Goal: Task Accomplishment & Management: Use online tool/utility

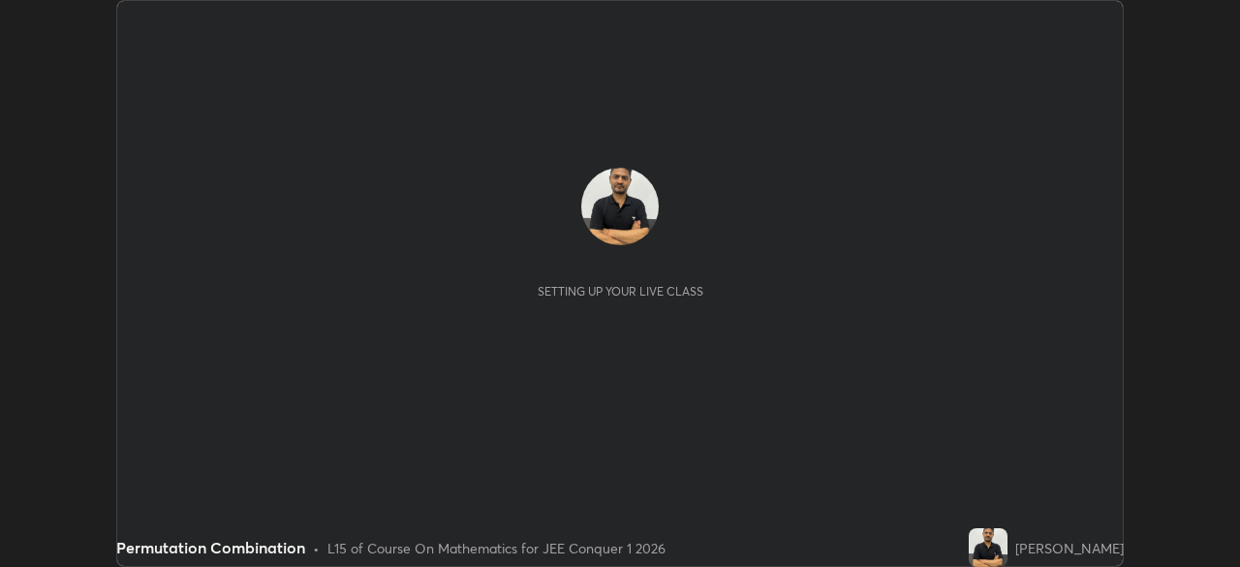
scroll to position [567, 1239]
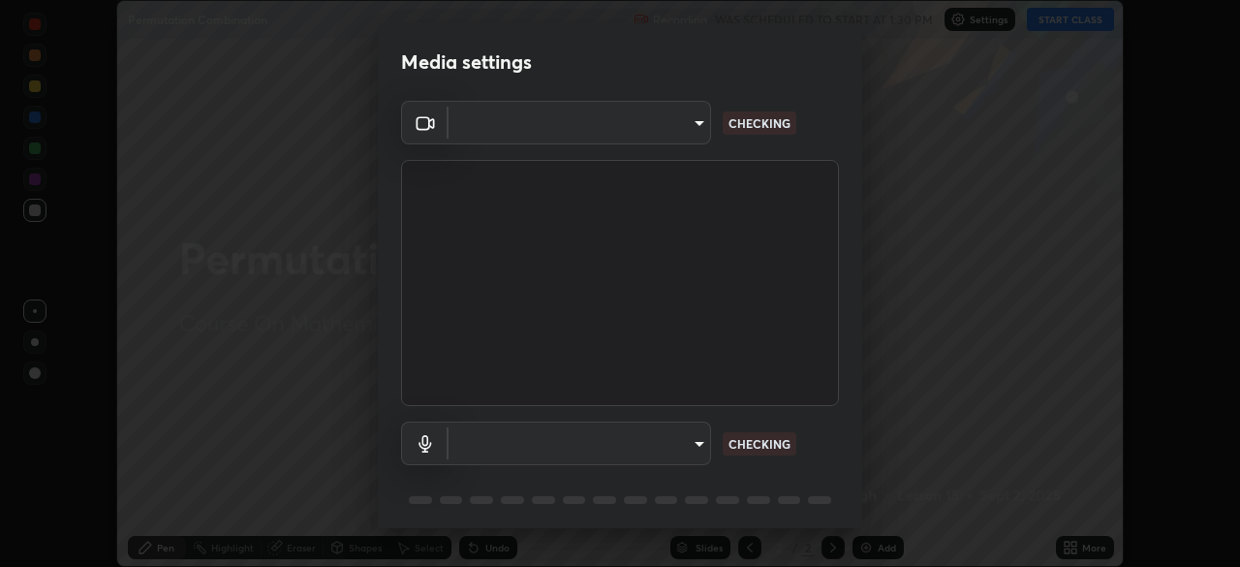
type input "7d393a75b5efabb373047579b199f96731eb4933b6c70bc853c0b4e4a878a56a"
click at [701, 449] on body "Erase all Permutation Combination Recording WAS SCHEDULED TO START AT 1:30 PM S…" at bounding box center [620, 283] width 1240 height 567
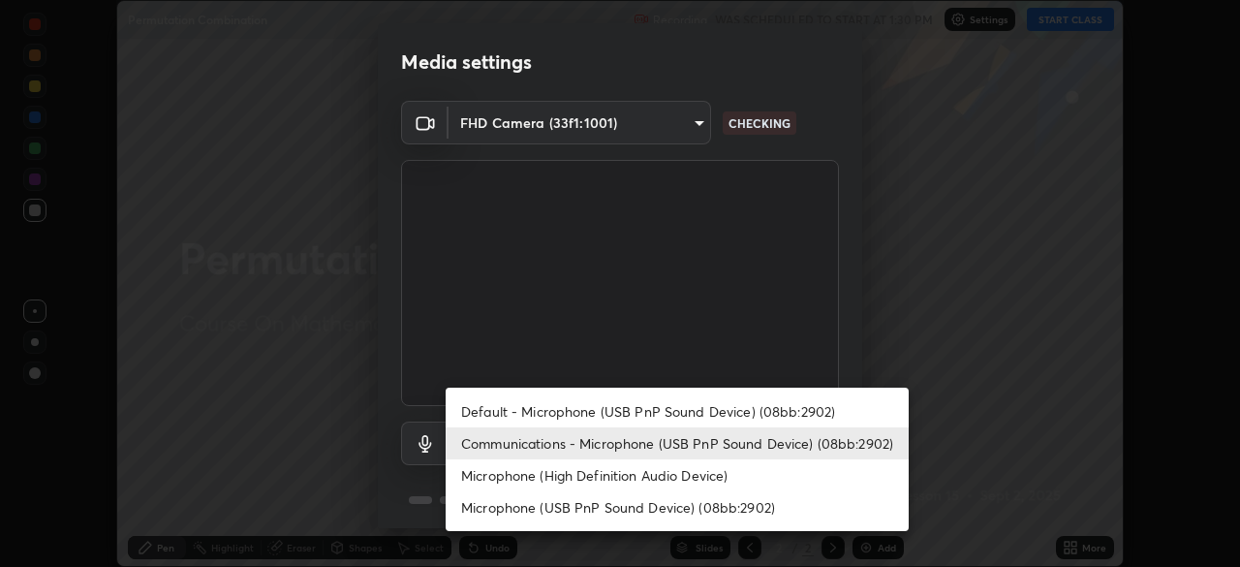
click at [708, 450] on li "Communications - Microphone (USB PnP Sound Device) (08bb:2902)" at bounding box center [677, 443] width 463 height 32
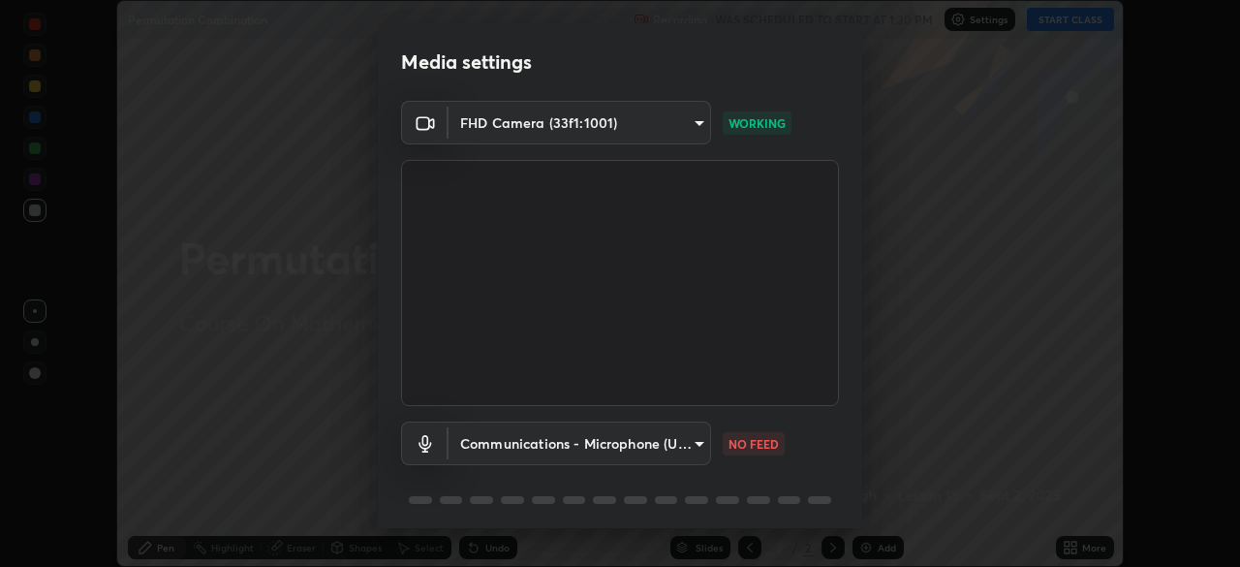
click at [703, 445] on body "Erase all Permutation Combination Recording WAS SCHEDULED TO START AT 1:30 PM S…" at bounding box center [620, 283] width 1240 height 567
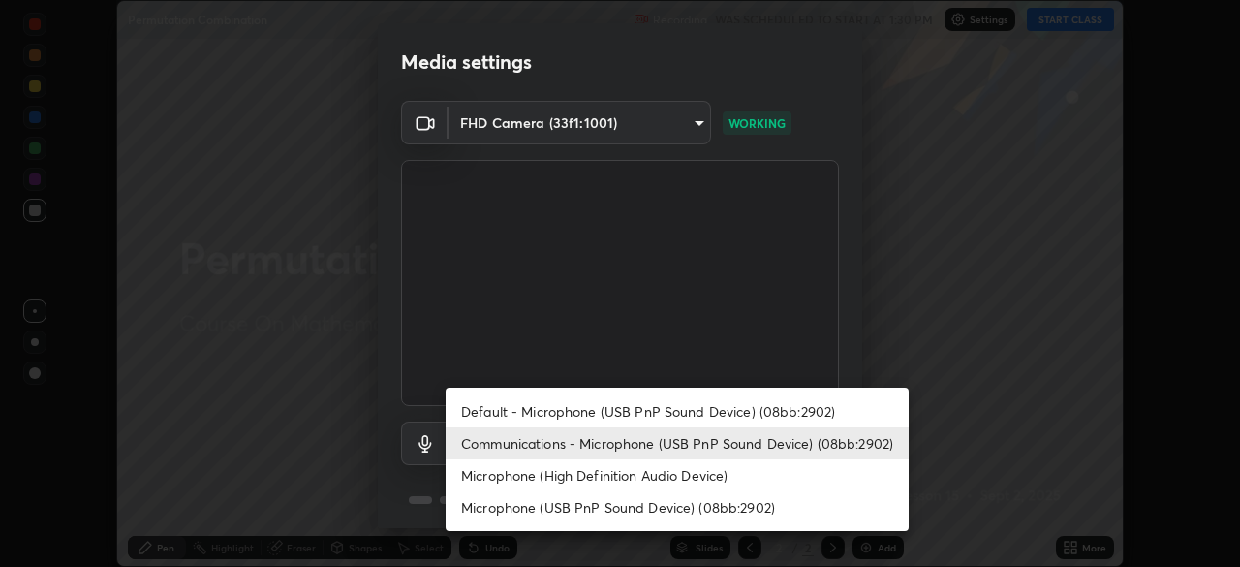
click at [699, 413] on li "Default - Microphone (USB PnP Sound Device) (08bb:2902)" at bounding box center [677, 411] width 463 height 32
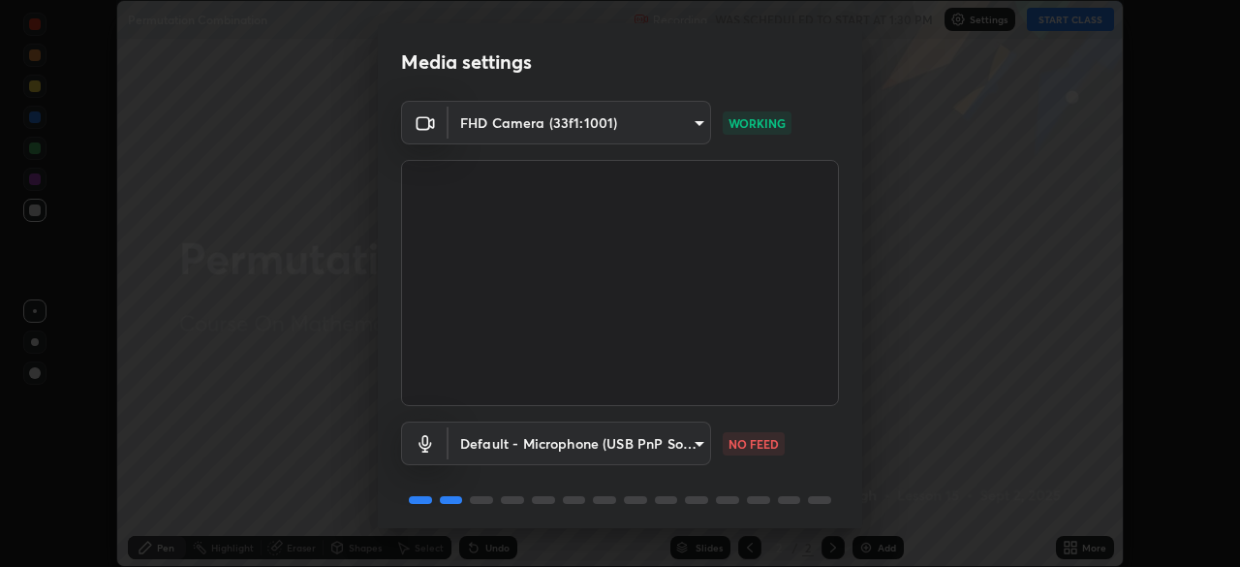
click at [696, 450] on body "Erase all Permutation Combination Recording WAS SCHEDULED TO START AT 1:30 PM S…" at bounding box center [620, 283] width 1240 height 567
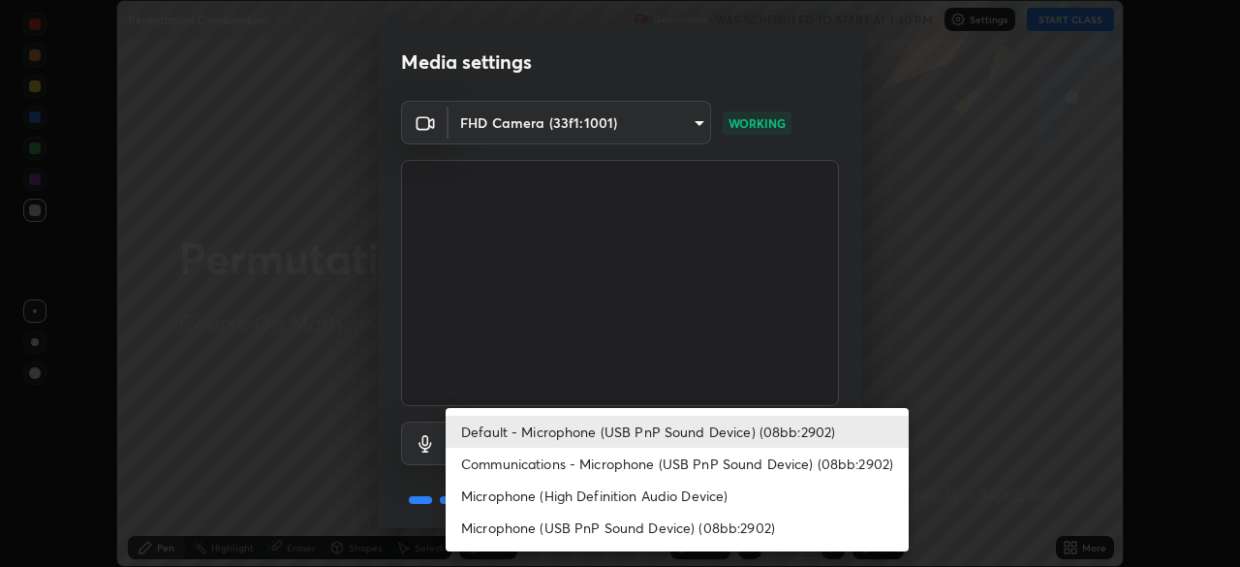
click at [698, 471] on li "Communications - Microphone (USB PnP Sound Device) (08bb:2902)" at bounding box center [677, 464] width 463 height 32
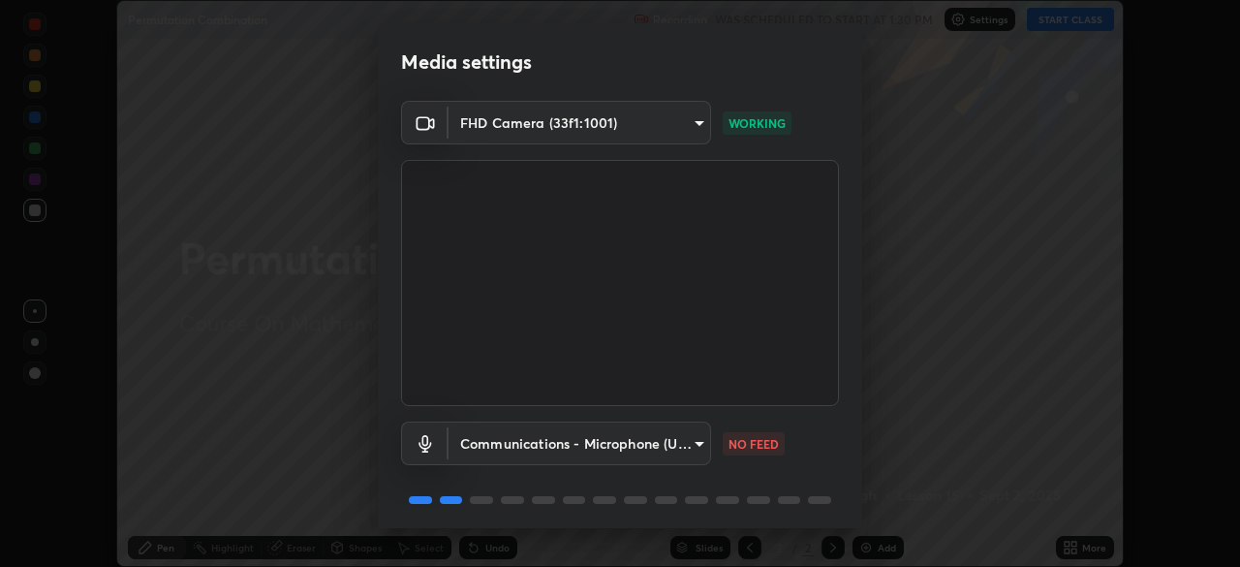
type input "communications"
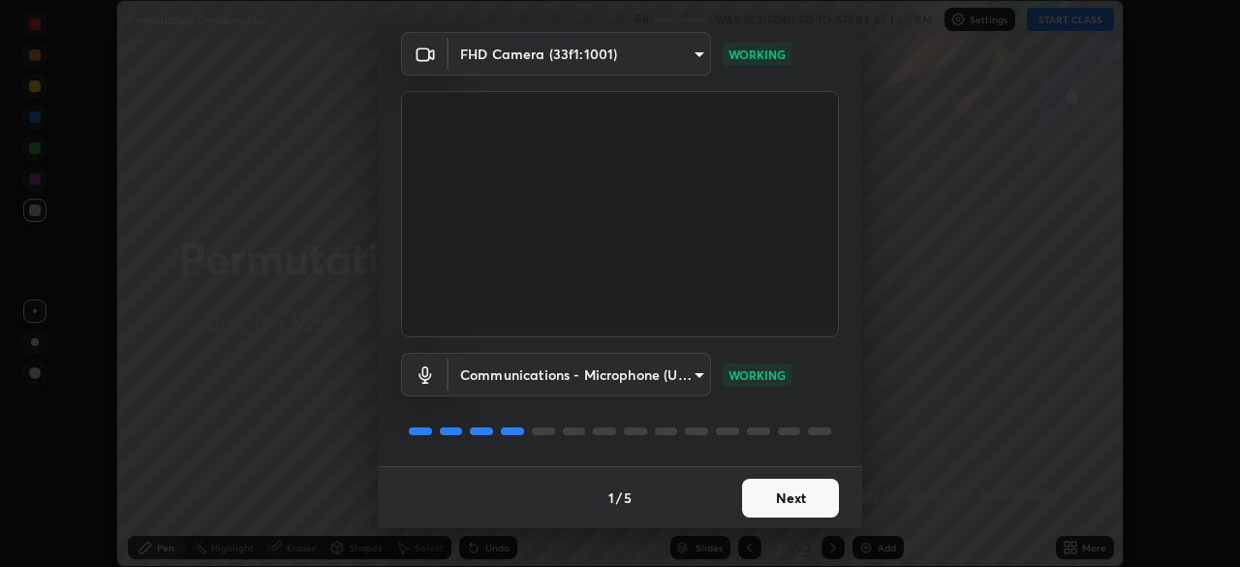
click at [812, 511] on button "Next" at bounding box center [790, 498] width 97 height 39
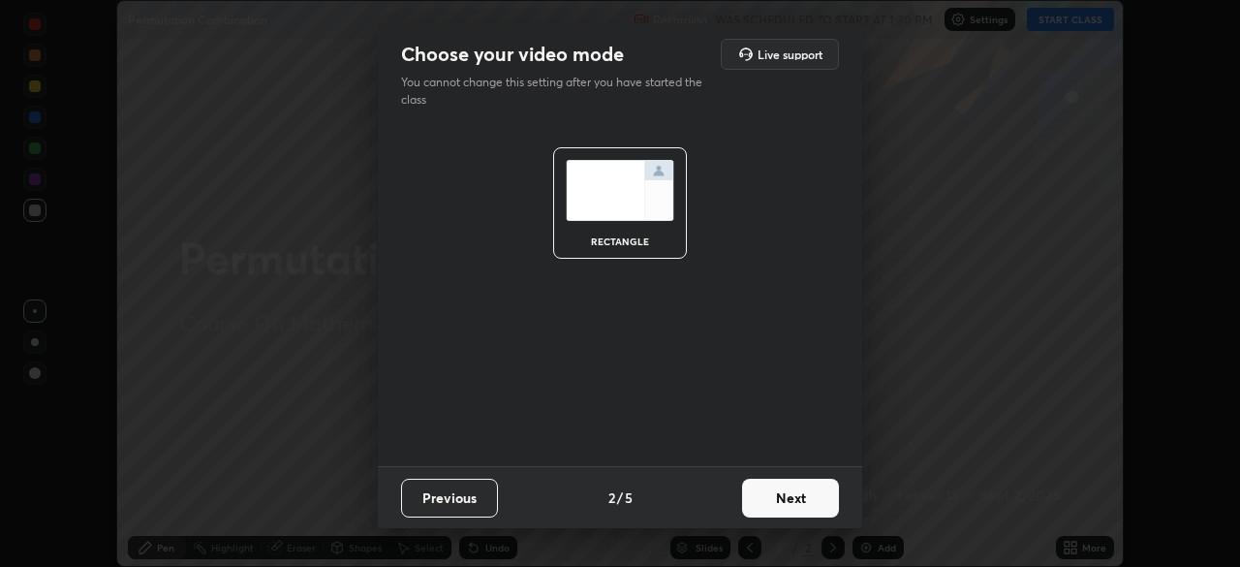
scroll to position [0, 0]
click at [815, 504] on button "Next" at bounding box center [790, 498] width 97 height 39
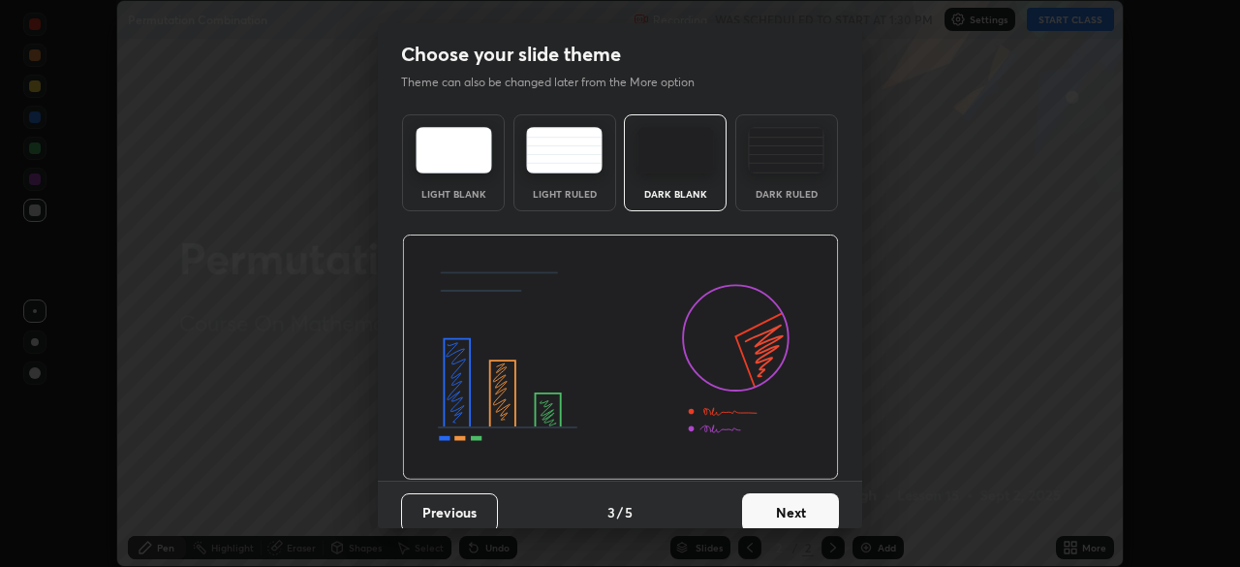
scroll to position [15, 0]
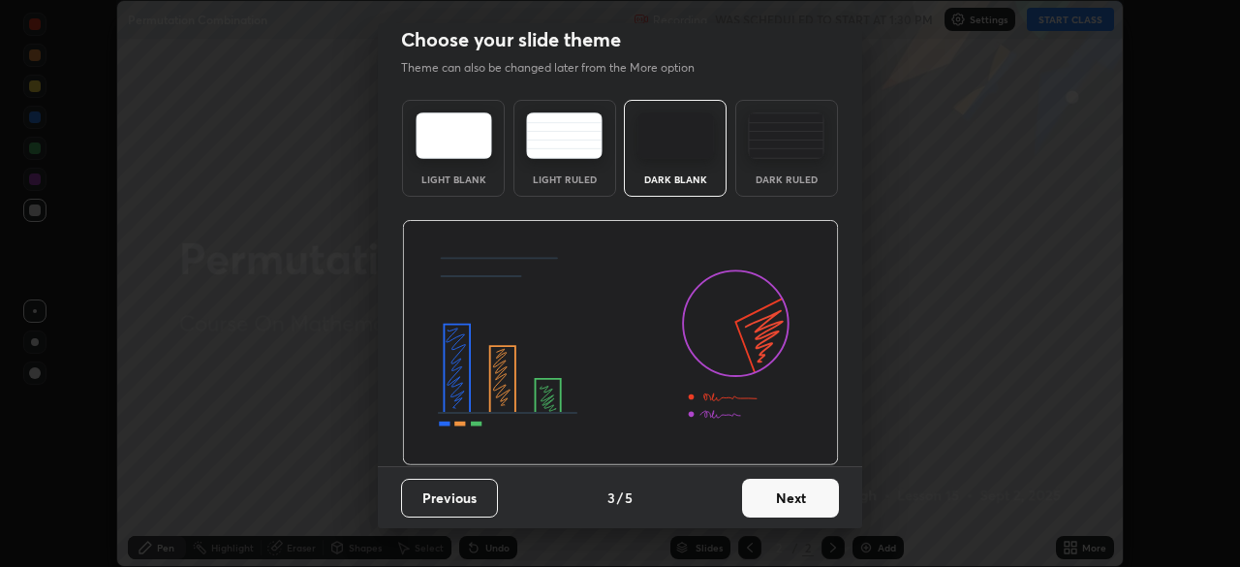
click at [798, 493] on button "Next" at bounding box center [790, 498] width 97 height 39
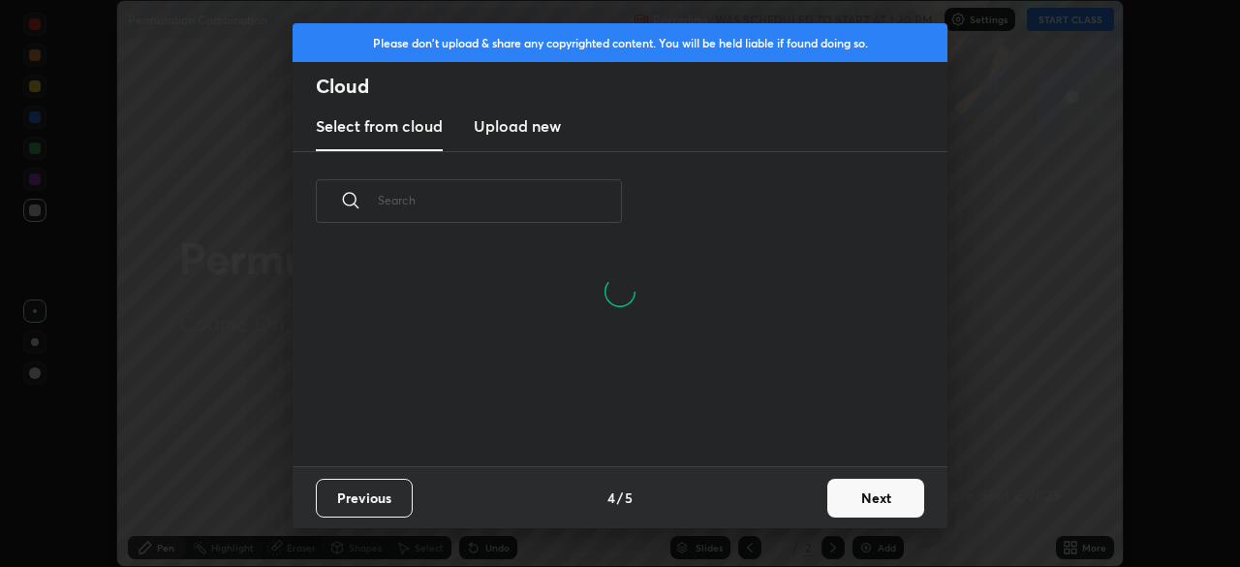
scroll to position [215, 622]
click at [853, 504] on button "Next" at bounding box center [876, 498] width 97 height 39
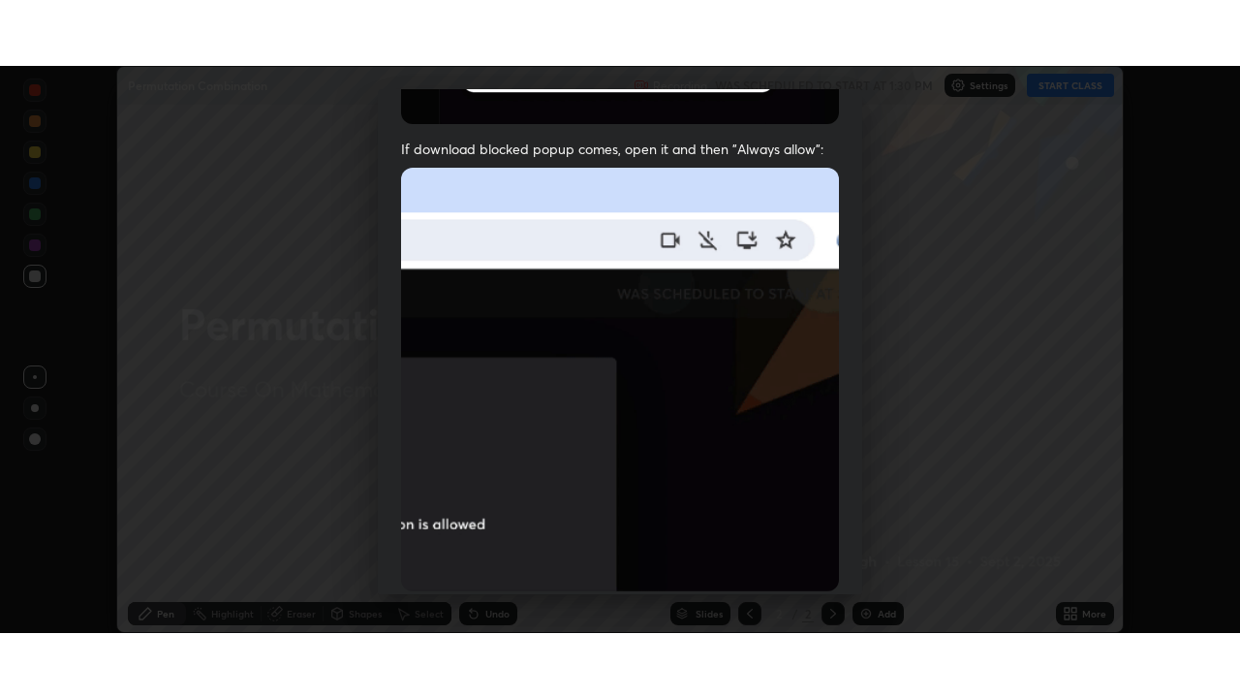
scroll to position [464, 0]
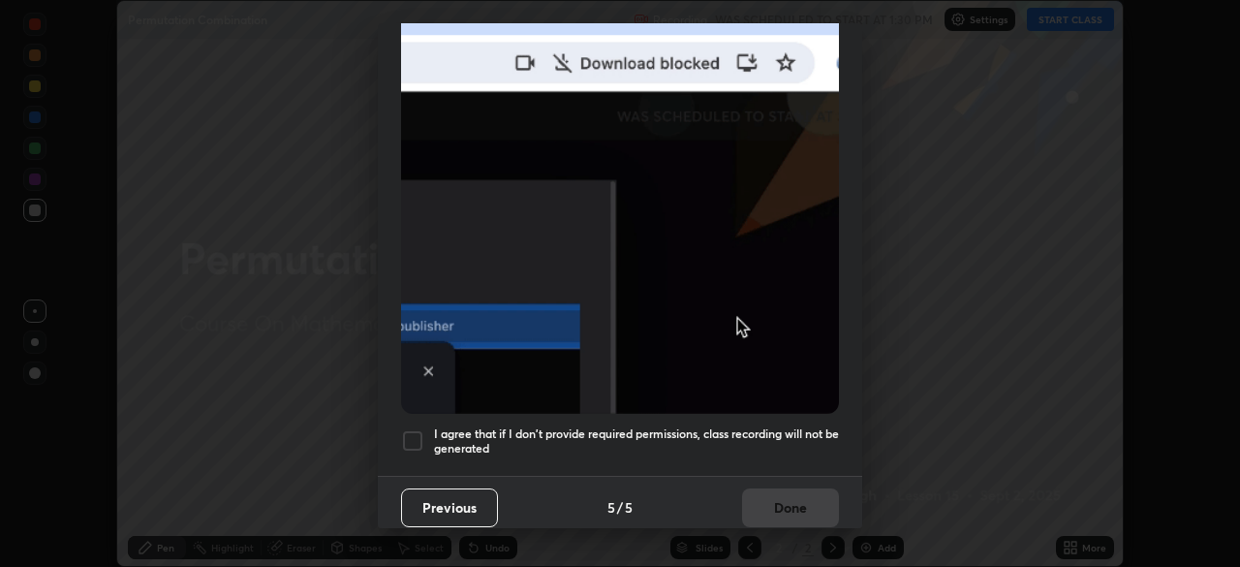
click at [415, 433] on div at bounding box center [412, 440] width 23 height 23
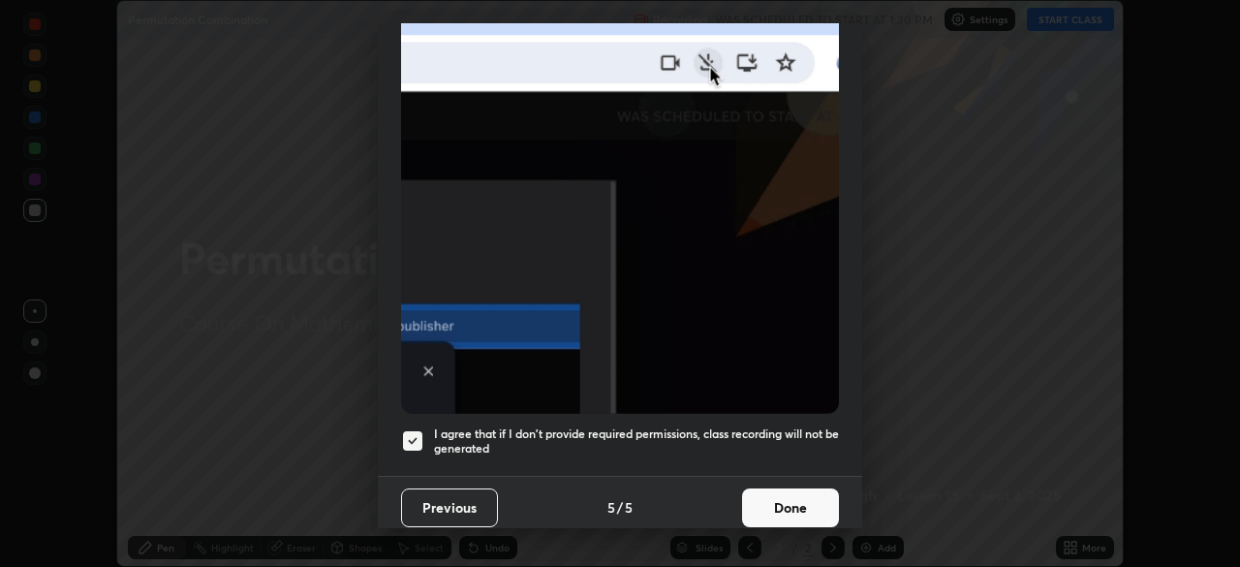
click at [804, 511] on button "Done" at bounding box center [790, 507] width 97 height 39
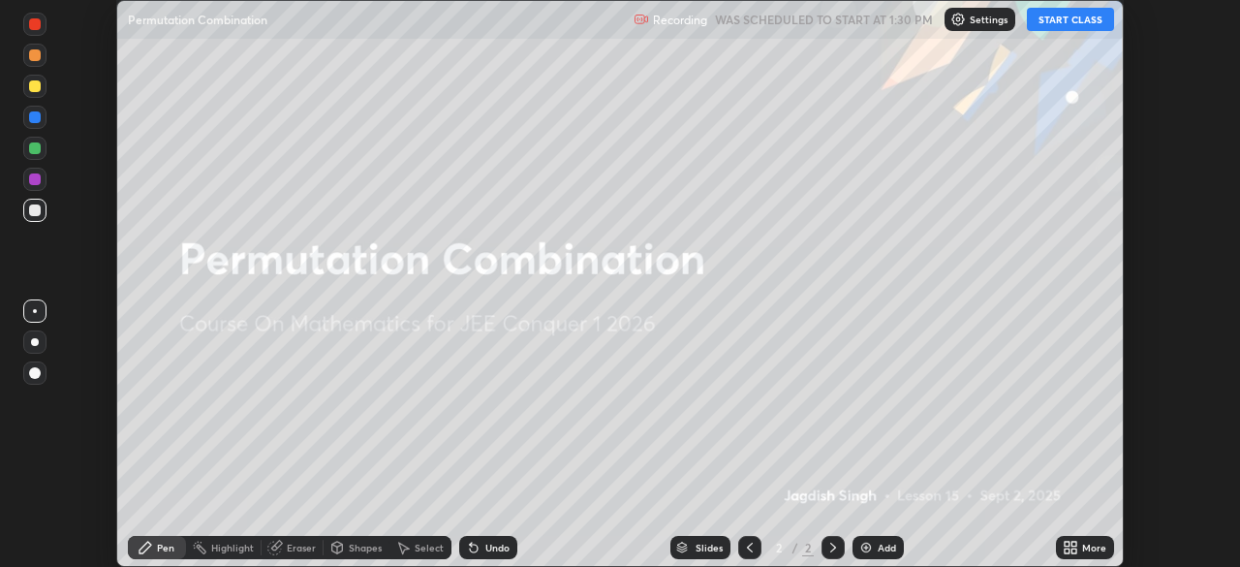
click at [1085, 539] on div "More" at bounding box center [1085, 547] width 58 height 23
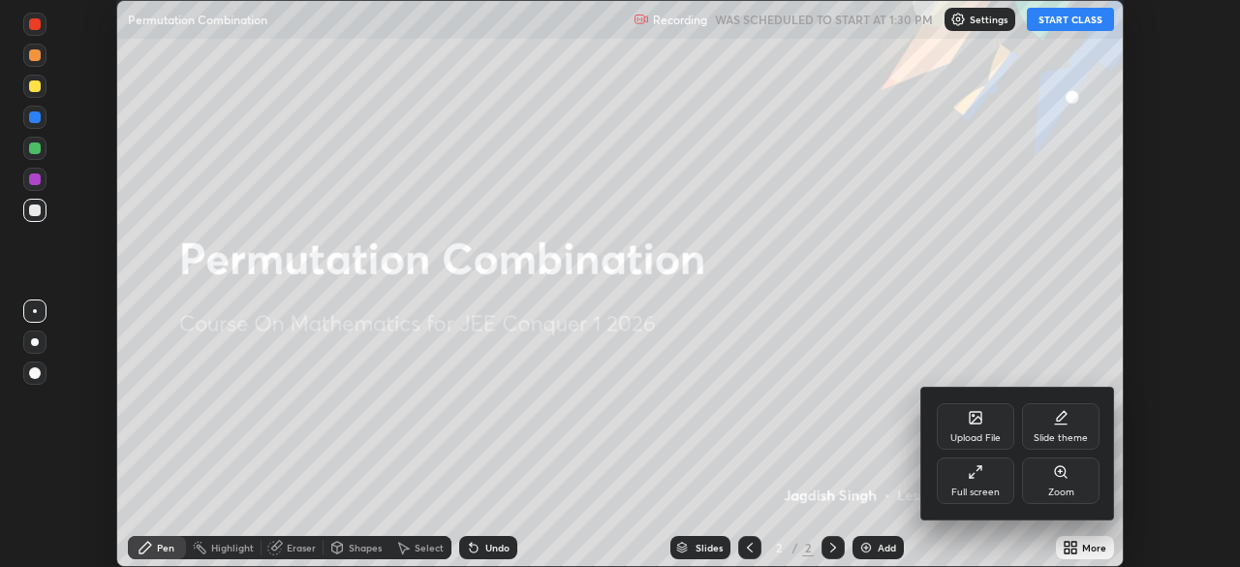
click at [985, 485] on div "Full screen" at bounding box center [976, 480] width 78 height 47
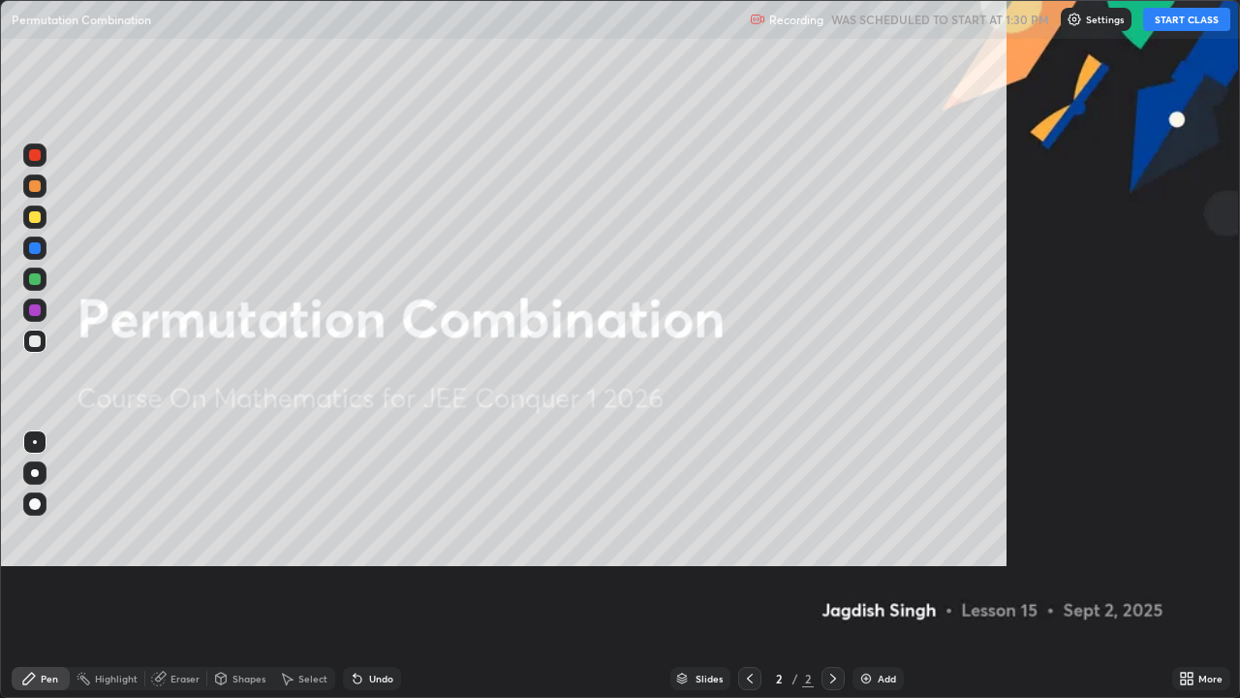
scroll to position [698, 1240]
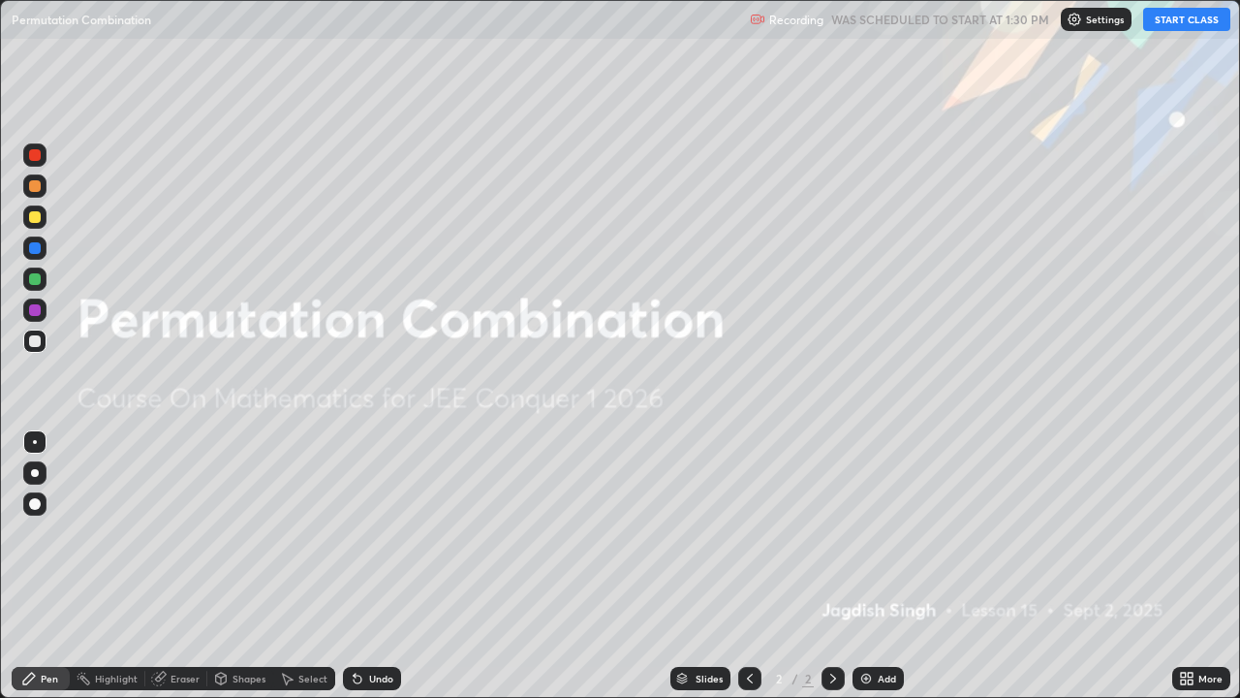
click at [1185, 21] on button "START CLASS" at bounding box center [1187, 19] width 87 height 23
click at [892, 566] on div "Add" at bounding box center [887, 679] width 18 height 10
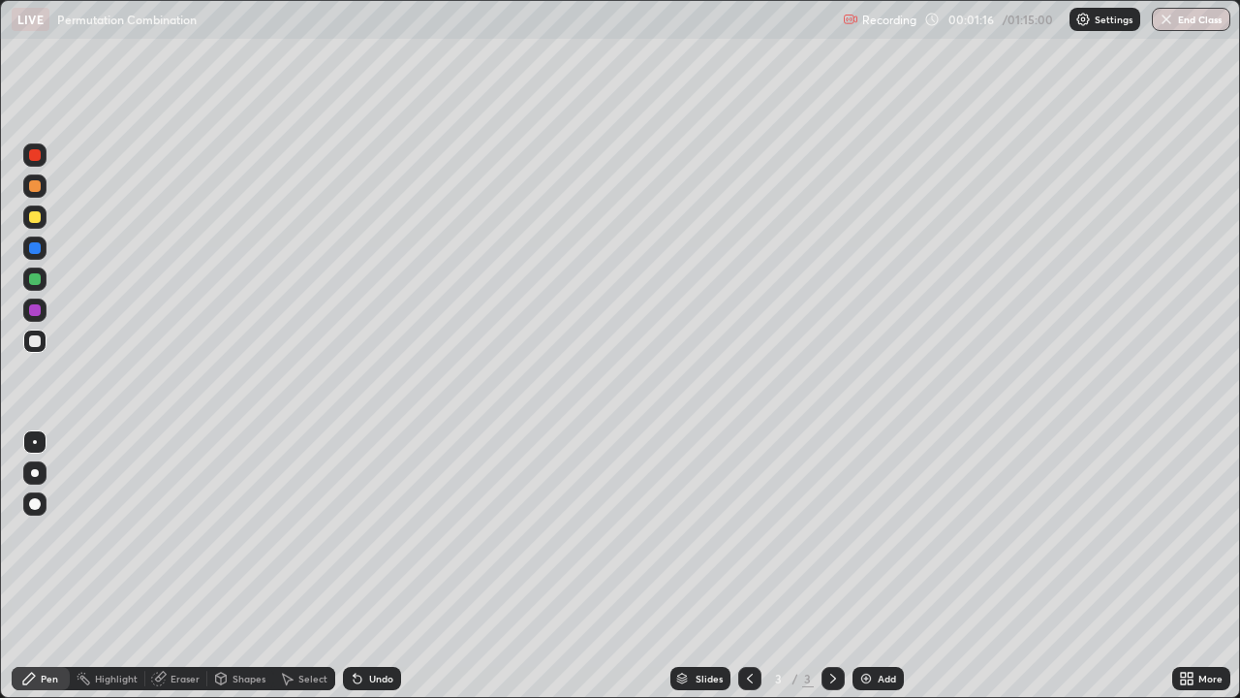
click at [36, 217] on div at bounding box center [35, 217] width 12 height 12
click at [40, 217] on div at bounding box center [35, 217] width 12 height 12
click at [39, 188] on div at bounding box center [35, 186] width 12 height 12
click at [43, 342] on div at bounding box center [34, 340] width 23 height 23
click at [188, 566] on div "Eraser" at bounding box center [185, 679] width 29 height 10
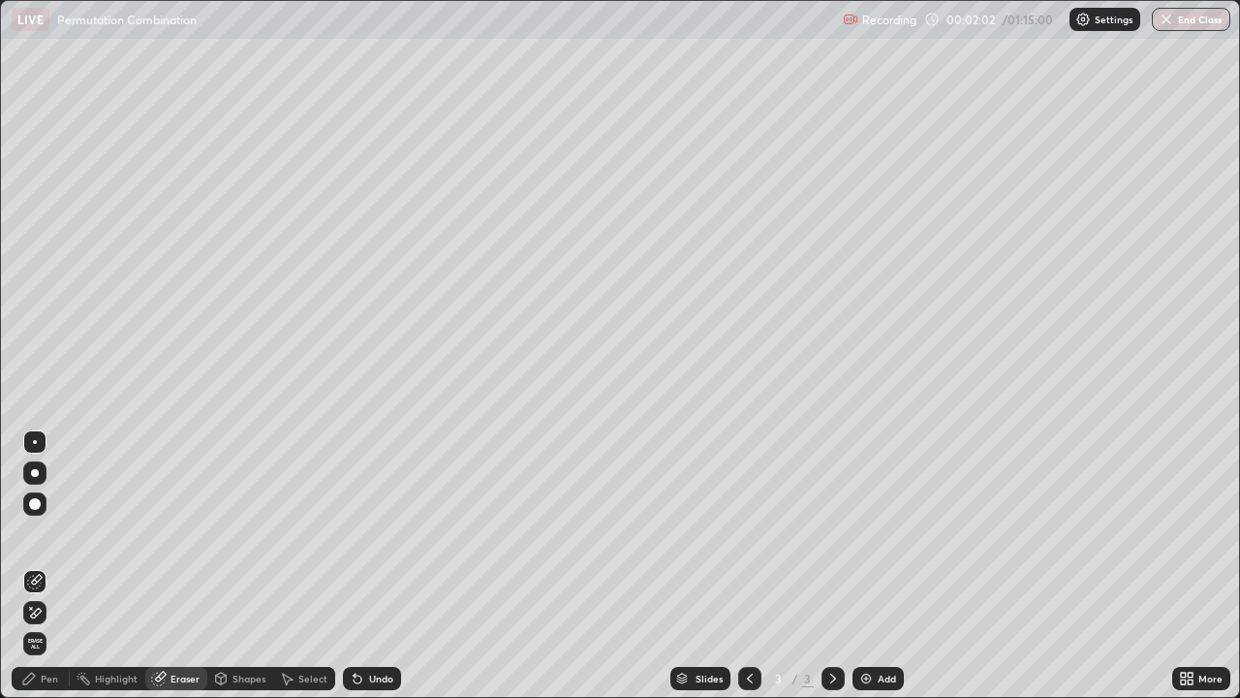
click at [55, 566] on div "Pen" at bounding box center [41, 678] width 58 height 23
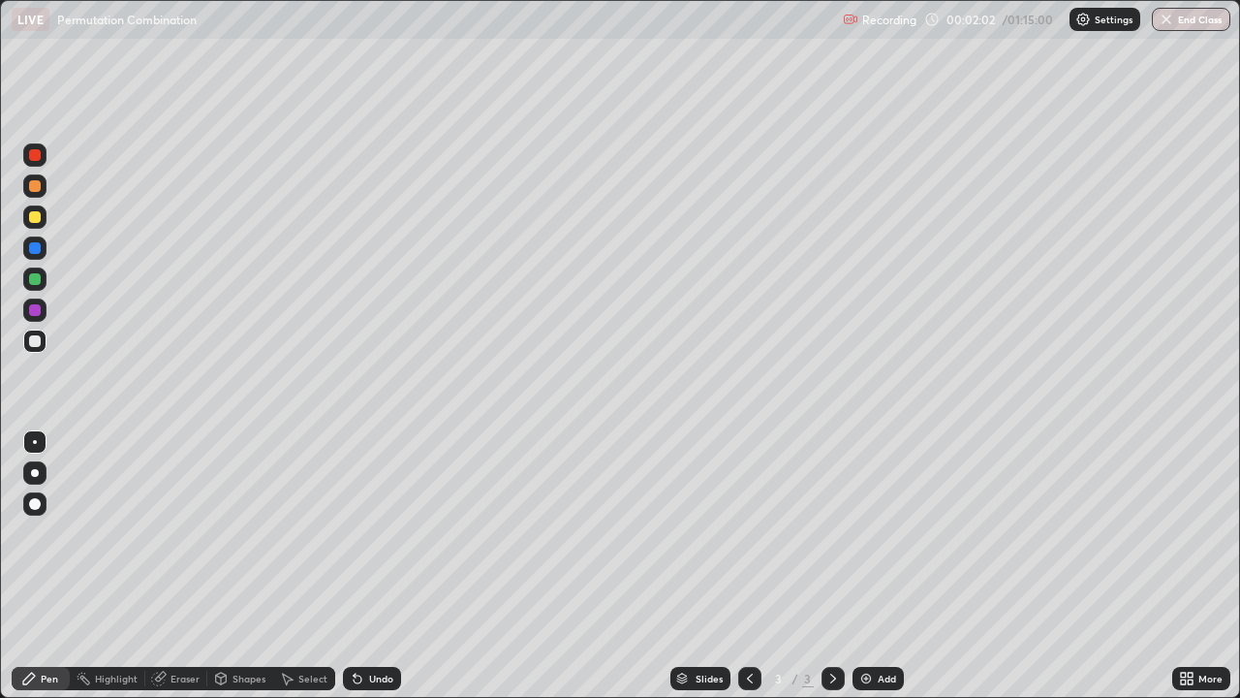
click at [42, 189] on div at bounding box center [34, 185] width 23 height 23
click at [45, 341] on div at bounding box center [34, 340] width 23 height 23
click at [36, 344] on div at bounding box center [35, 341] width 12 height 12
click at [185, 566] on div "Eraser" at bounding box center [185, 679] width 29 height 10
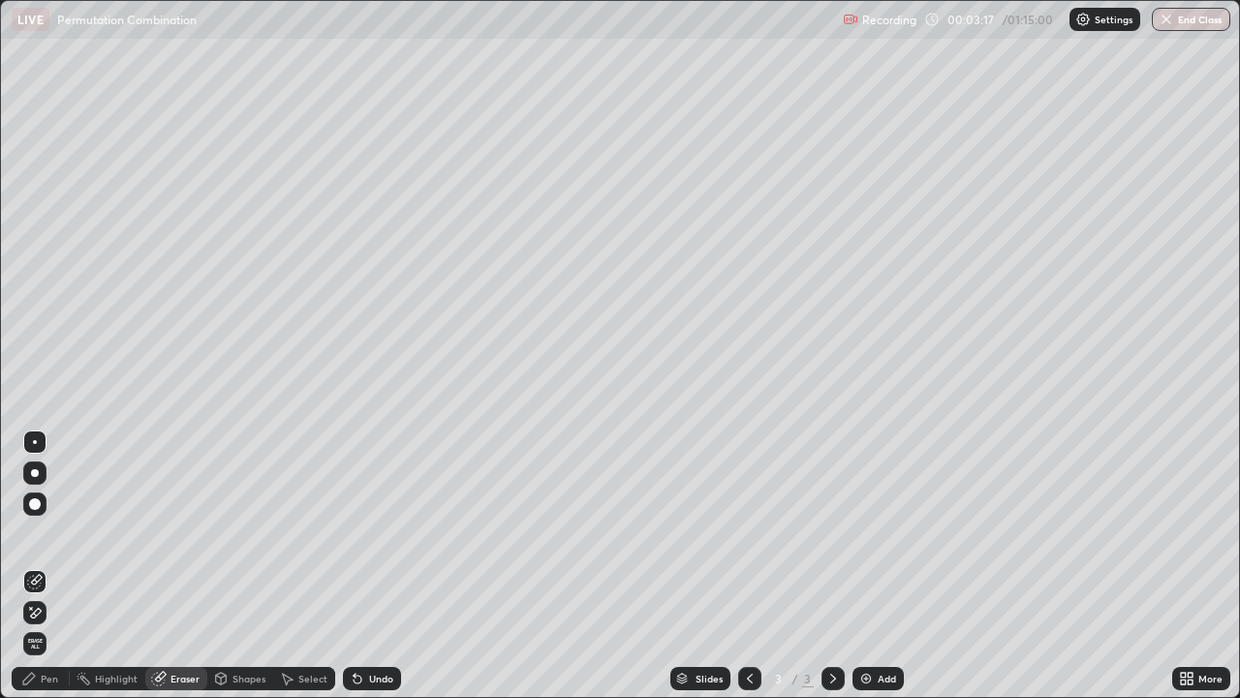
click at [58, 566] on div "Pen" at bounding box center [41, 678] width 58 height 23
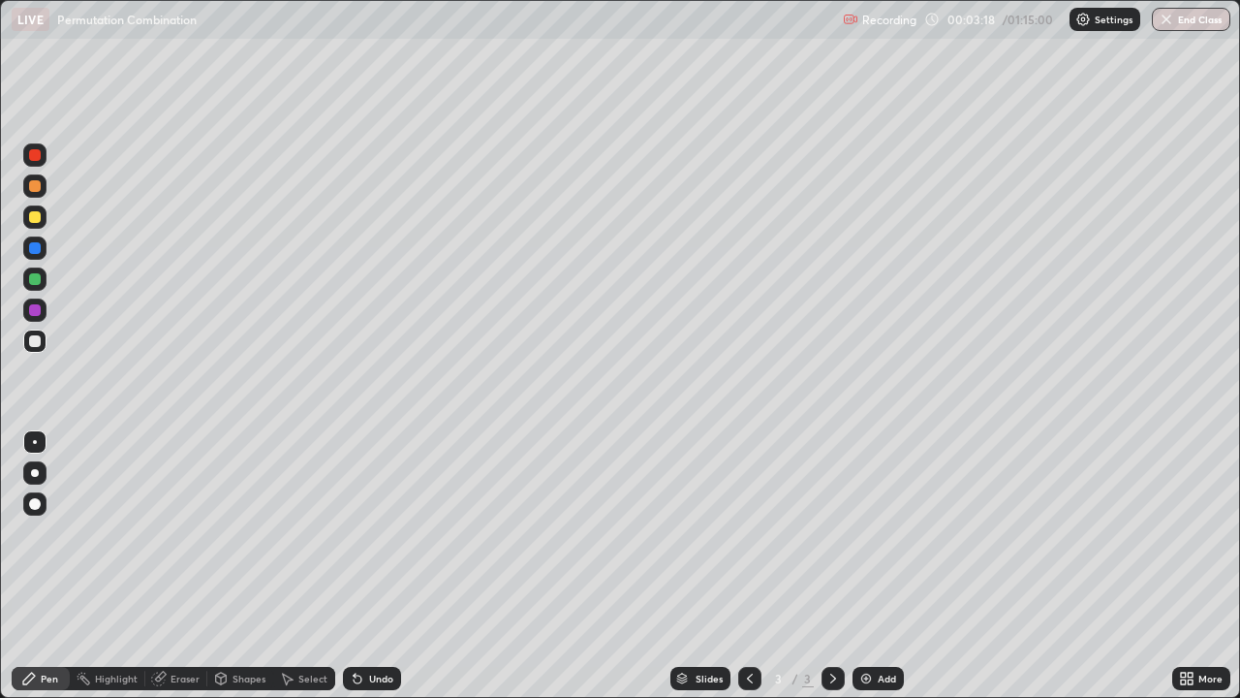
click at [45, 191] on div at bounding box center [34, 185] width 23 height 23
click at [37, 340] on div at bounding box center [35, 341] width 12 height 12
click at [38, 339] on div at bounding box center [35, 341] width 12 height 12
click at [34, 280] on div at bounding box center [35, 279] width 12 height 12
click at [36, 344] on div at bounding box center [35, 341] width 12 height 12
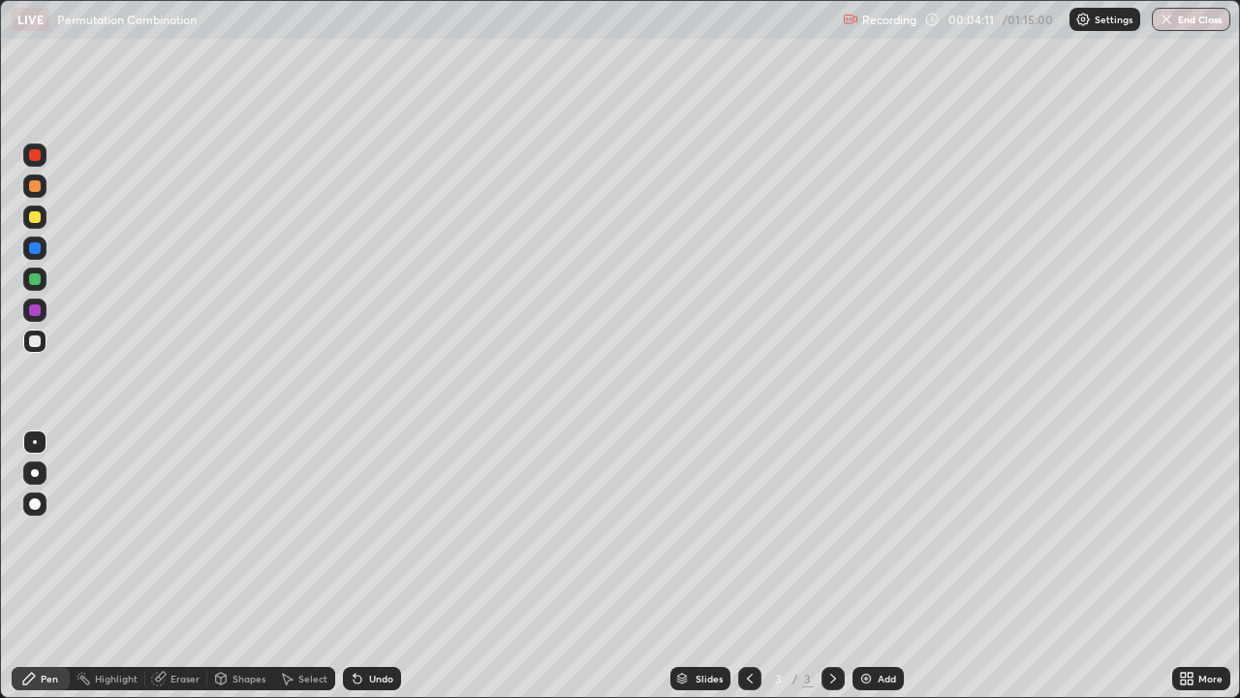
click at [183, 566] on div "Eraser" at bounding box center [176, 678] width 62 height 23
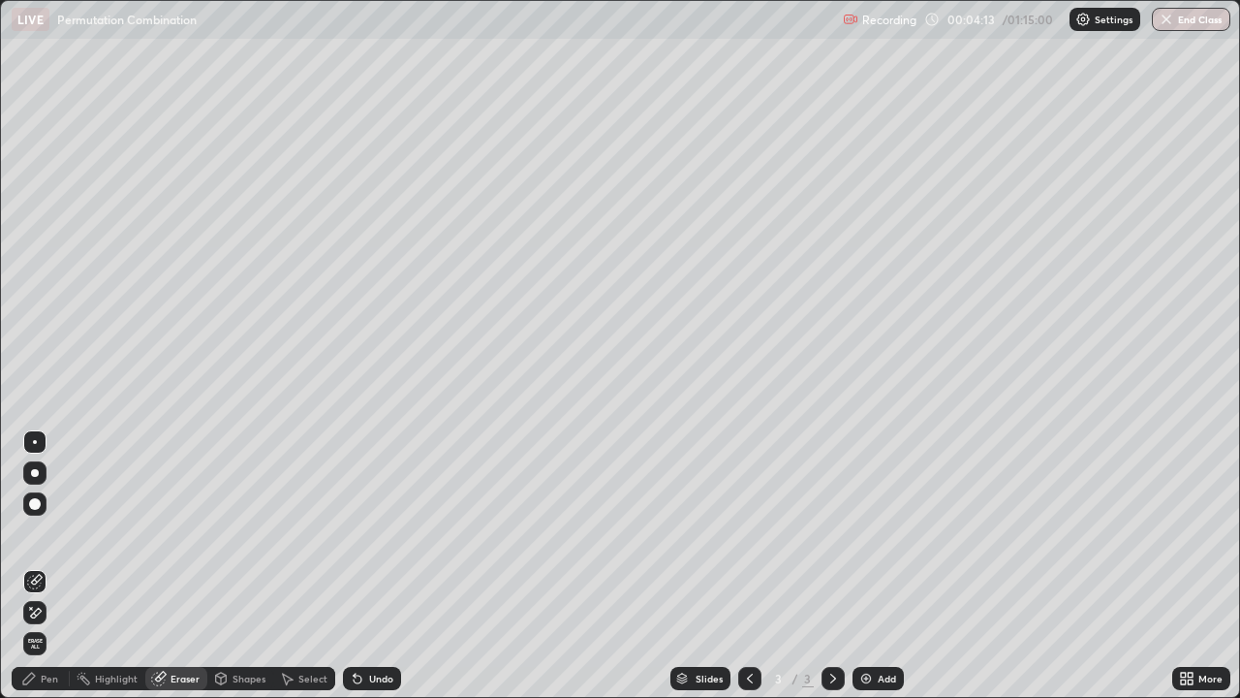
click at [46, 566] on div "Pen" at bounding box center [41, 678] width 58 height 23
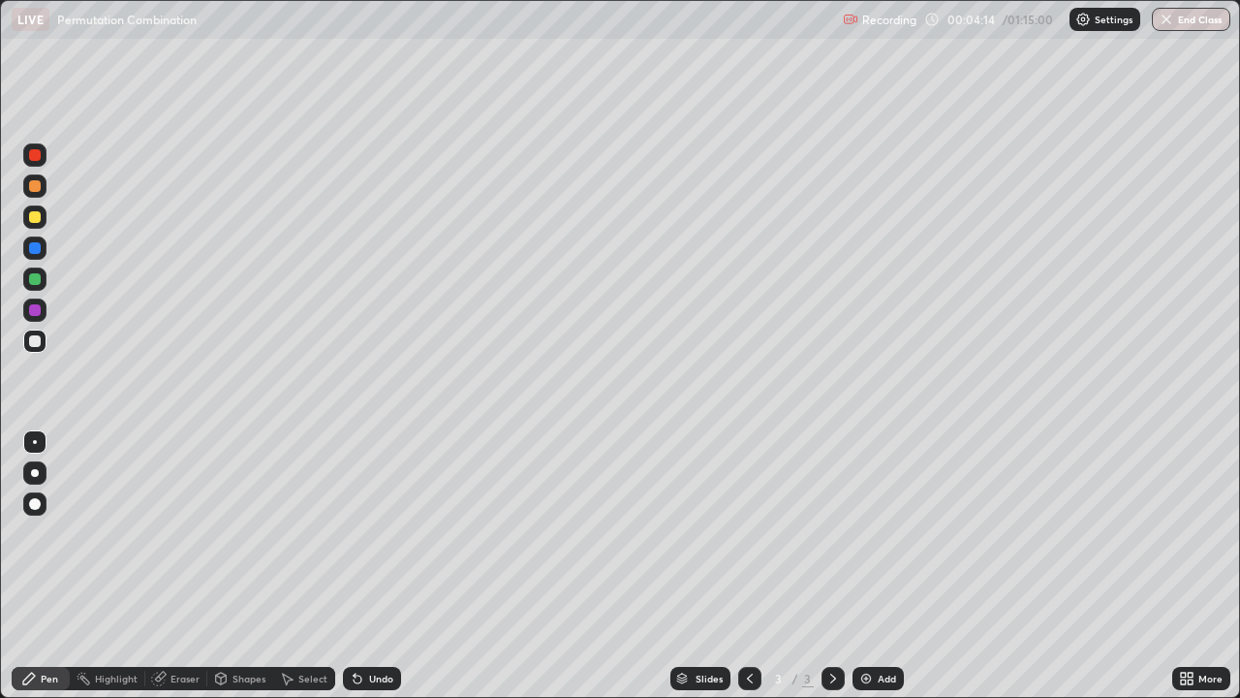
click at [168, 566] on div "Eraser" at bounding box center [176, 678] width 62 height 23
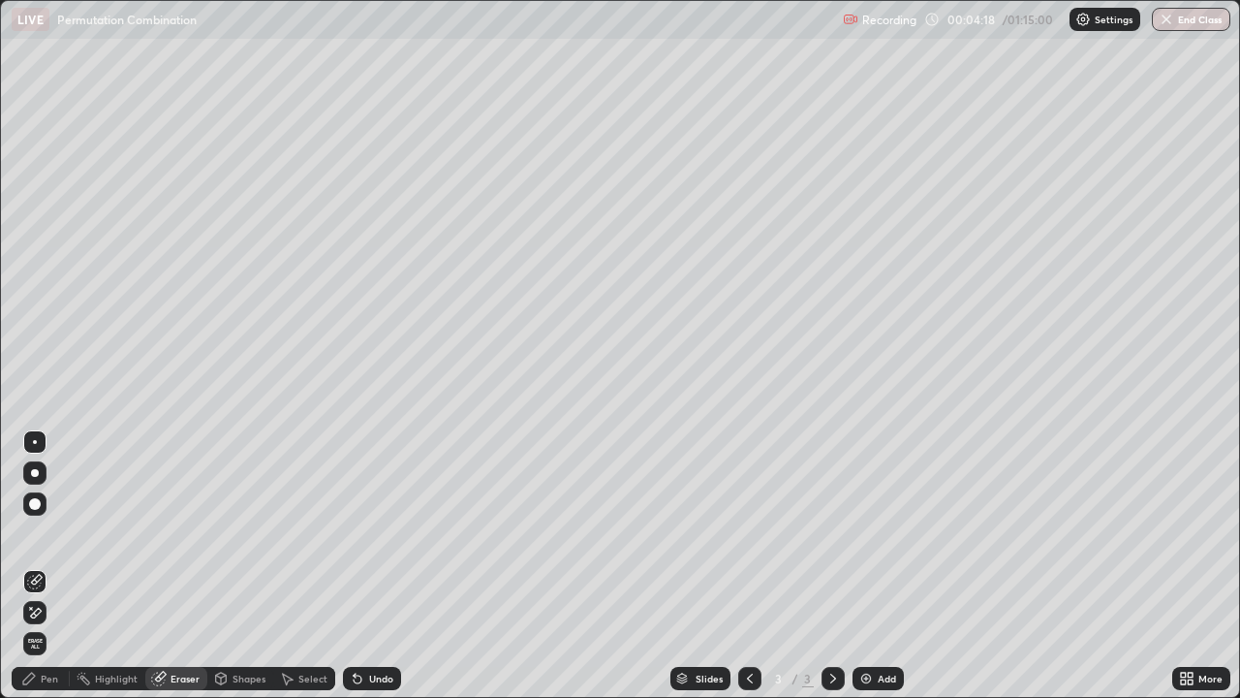
click at [60, 566] on div "Pen" at bounding box center [41, 678] width 58 height 23
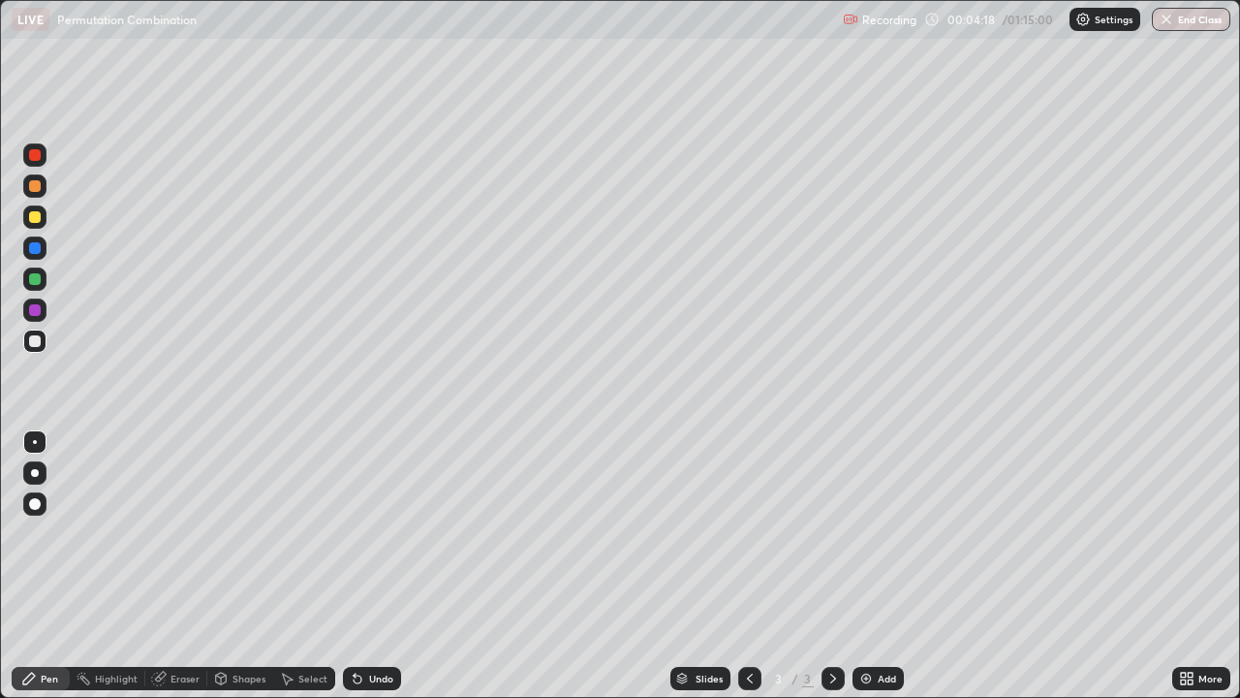
click at [34, 345] on div at bounding box center [35, 341] width 12 height 12
click at [32, 341] on div at bounding box center [35, 341] width 12 height 12
click at [185, 566] on div "Eraser" at bounding box center [185, 679] width 29 height 10
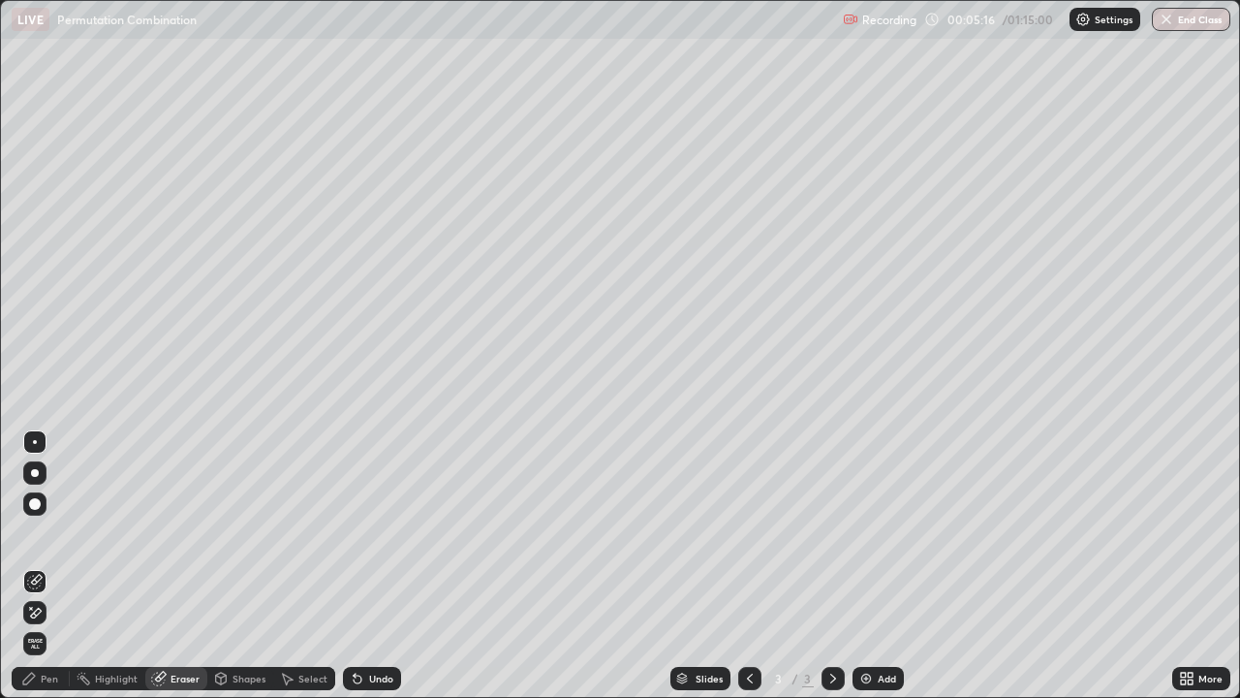
click at [40, 566] on div "Pen" at bounding box center [41, 678] width 58 height 23
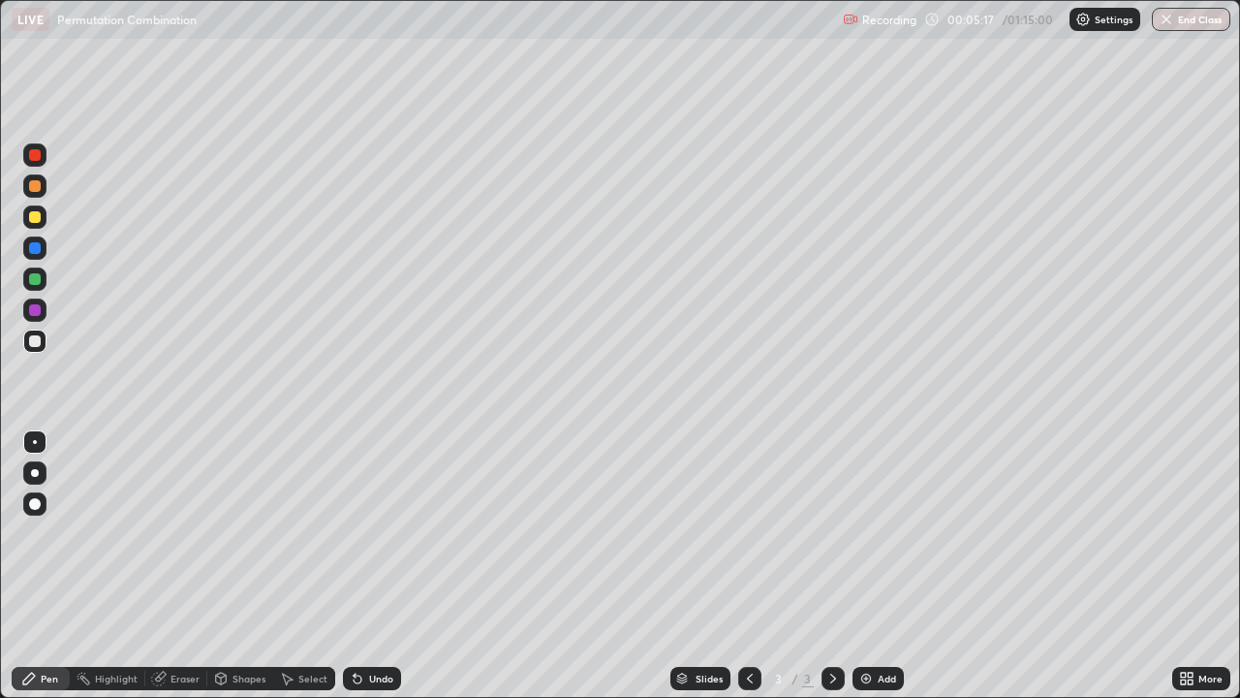
click at [34, 343] on div at bounding box center [35, 341] width 12 height 12
click at [36, 279] on div at bounding box center [35, 279] width 12 height 12
click at [892, 566] on div "Add" at bounding box center [878, 678] width 51 height 23
click at [39, 343] on div at bounding box center [35, 341] width 12 height 12
click at [37, 341] on div at bounding box center [35, 341] width 12 height 12
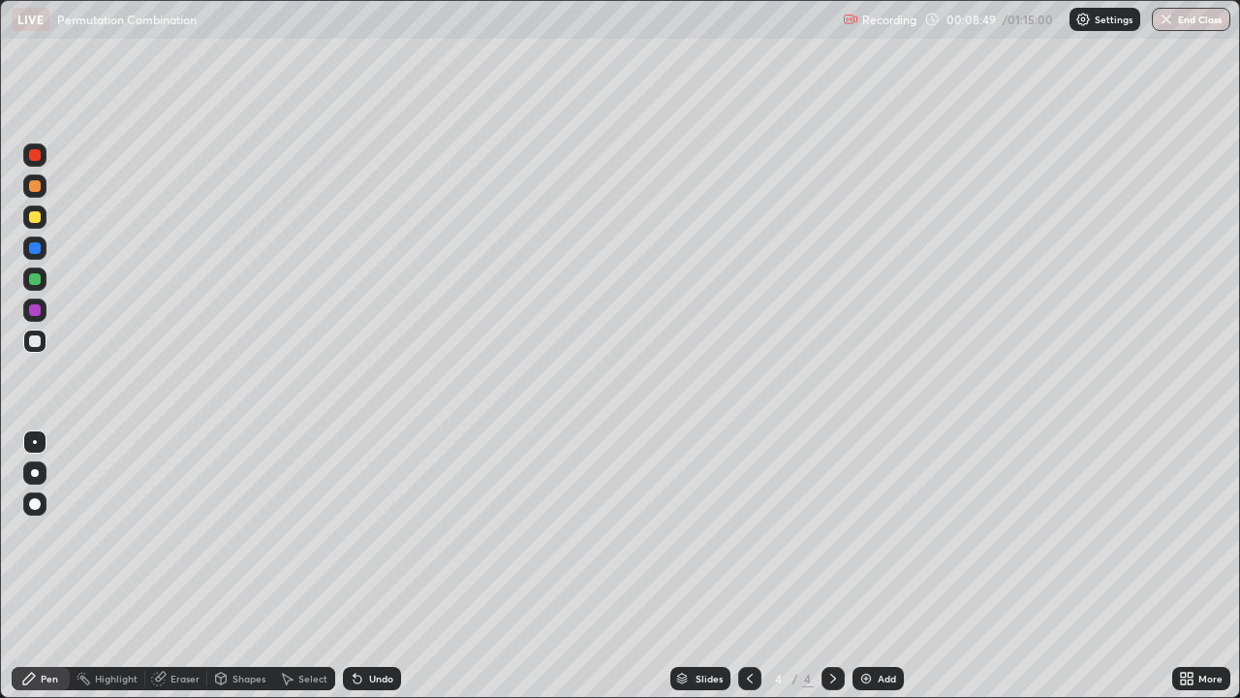
click at [37, 342] on div at bounding box center [35, 341] width 12 height 12
click at [44, 286] on div at bounding box center [34, 278] width 23 height 23
click at [36, 340] on div at bounding box center [35, 341] width 12 height 12
click at [36, 341] on div at bounding box center [35, 341] width 12 height 12
click at [38, 214] on div at bounding box center [35, 217] width 12 height 12
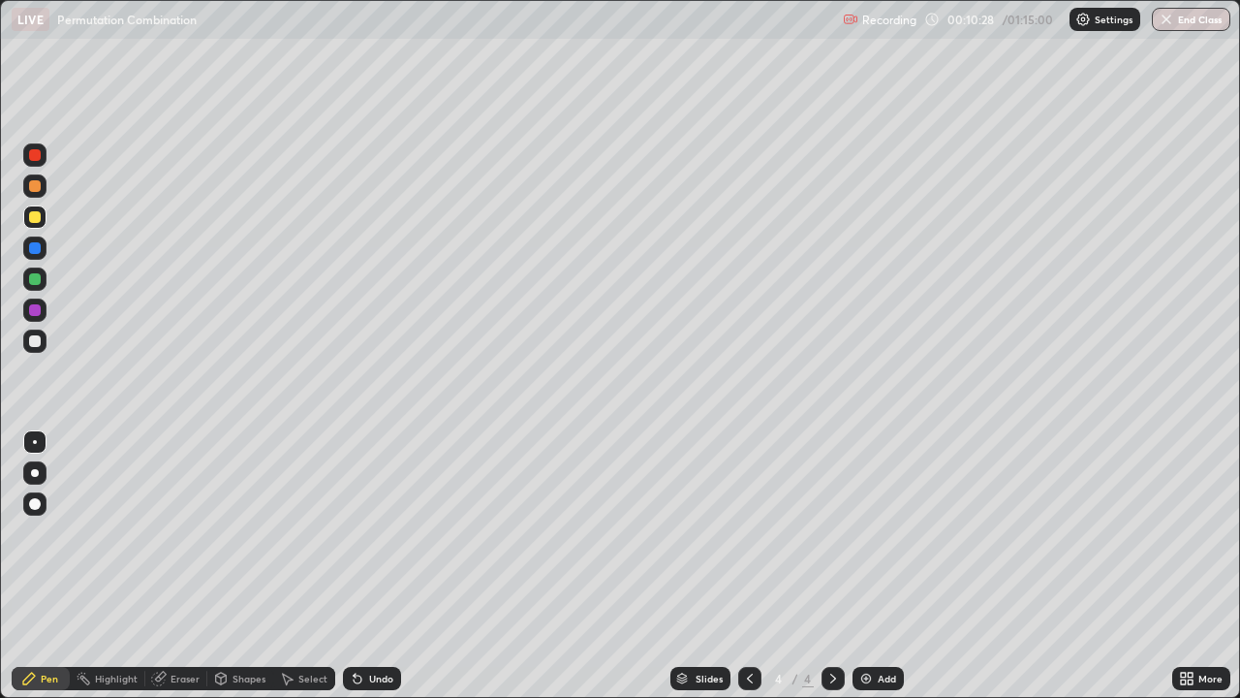
click at [36, 217] on div at bounding box center [35, 217] width 12 height 12
click at [39, 339] on div at bounding box center [35, 341] width 12 height 12
click at [36, 188] on div at bounding box center [35, 186] width 12 height 12
click at [29, 346] on div at bounding box center [34, 340] width 23 height 23
click at [176, 566] on div "Eraser" at bounding box center [176, 678] width 62 height 23
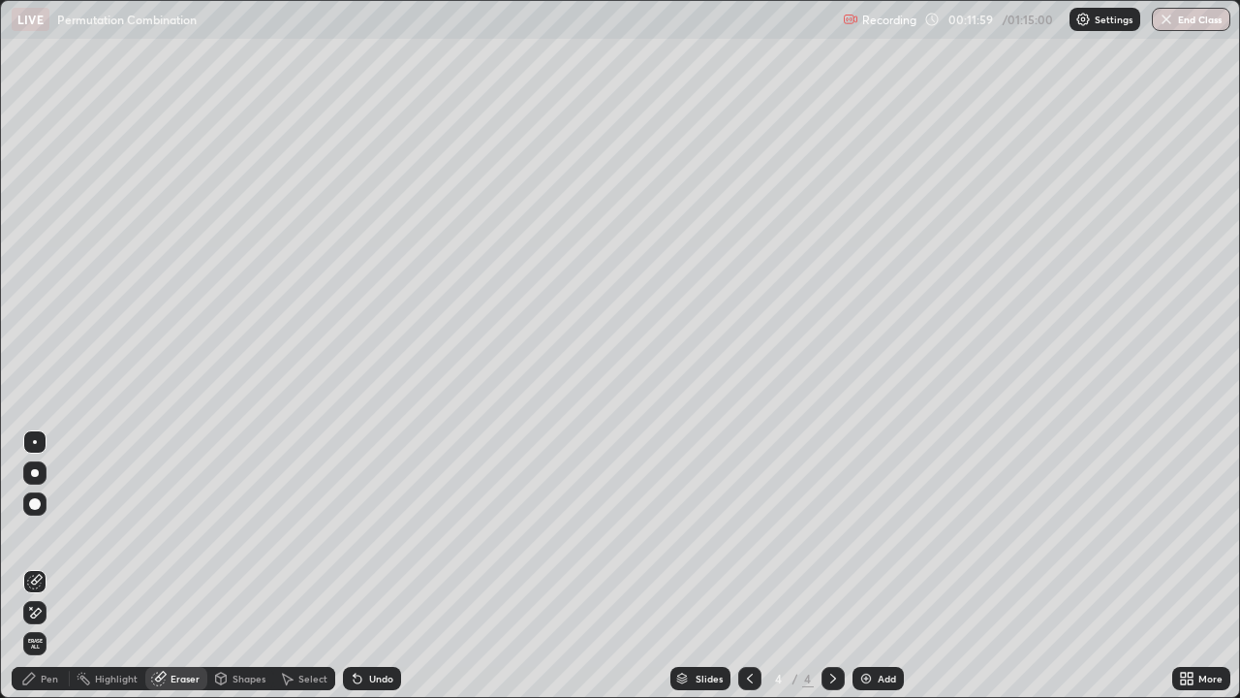
click at [48, 566] on div "Pen" at bounding box center [41, 678] width 58 height 23
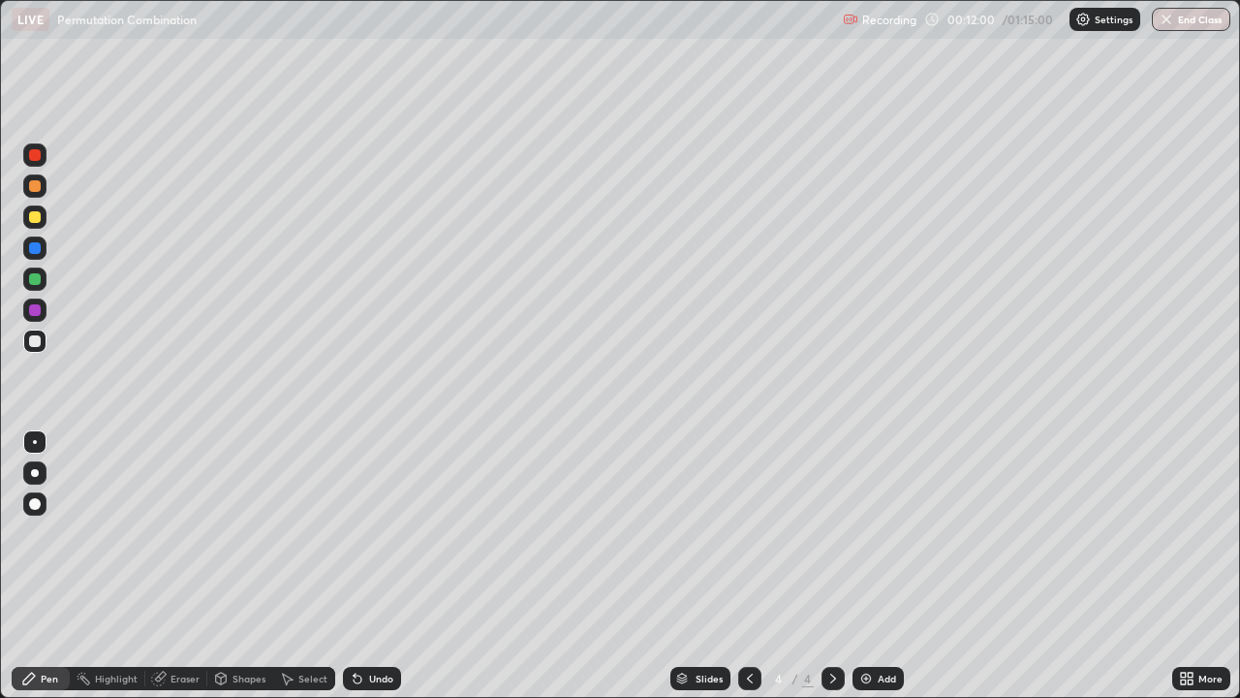
click at [39, 340] on div at bounding box center [35, 341] width 12 height 12
click at [192, 566] on div "Eraser" at bounding box center [185, 679] width 29 height 10
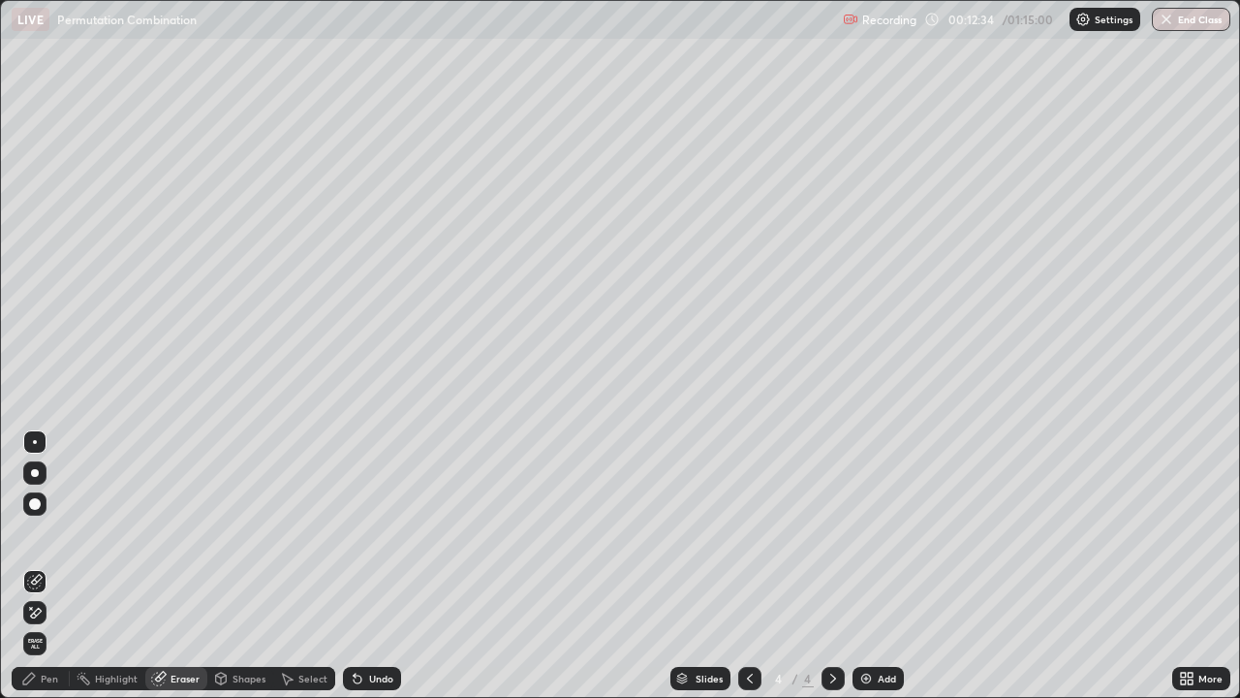
click at [52, 566] on div "Pen" at bounding box center [49, 679] width 17 height 10
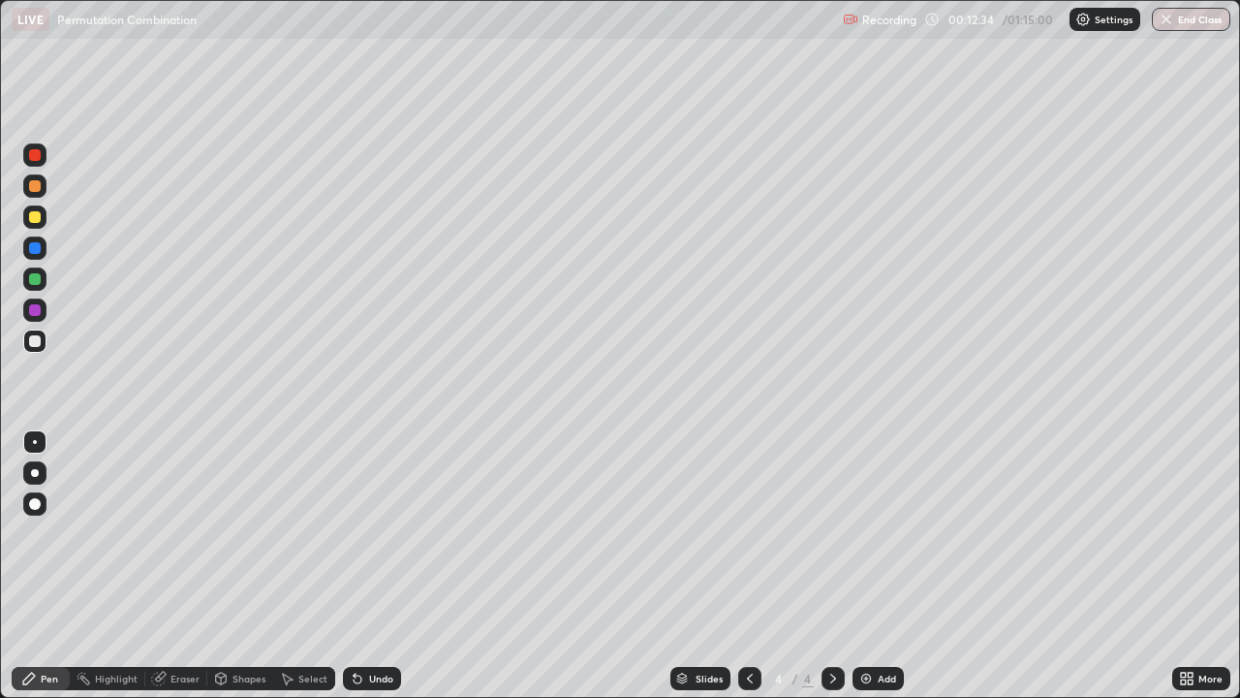
click at [40, 346] on div at bounding box center [34, 340] width 23 height 23
click at [195, 566] on div "Eraser" at bounding box center [185, 679] width 29 height 10
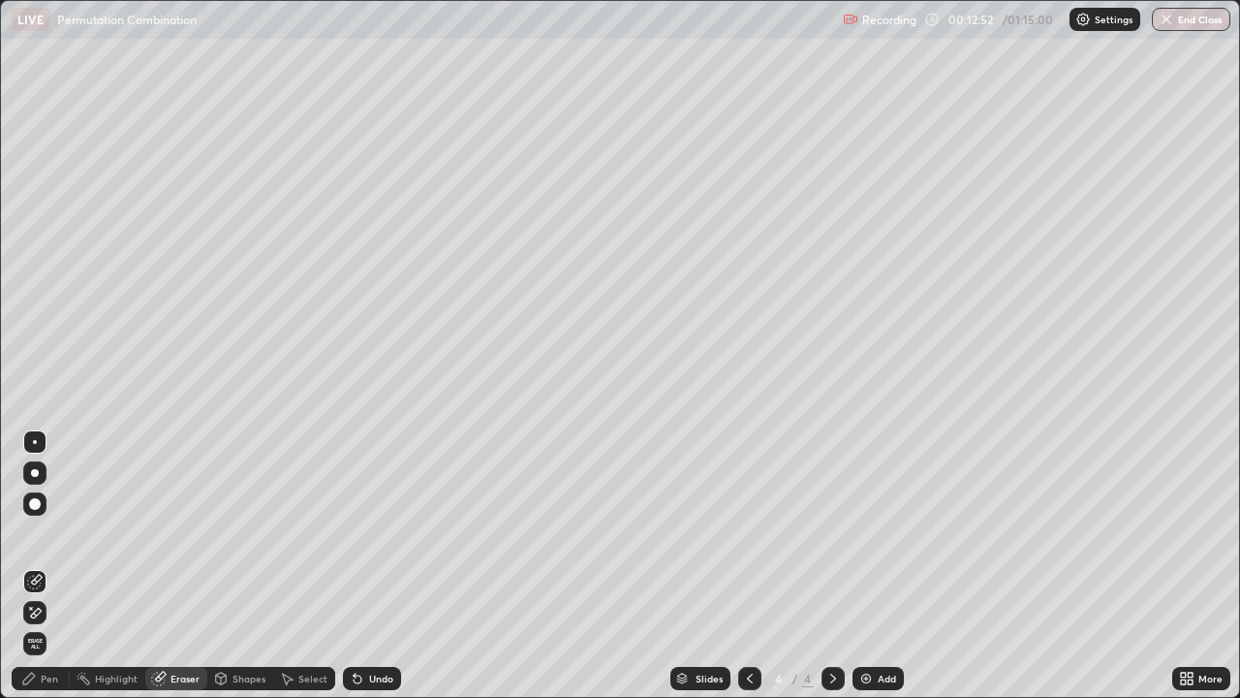
click at [56, 566] on div "Pen" at bounding box center [41, 678] width 58 height 23
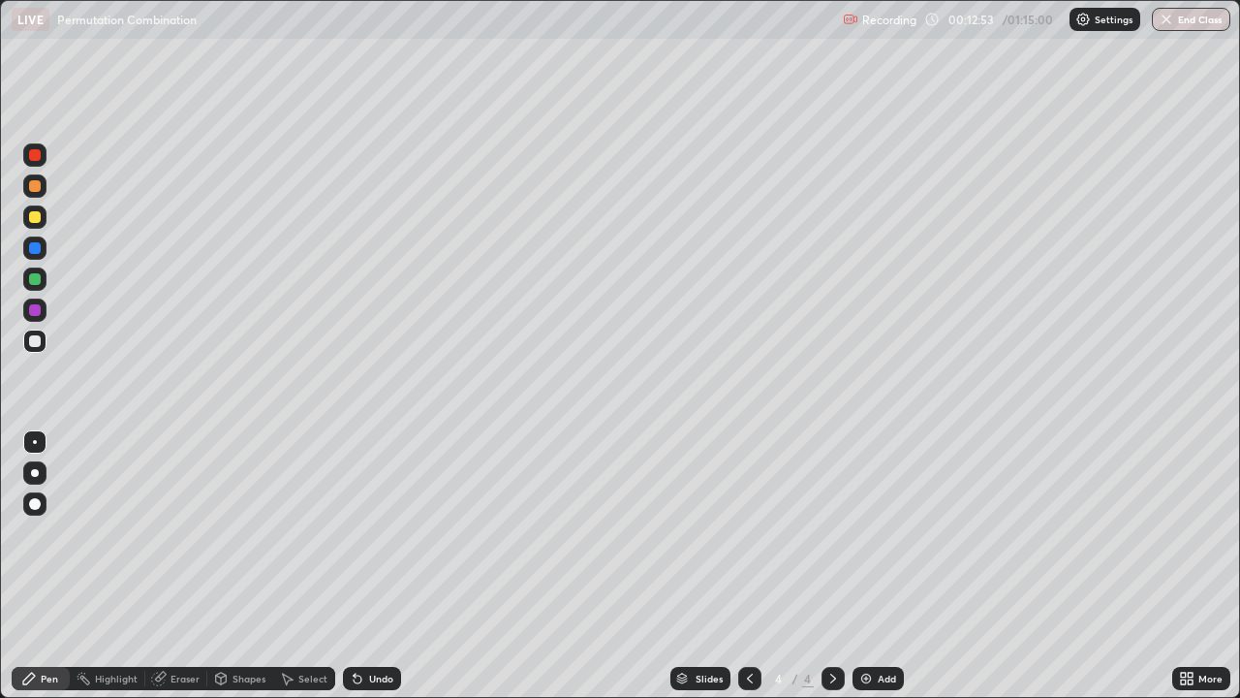
click at [36, 341] on div at bounding box center [35, 341] width 12 height 12
click at [177, 566] on div "Eraser" at bounding box center [185, 679] width 29 height 10
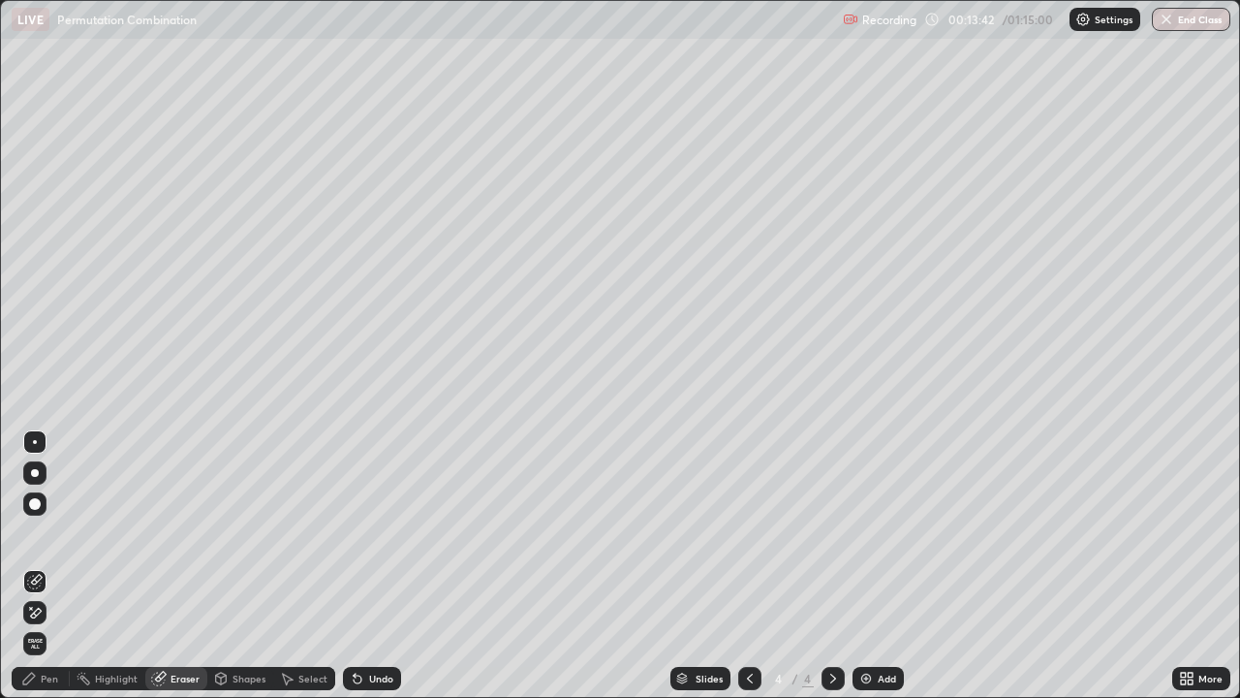
click at [42, 566] on div "Pen" at bounding box center [49, 679] width 17 height 10
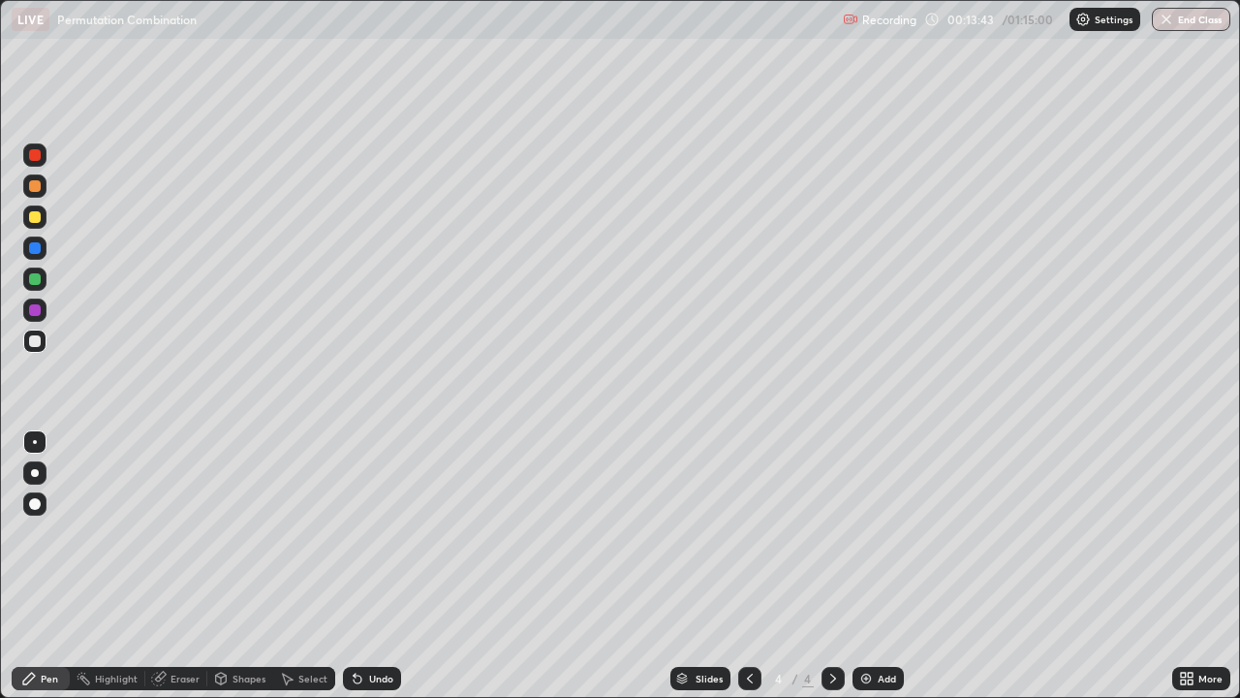
click at [34, 348] on div at bounding box center [34, 340] width 23 height 23
click at [176, 566] on div "Eraser" at bounding box center [176, 678] width 62 height 23
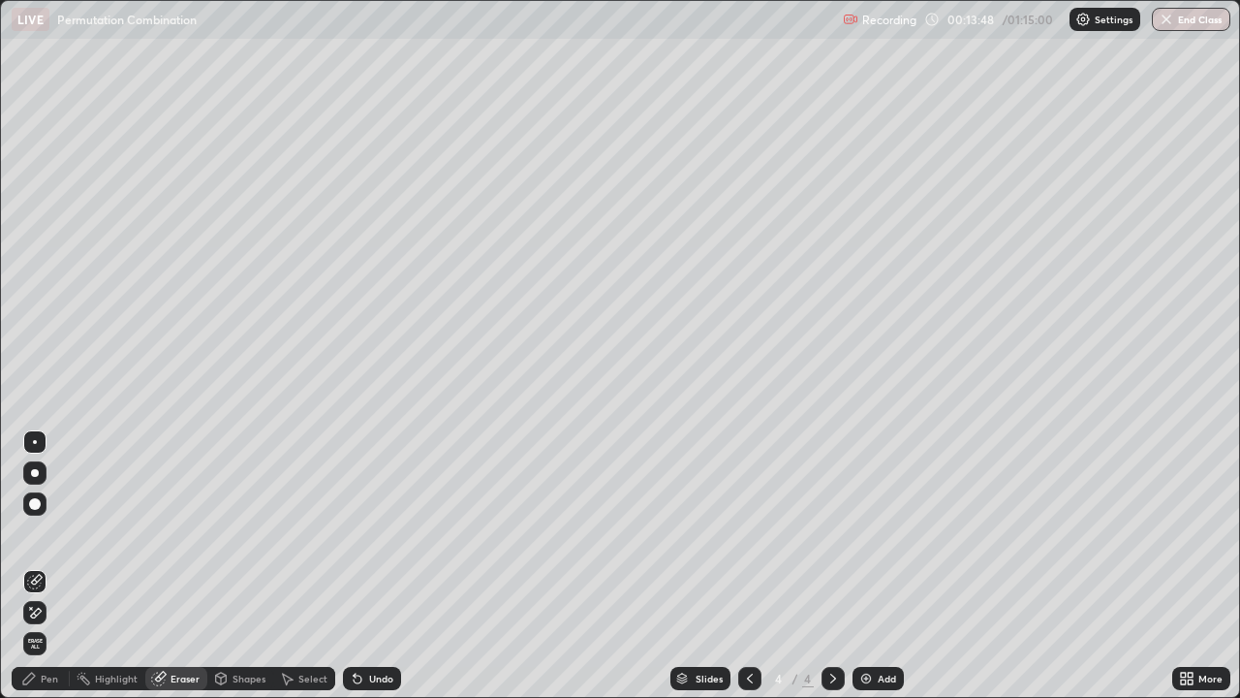
click at [58, 566] on div "Pen" at bounding box center [41, 678] width 58 height 23
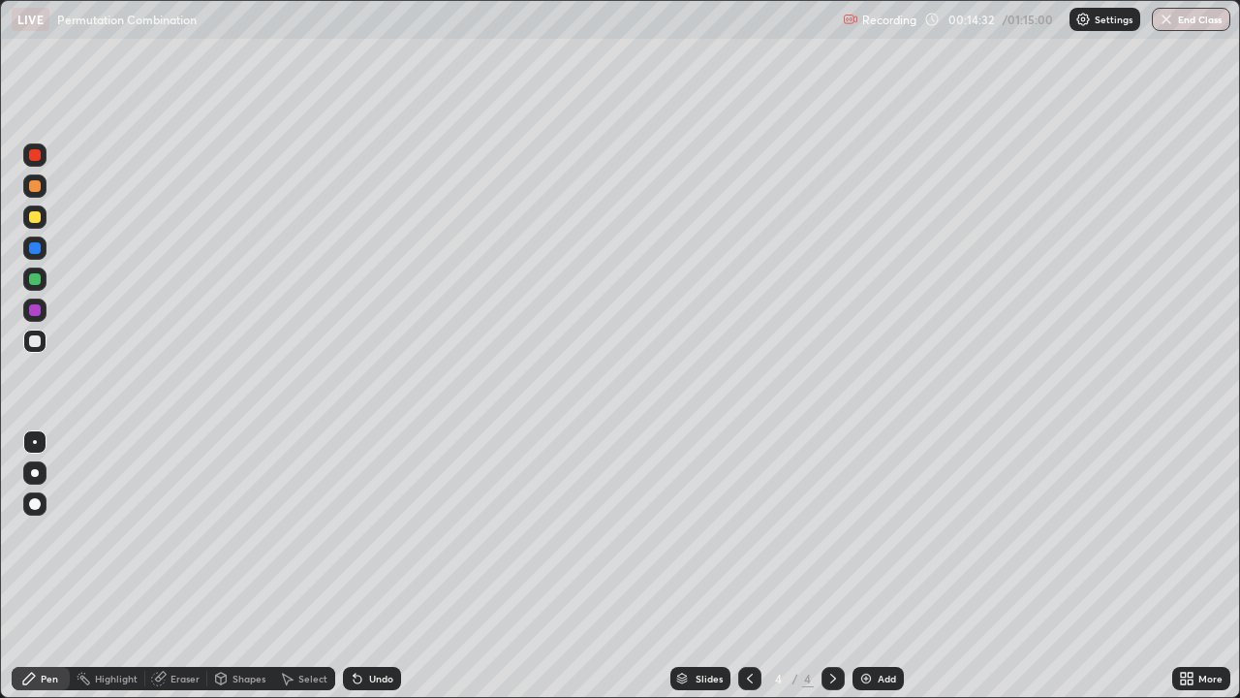
click at [36, 279] on div at bounding box center [35, 279] width 12 height 12
click at [36, 310] on div at bounding box center [35, 310] width 12 height 12
click at [887, 566] on div "Add" at bounding box center [878, 678] width 51 height 23
click at [36, 342] on div at bounding box center [35, 341] width 12 height 12
click at [40, 216] on div at bounding box center [35, 217] width 12 height 12
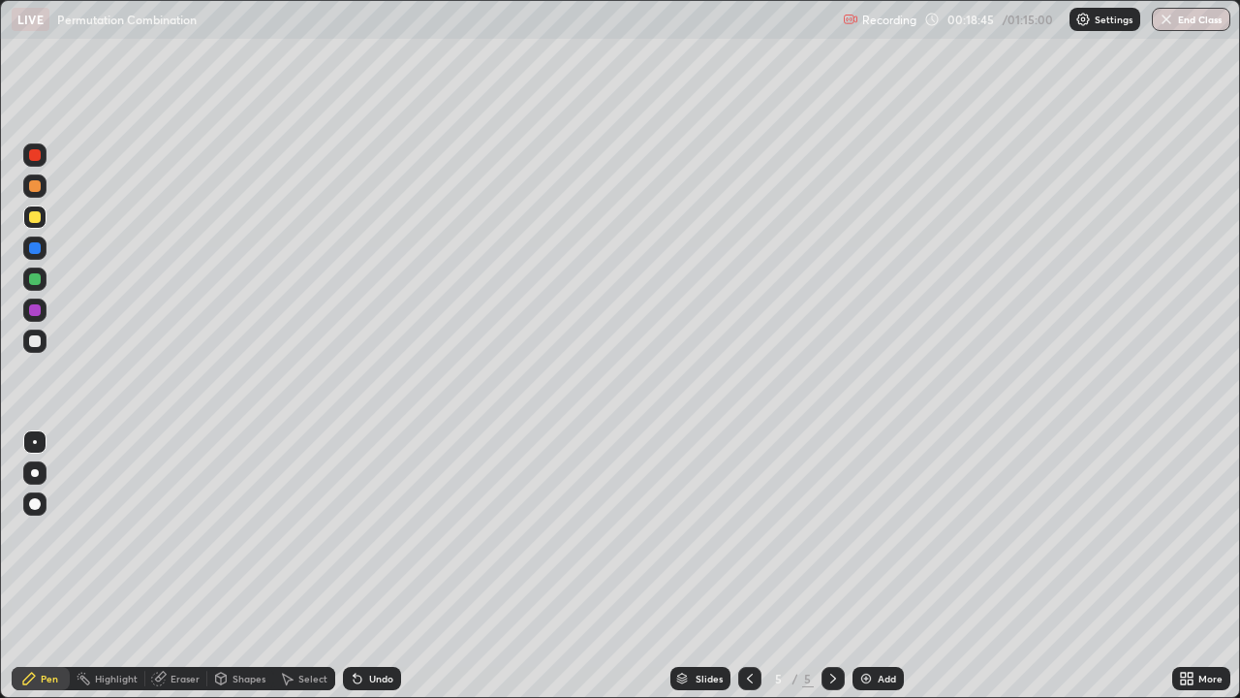
click at [33, 310] on div at bounding box center [35, 310] width 12 height 12
click at [34, 277] on div at bounding box center [35, 279] width 12 height 12
click at [195, 566] on div "Eraser" at bounding box center [185, 679] width 29 height 10
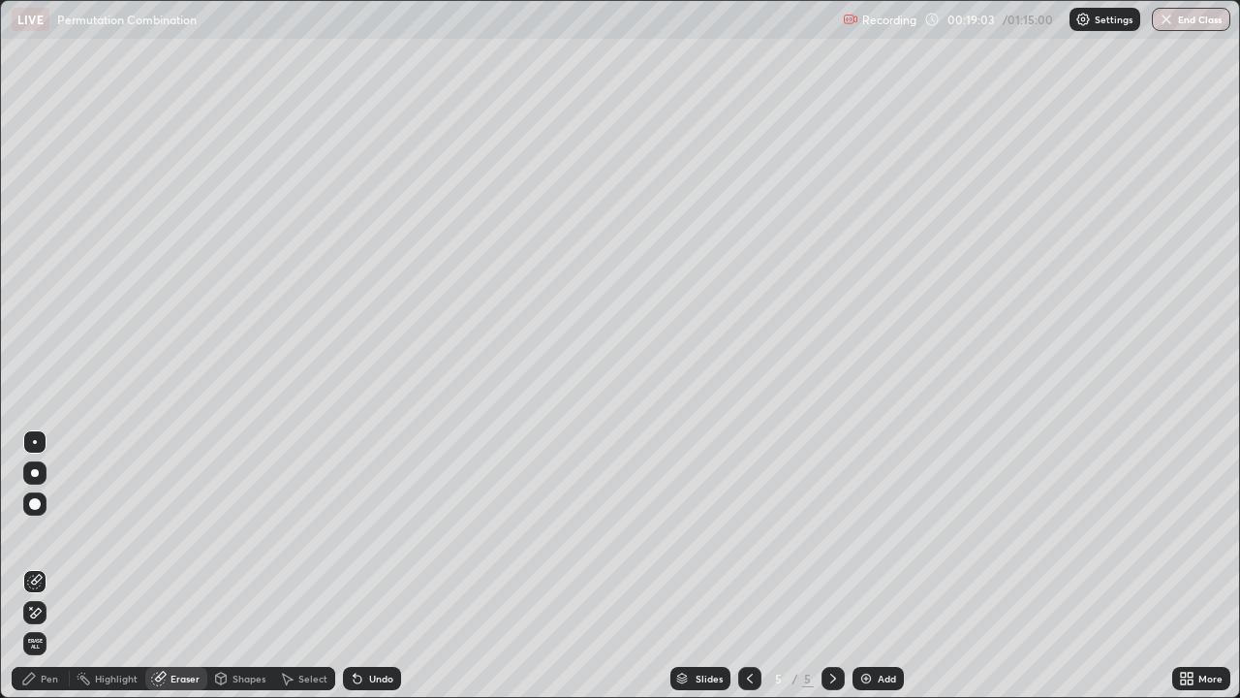
click at [53, 566] on div "Pen" at bounding box center [49, 679] width 17 height 10
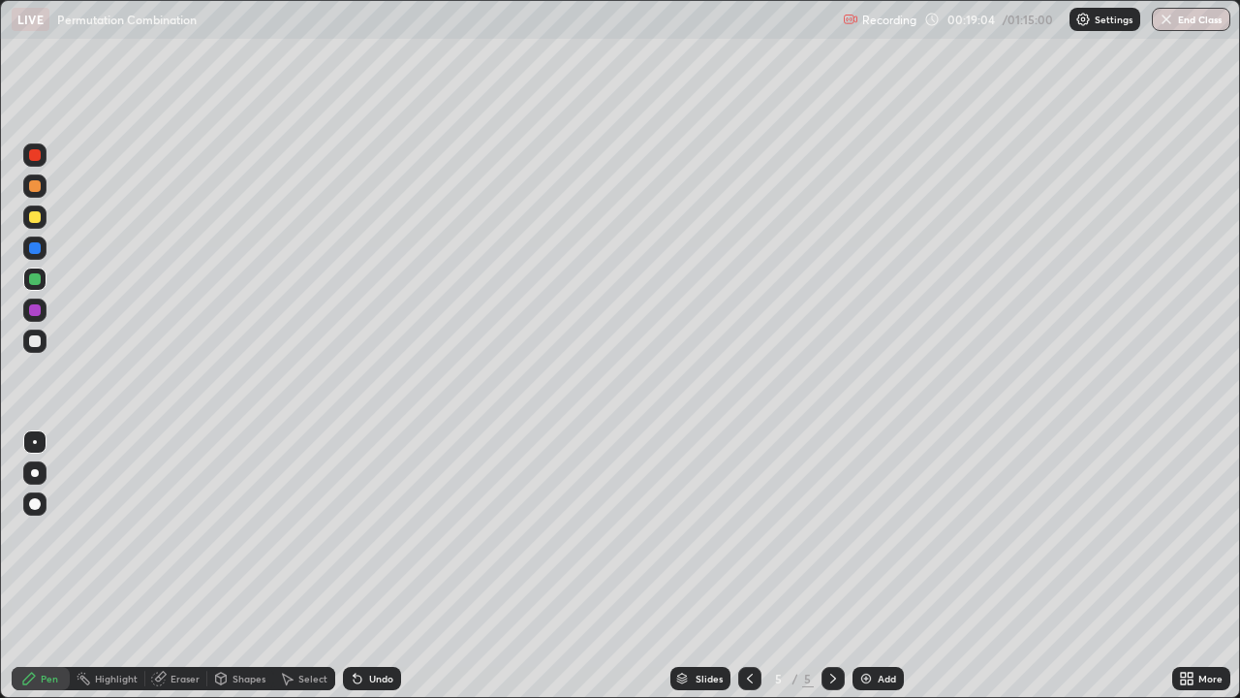
click at [45, 305] on div at bounding box center [34, 309] width 23 height 23
click at [43, 345] on div at bounding box center [34, 340] width 23 height 23
click at [31, 284] on div at bounding box center [35, 279] width 12 height 12
click at [42, 341] on div at bounding box center [34, 340] width 23 height 23
click at [34, 281] on div at bounding box center [35, 279] width 12 height 12
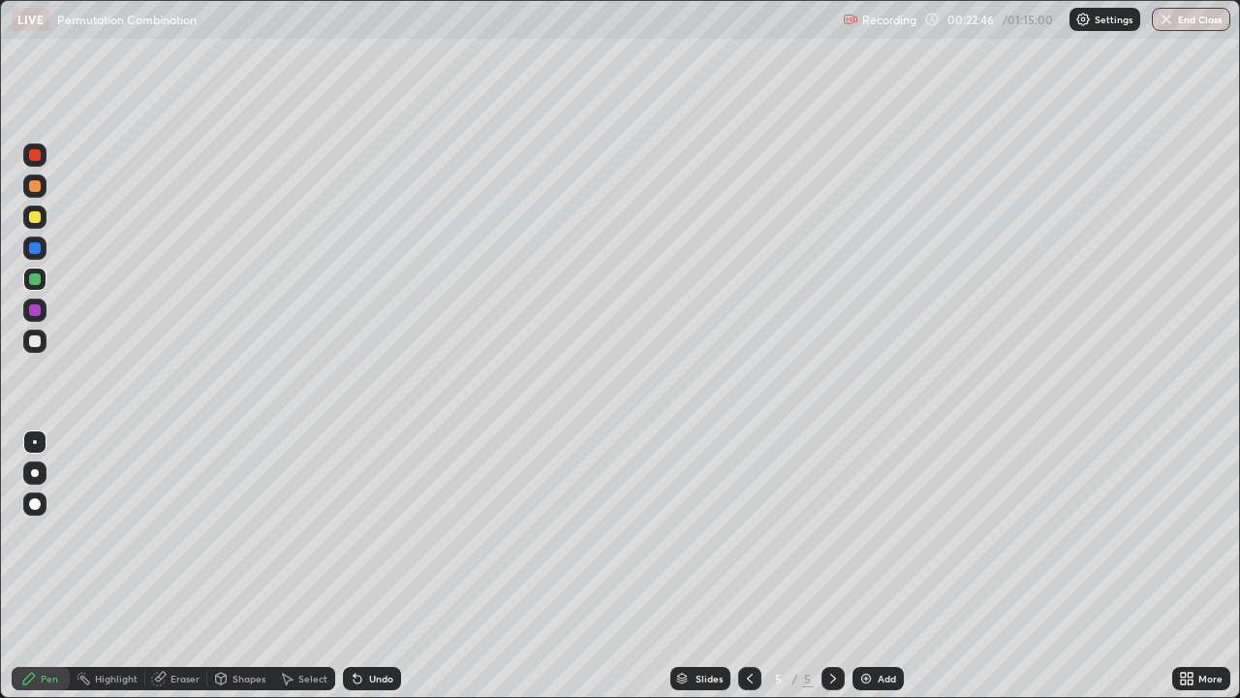
click at [754, 566] on div at bounding box center [749, 678] width 23 height 39
click at [830, 566] on icon at bounding box center [834, 679] width 16 height 16
click at [748, 566] on icon at bounding box center [750, 679] width 6 height 10
click at [837, 566] on div at bounding box center [833, 678] width 23 height 23
click at [878, 566] on div "Add" at bounding box center [887, 679] width 18 height 10
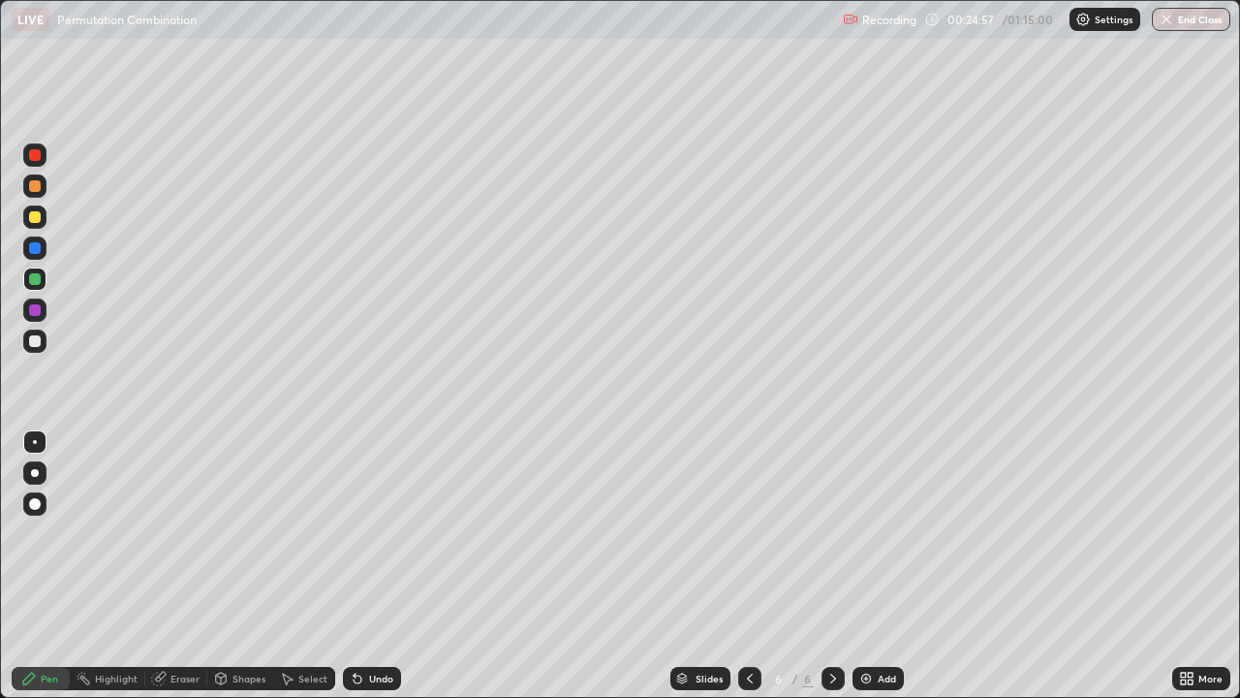
click at [39, 344] on div at bounding box center [35, 341] width 12 height 12
click at [179, 566] on div "Eraser" at bounding box center [176, 678] width 62 height 23
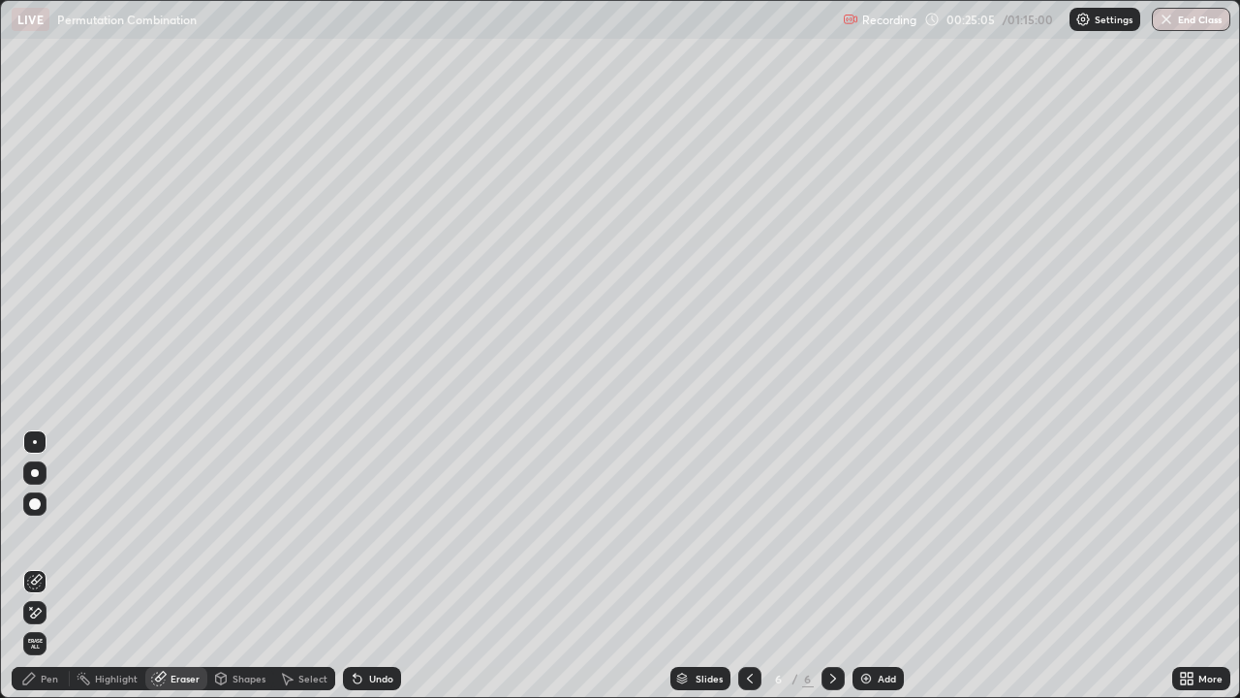
click at [52, 566] on div "Pen" at bounding box center [49, 679] width 17 height 10
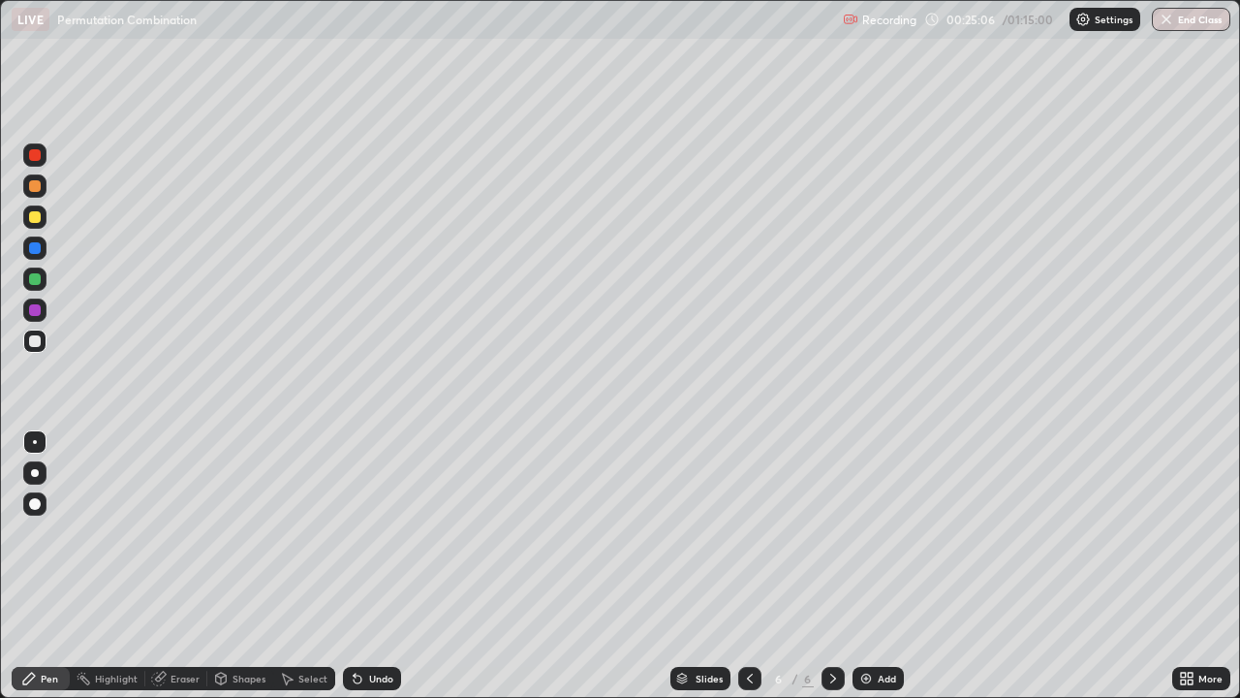
click at [40, 342] on div at bounding box center [35, 341] width 12 height 12
click at [36, 186] on div at bounding box center [35, 186] width 12 height 12
click at [30, 343] on div at bounding box center [35, 341] width 12 height 12
click at [35, 315] on div at bounding box center [35, 310] width 12 height 12
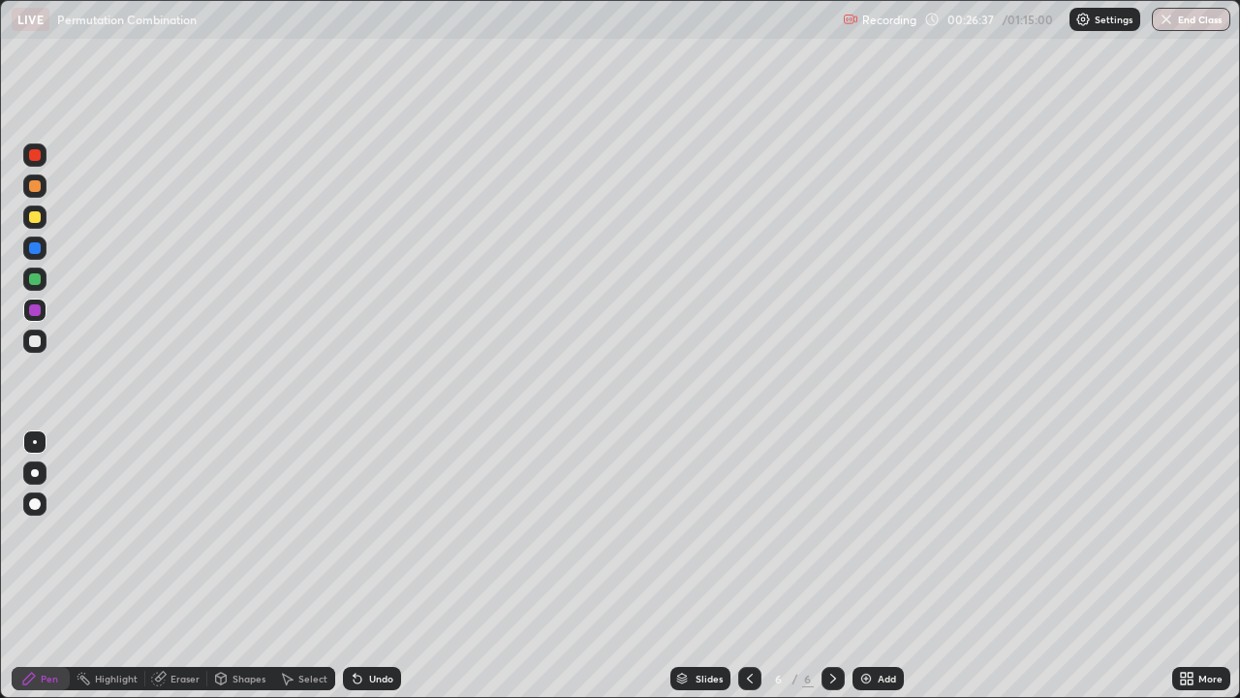
click at [35, 313] on div at bounding box center [35, 310] width 12 height 12
click at [33, 309] on div at bounding box center [35, 310] width 12 height 12
click at [33, 302] on div at bounding box center [34, 309] width 23 height 23
click at [34, 310] on div at bounding box center [35, 310] width 12 height 12
click at [33, 312] on div at bounding box center [35, 310] width 12 height 12
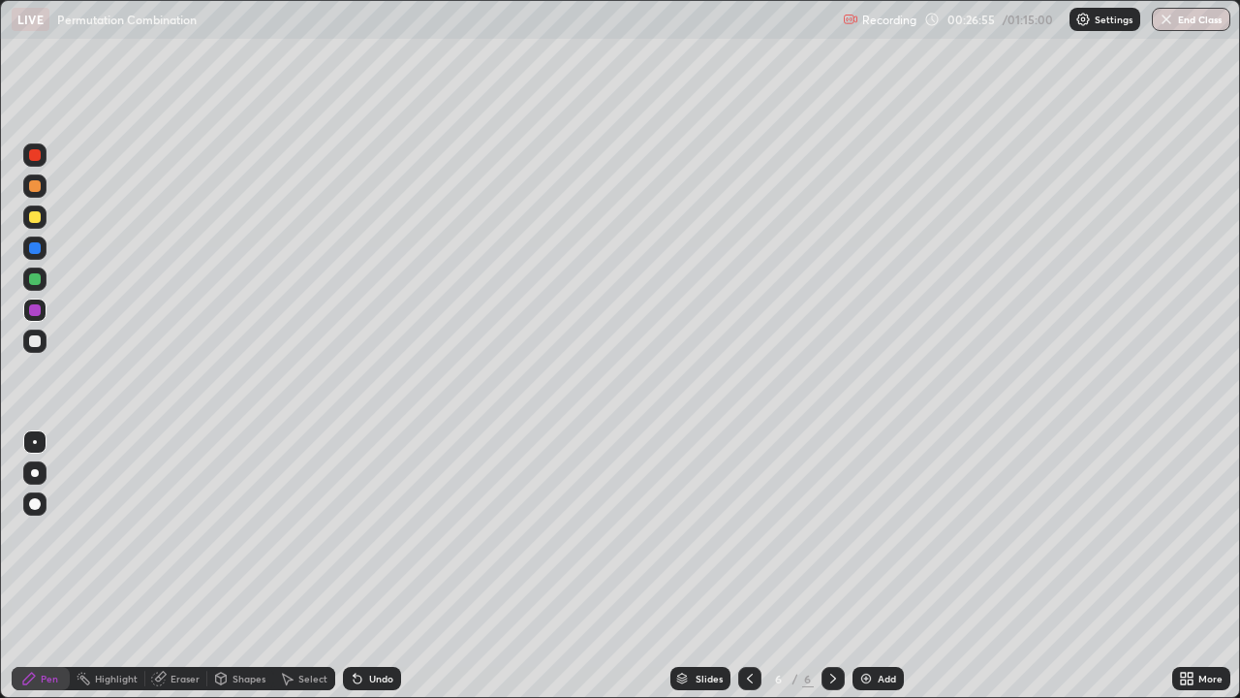
click at [32, 310] on div at bounding box center [35, 310] width 12 height 12
click at [46, 310] on div at bounding box center [34, 309] width 23 height 23
click at [36, 279] on div at bounding box center [35, 279] width 12 height 12
click at [39, 216] on div at bounding box center [35, 217] width 12 height 12
click at [35, 342] on div at bounding box center [35, 341] width 12 height 12
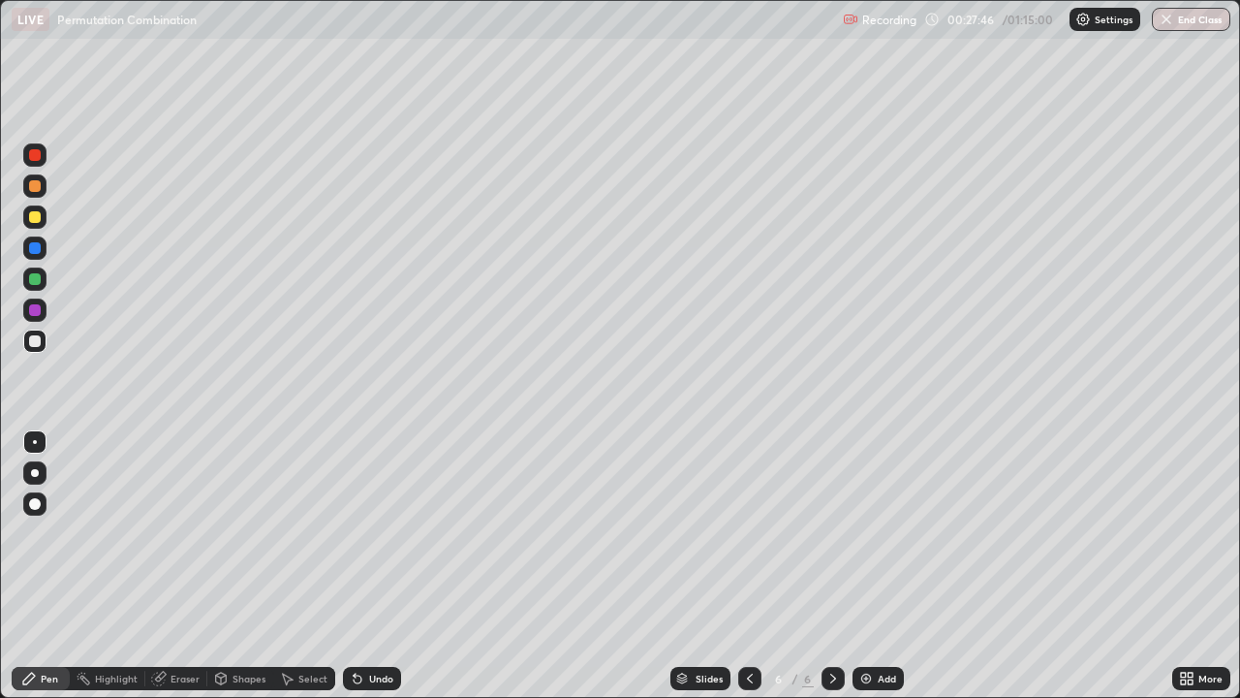
click at [35, 346] on div at bounding box center [35, 341] width 12 height 12
click at [177, 566] on div "Eraser" at bounding box center [176, 678] width 62 height 23
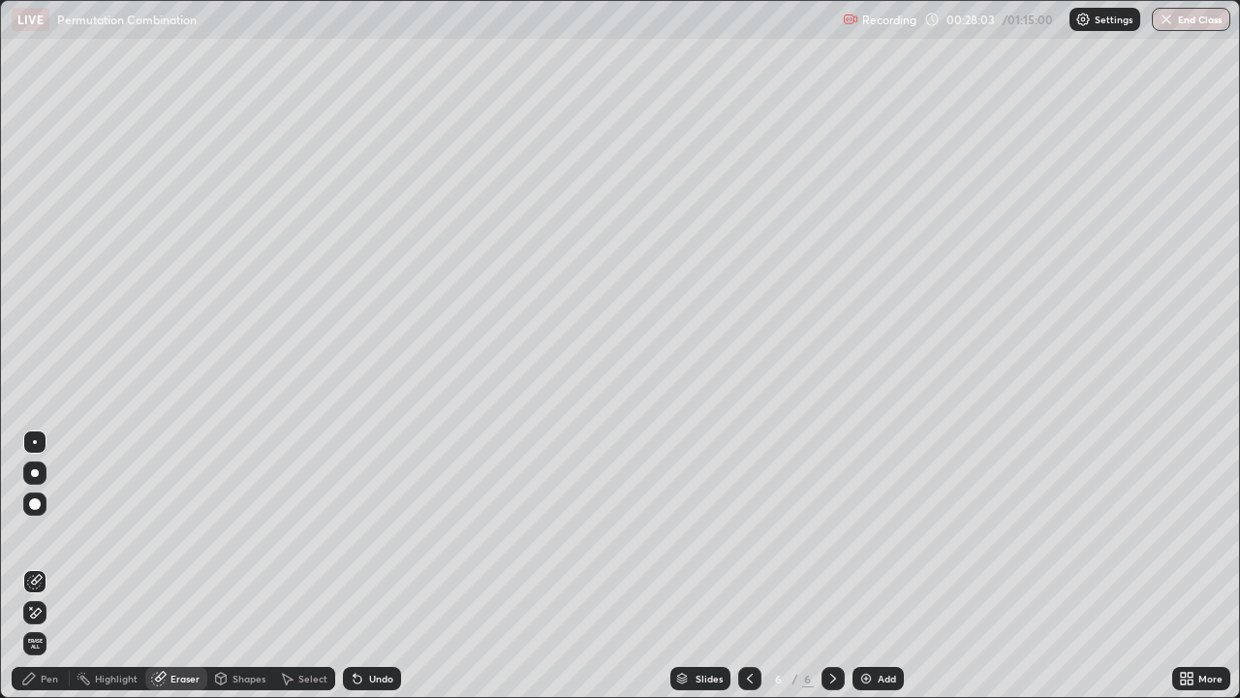
click at [55, 566] on div "Pen" at bounding box center [41, 678] width 58 height 23
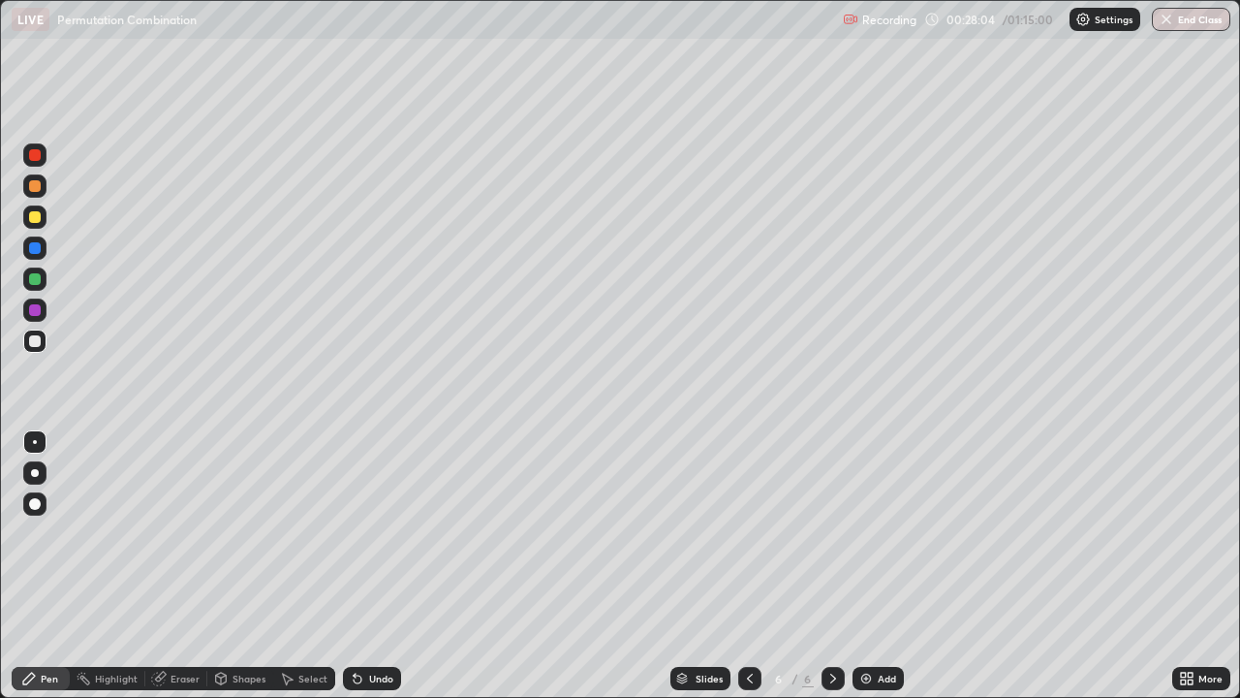
click at [34, 351] on div at bounding box center [34, 340] width 23 height 23
click at [36, 341] on div at bounding box center [35, 341] width 12 height 12
click at [38, 280] on div at bounding box center [35, 279] width 12 height 12
click at [39, 335] on div at bounding box center [35, 341] width 12 height 12
click at [37, 345] on div at bounding box center [35, 341] width 12 height 12
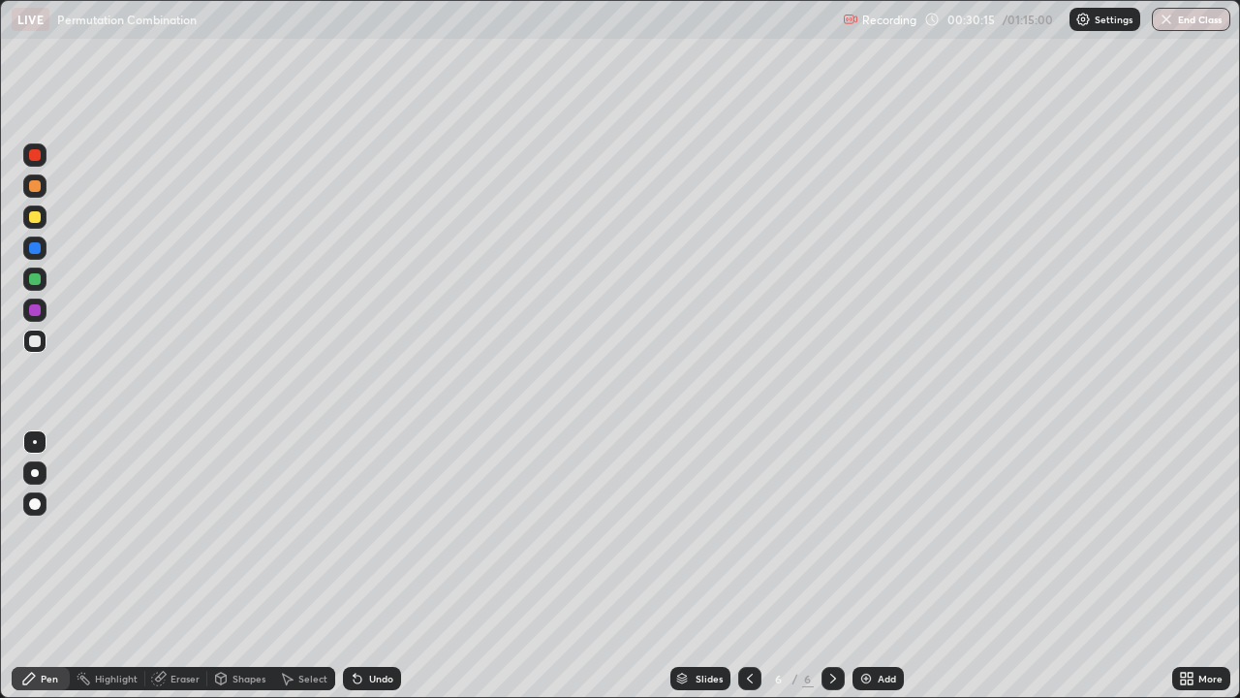
click at [29, 345] on div at bounding box center [35, 341] width 12 height 12
click at [38, 250] on div at bounding box center [35, 248] width 12 height 12
click at [872, 566] on div "Add" at bounding box center [878, 678] width 51 height 23
click at [33, 346] on div at bounding box center [35, 341] width 12 height 12
click at [35, 187] on div at bounding box center [35, 186] width 12 height 12
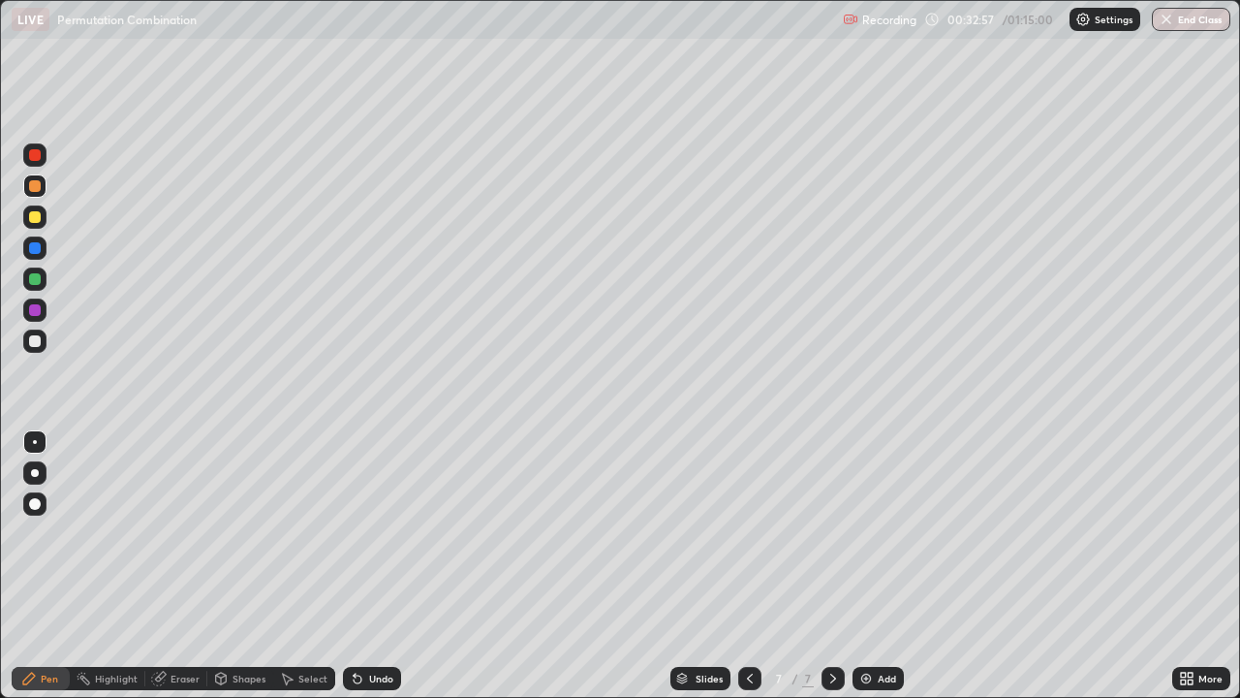
click at [40, 341] on div at bounding box center [35, 341] width 12 height 12
click at [189, 566] on div "Eraser" at bounding box center [176, 678] width 62 height 23
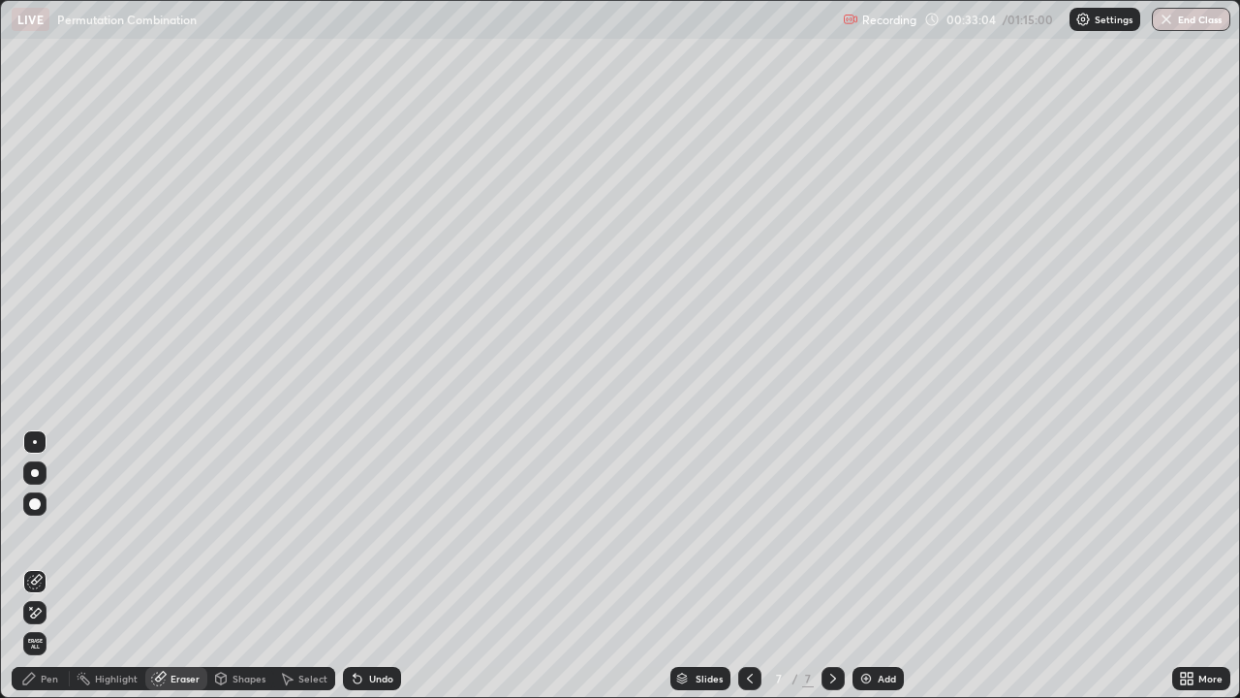
click at [56, 566] on div "Pen" at bounding box center [49, 679] width 17 height 10
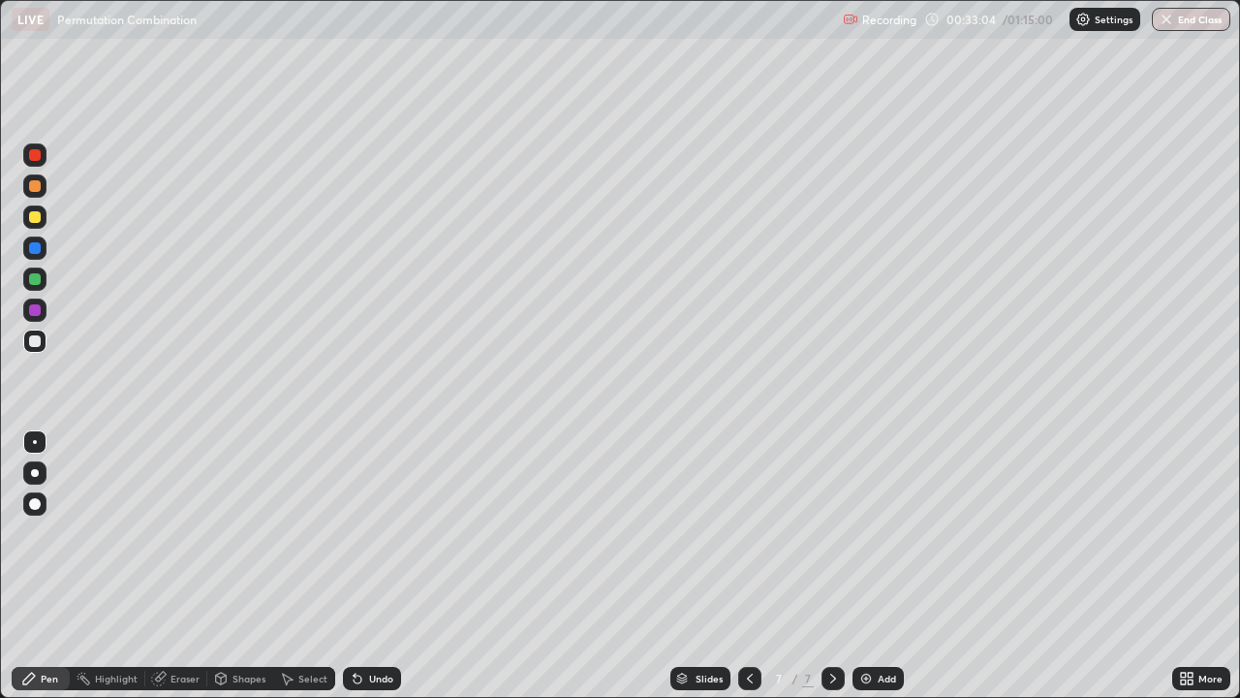
click at [29, 344] on div at bounding box center [35, 341] width 12 height 12
click at [39, 283] on div at bounding box center [35, 279] width 12 height 12
click at [26, 341] on div at bounding box center [34, 340] width 23 height 23
click at [35, 280] on div at bounding box center [35, 279] width 12 height 12
click at [32, 318] on div at bounding box center [34, 309] width 23 height 23
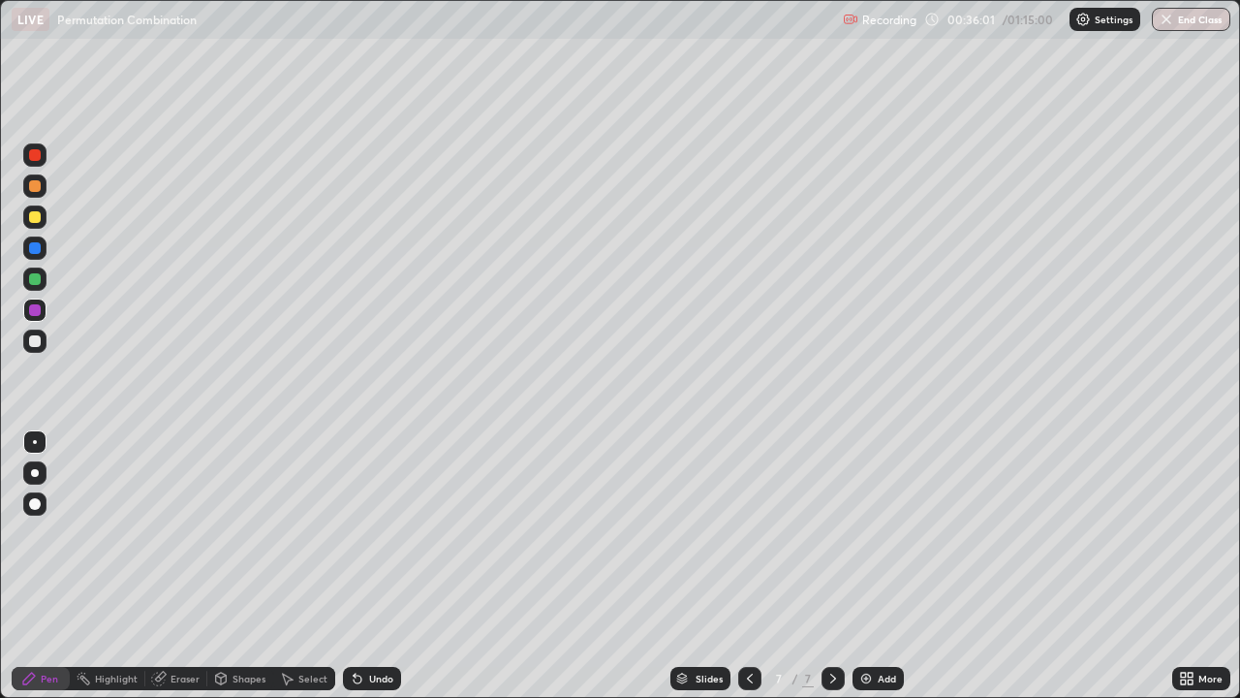
click at [180, 566] on div "Eraser" at bounding box center [176, 678] width 62 height 23
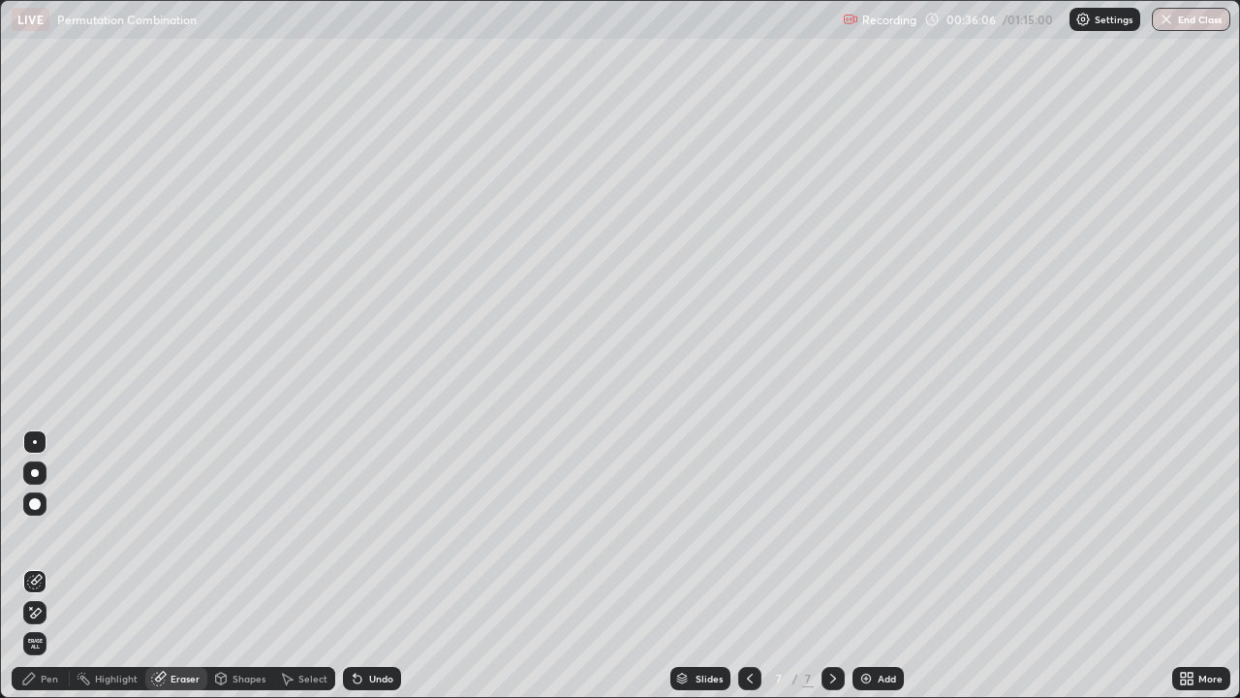
click at [53, 566] on div "Pen" at bounding box center [49, 679] width 17 height 10
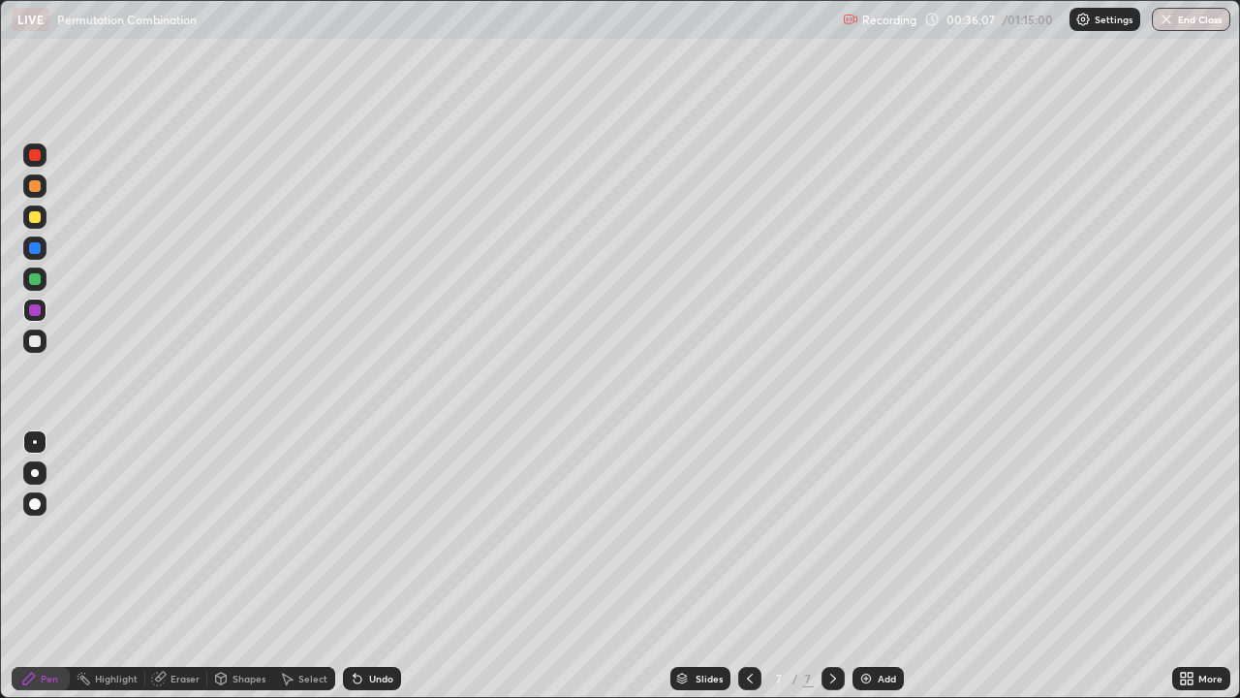
click at [35, 342] on div at bounding box center [35, 341] width 12 height 12
click at [38, 275] on div at bounding box center [35, 279] width 12 height 12
click at [886, 566] on div "Add" at bounding box center [878, 678] width 51 height 23
click at [740, 566] on div at bounding box center [749, 678] width 23 height 23
click at [829, 566] on icon at bounding box center [834, 679] width 16 height 16
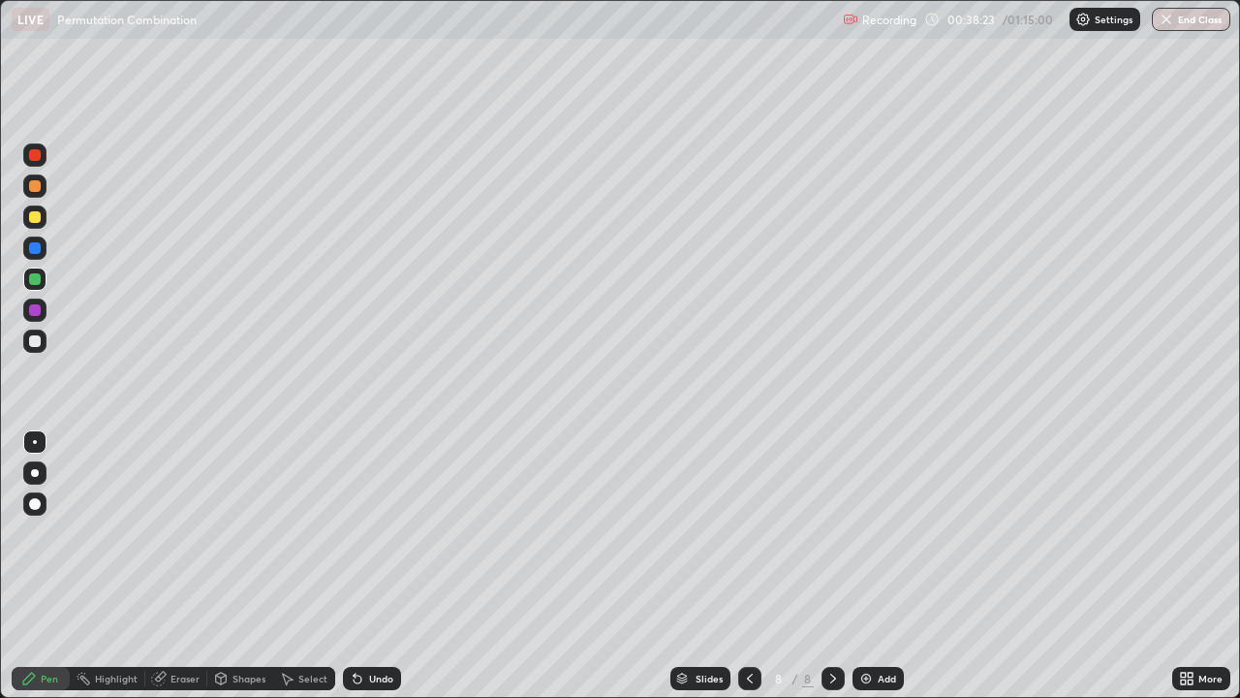
click at [40, 214] on div at bounding box center [35, 217] width 12 height 12
click at [33, 342] on div at bounding box center [35, 341] width 12 height 12
click at [750, 566] on div at bounding box center [749, 678] width 23 height 39
click at [833, 566] on div at bounding box center [833, 678] width 23 height 23
click at [36, 346] on div at bounding box center [35, 341] width 12 height 12
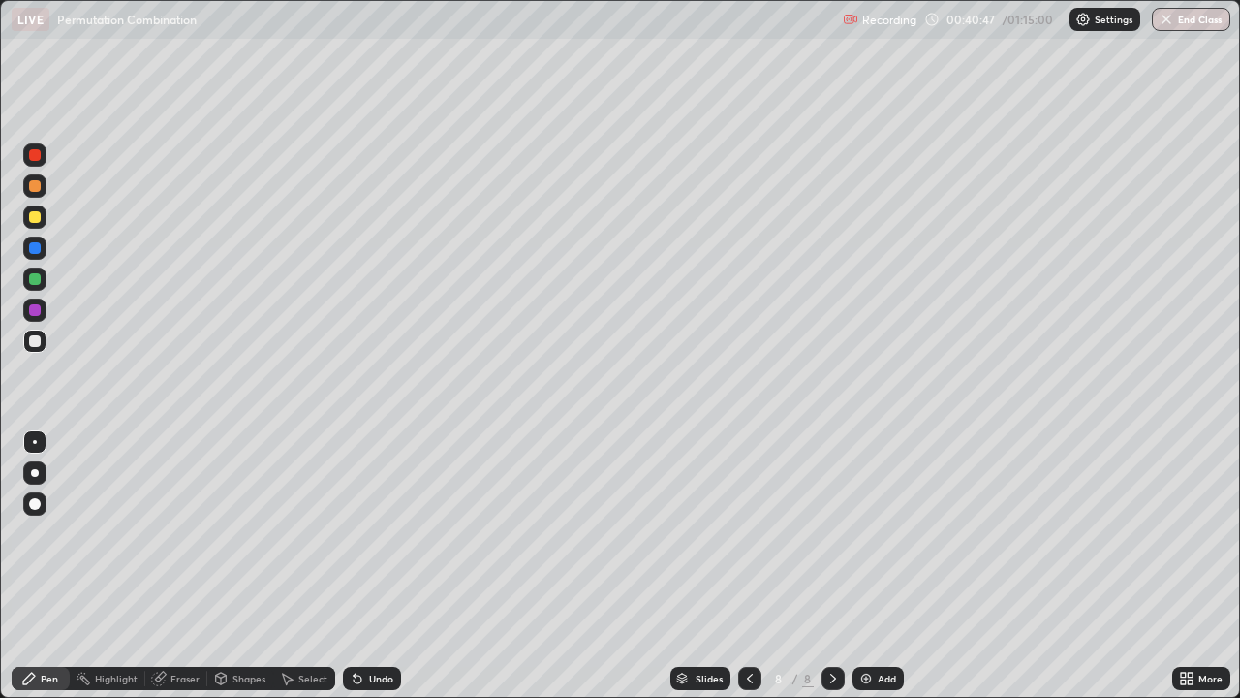
click at [37, 344] on div at bounding box center [35, 341] width 12 height 12
click at [33, 243] on div at bounding box center [35, 248] width 12 height 12
click at [33, 341] on div at bounding box center [35, 341] width 12 height 12
click at [33, 340] on div at bounding box center [35, 341] width 12 height 12
click at [174, 566] on div "Eraser" at bounding box center [176, 678] width 62 height 23
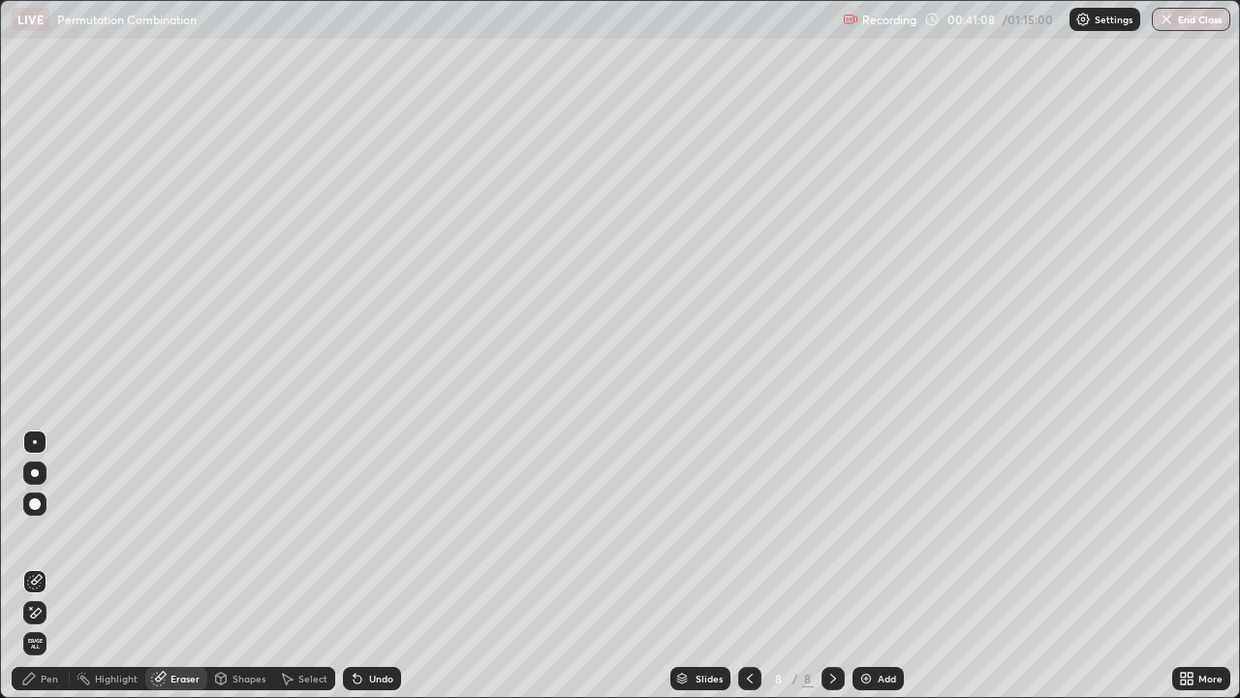
click at [47, 566] on div "Pen" at bounding box center [41, 678] width 58 height 23
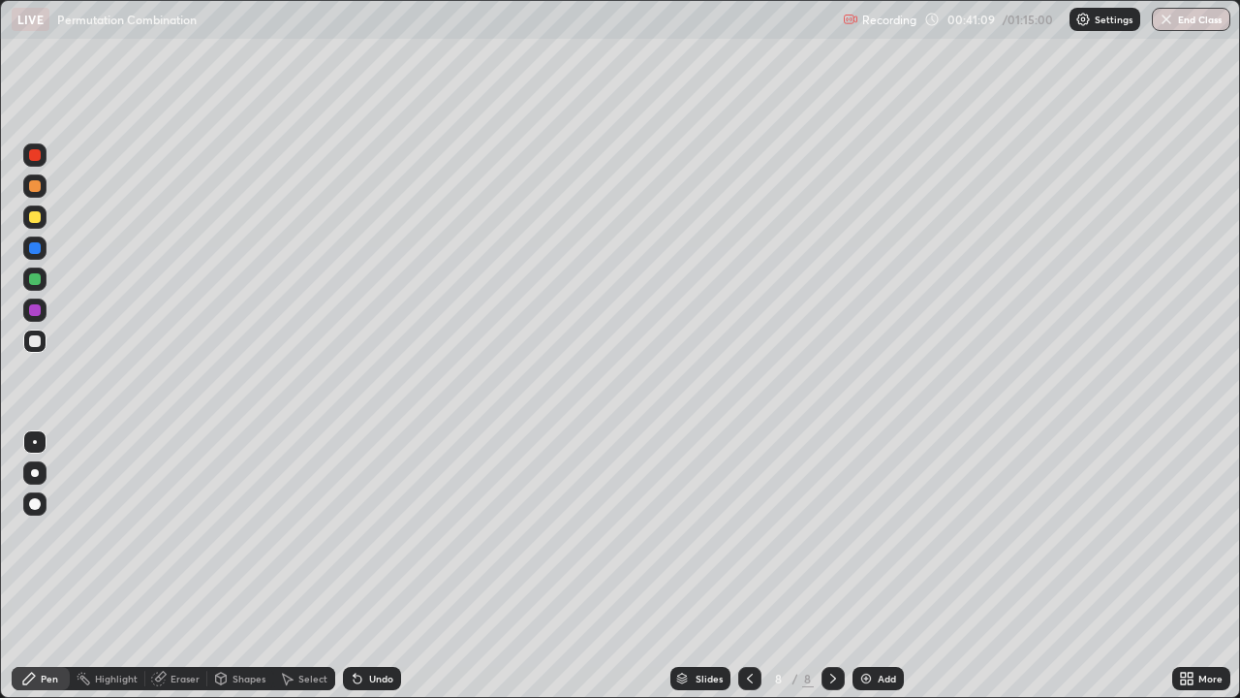
click at [36, 341] on div at bounding box center [35, 341] width 12 height 12
click at [37, 279] on div at bounding box center [35, 279] width 12 height 12
click at [39, 310] on div at bounding box center [35, 310] width 12 height 12
click at [37, 341] on div at bounding box center [35, 341] width 12 height 12
click at [186, 566] on div "Eraser" at bounding box center [185, 679] width 29 height 10
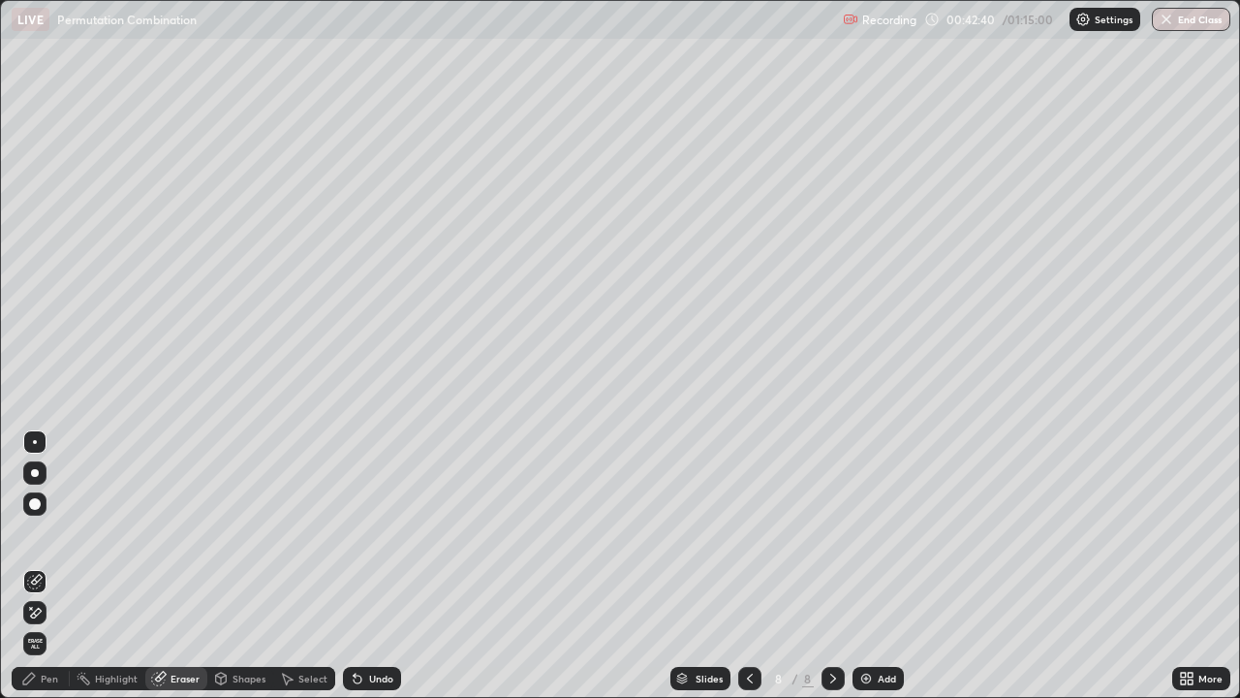
click at [47, 566] on div "Pen" at bounding box center [41, 678] width 58 height 23
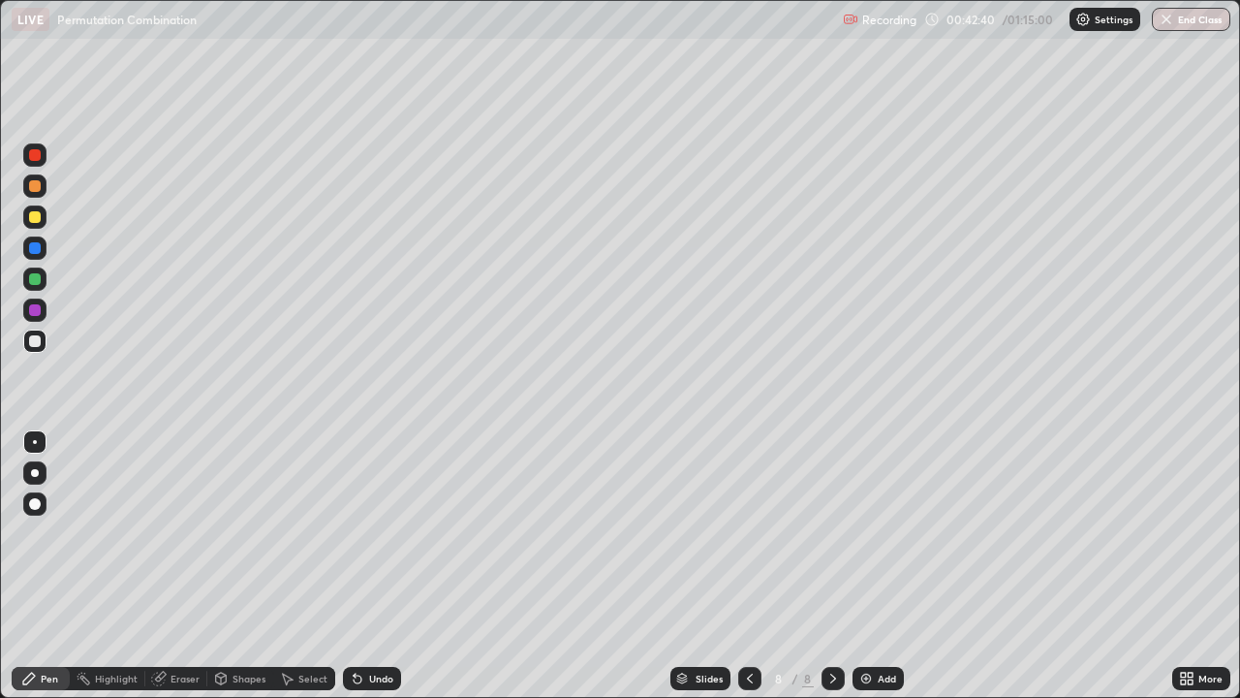
click at [31, 345] on div at bounding box center [35, 341] width 12 height 12
click at [196, 566] on div "Eraser" at bounding box center [176, 678] width 62 height 23
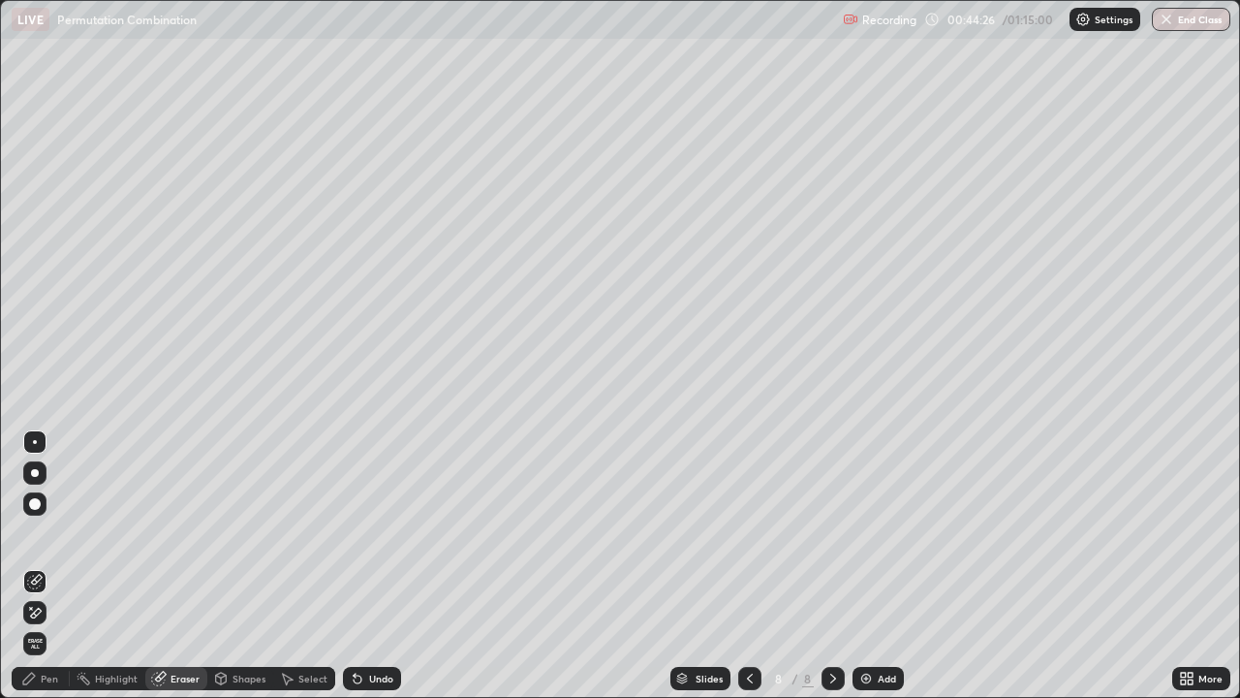
click at [47, 566] on div "Pen" at bounding box center [41, 678] width 58 height 23
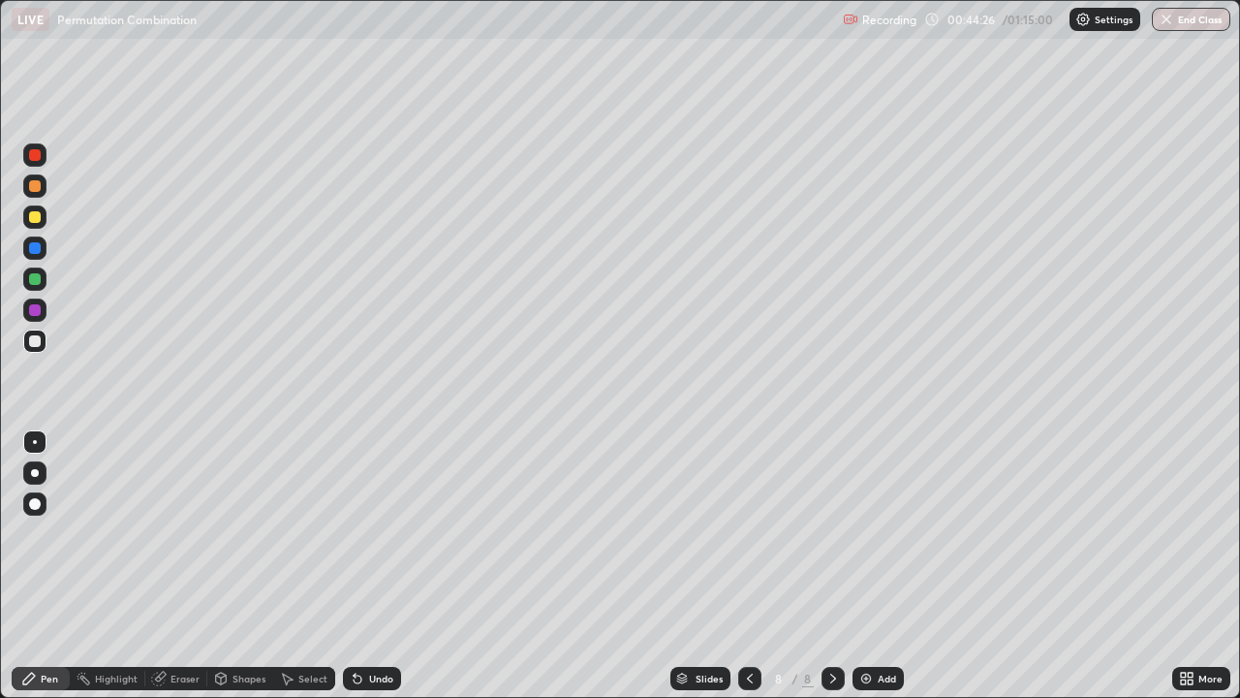
click at [34, 346] on div at bounding box center [35, 341] width 12 height 12
click at [882, 566] on div "Add" at bounding box center [878, 678] width 51 height 23
click at [40, 340] on div at bounding box center [35, 341] width 12 height 12
click at [37, 185] on div at bounding box center [35, 186] width 12 height 12
click at [35, 342] on div at bounding box center [35, 341] width 12 height 12
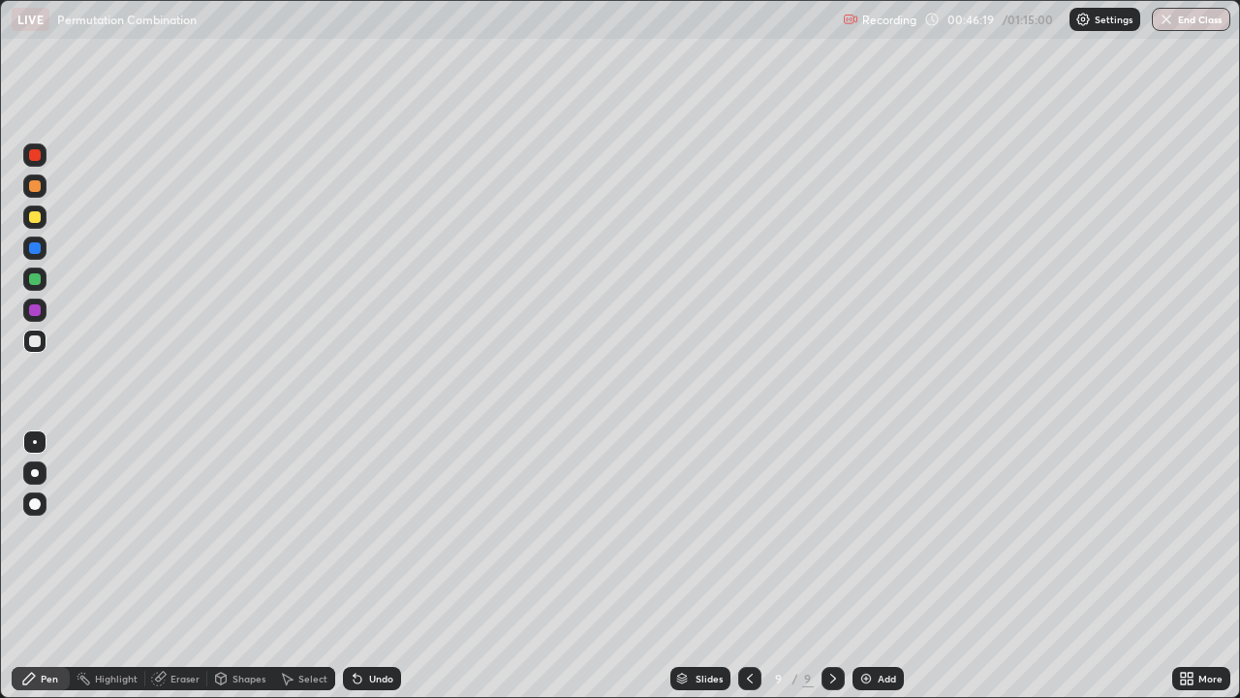
click at [35, 308] on div at bounding box center [35, 310] width 12 height 12
click at [34, 345] on div at bounding box center [35, 341] width 12 height 12
click at [36, 248] on div at bounding box center [35, 248] width 12 height 12
click at [34, 342] on div at bounding box center [35, 341] width 12 height 12
click at [38, 258] on div at bounding box center [34, 247] width 23 height 23
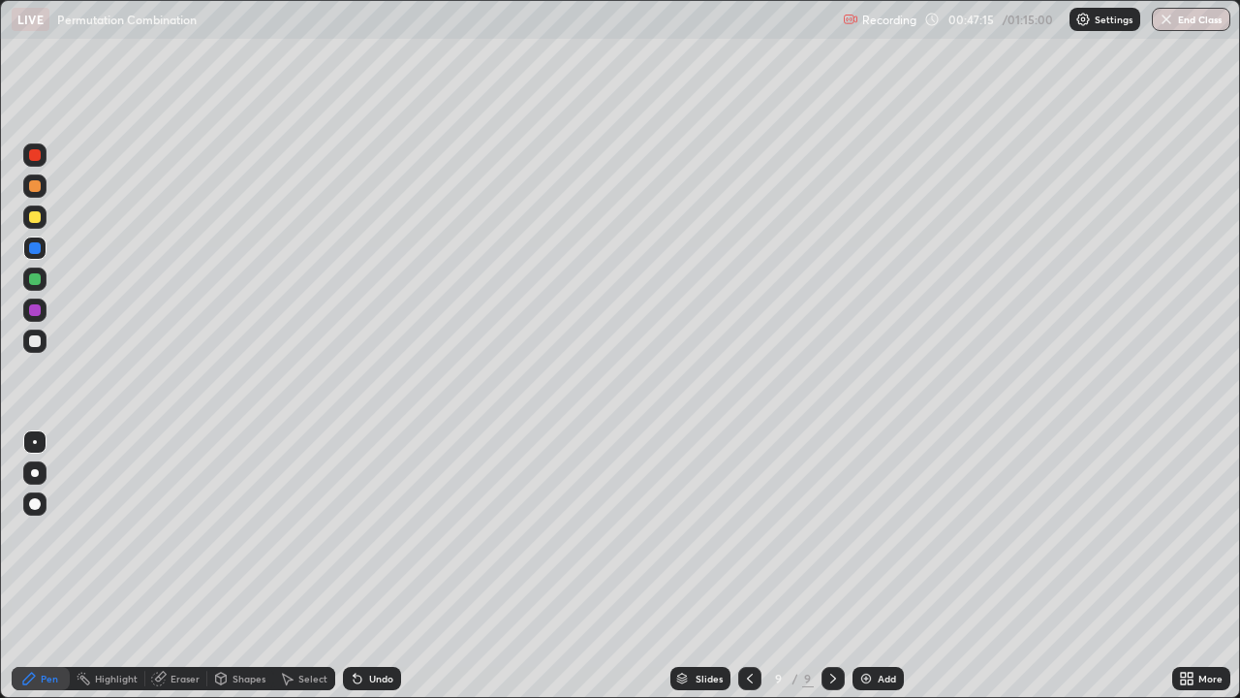
click at [46, 343] on div at bounding box center [34, 340] width 23 height 23
click at [37, 340] on div at bounding box center [35, 341] width 12 height 12
click at [882, 566] on div "Add" at bounding box center [878, 678] width 51 height 23
click at [33, 346] on div at bounding box center [35, 341] width 12 height 12
click at [34, 338] on div at bounding box center [35, 341] width 12 height 12
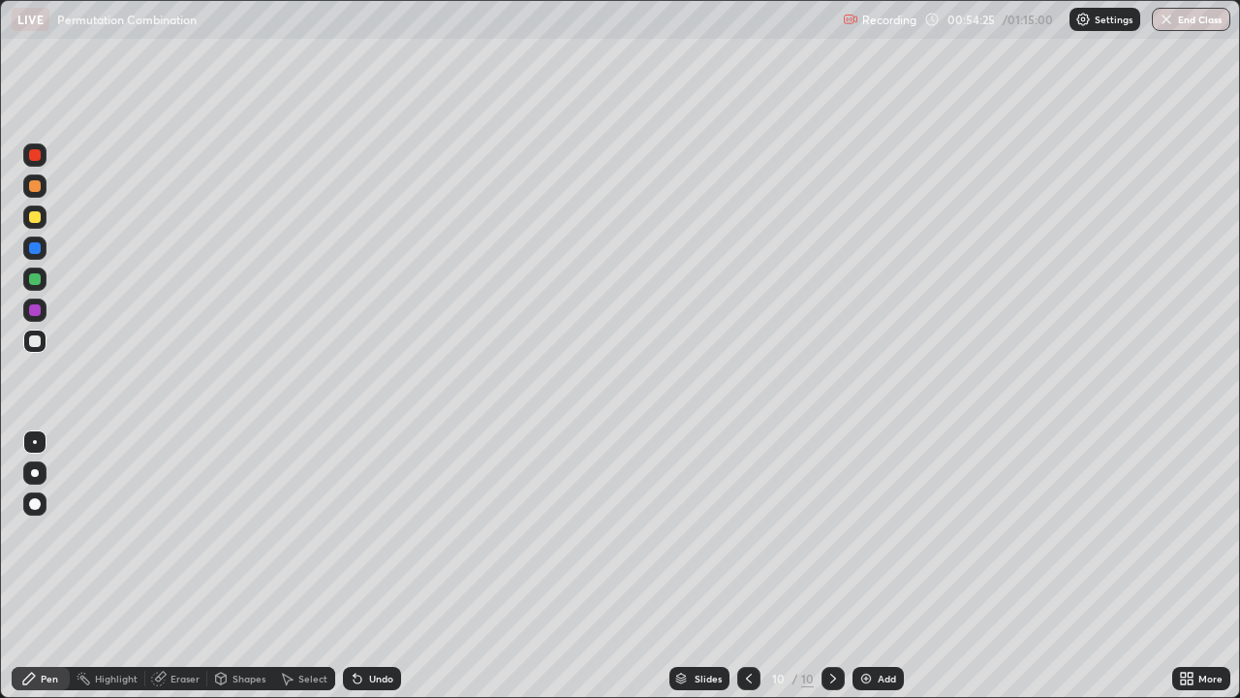
click at [37, 215] on div at bounding box center [35, 217] width 12 height 12
click at [39, 278] on div at bounding box center [35, 279] width 12 height 12
click at [36, 310] on div at bounding box center [35, 310] width 12 height 12
click at [39, 345] on div at bounding box center [35, 341] width 12 height 12
click at [42, 345] on div at bounding box center [34, 340] width 23 height 23
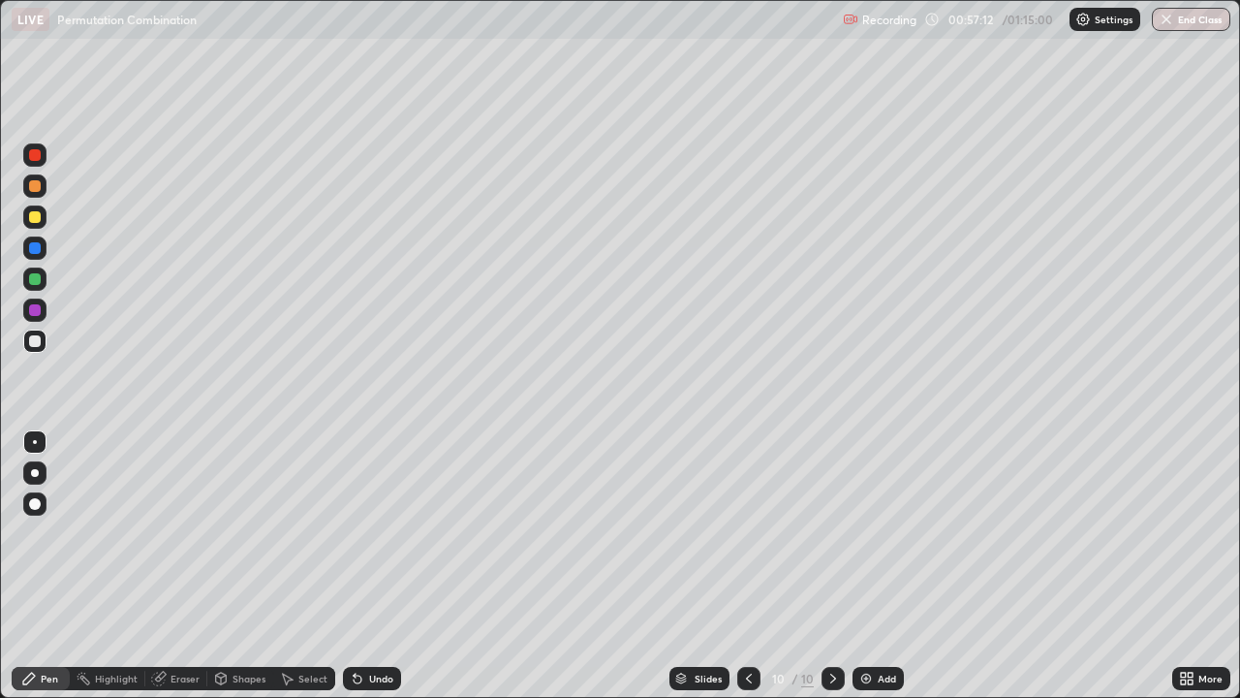
click at [34, 344] on div at bounding box center [35, 341] width 12 height 12
click at [34, 343] on div at bounding box center [35, 341] width 12 height 12
click at [34, 279] on div at bounding box center [35, 279] width 12 height 12
click at [31, 277] on div at bounding box center [35, 279] width 12 height 12
click at [43, 342] on div at bounding box center [34, 340] width 23 height 23
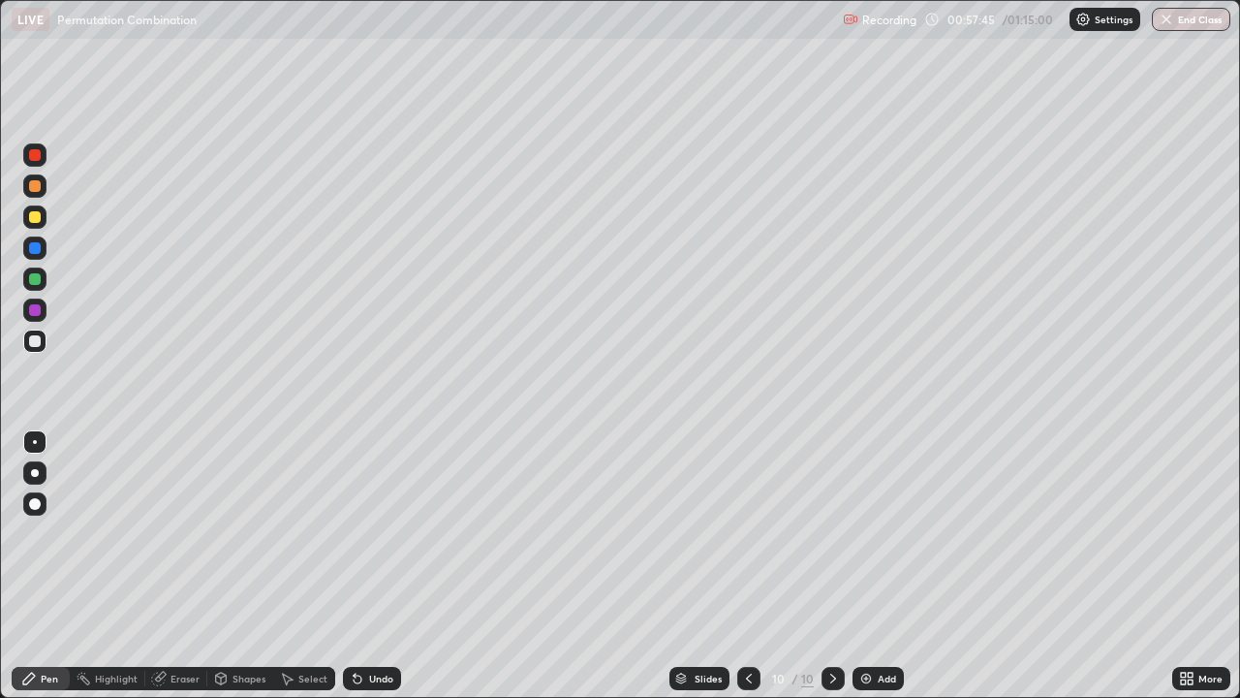
click at [36, 280] on div at bounding box center [35, 279] width 12 height 12
click at [42, 309] on div at bounding box center [34, 309] width 23 height 23
click at [33, 339] on div at bounding box center [35, 341] width 12 height 12
click at [31, 243] on div at bounding box center [35, 248] width 12 height 12
click at [40, 337] on div at bounding box center [35, 341] width 12 height 12
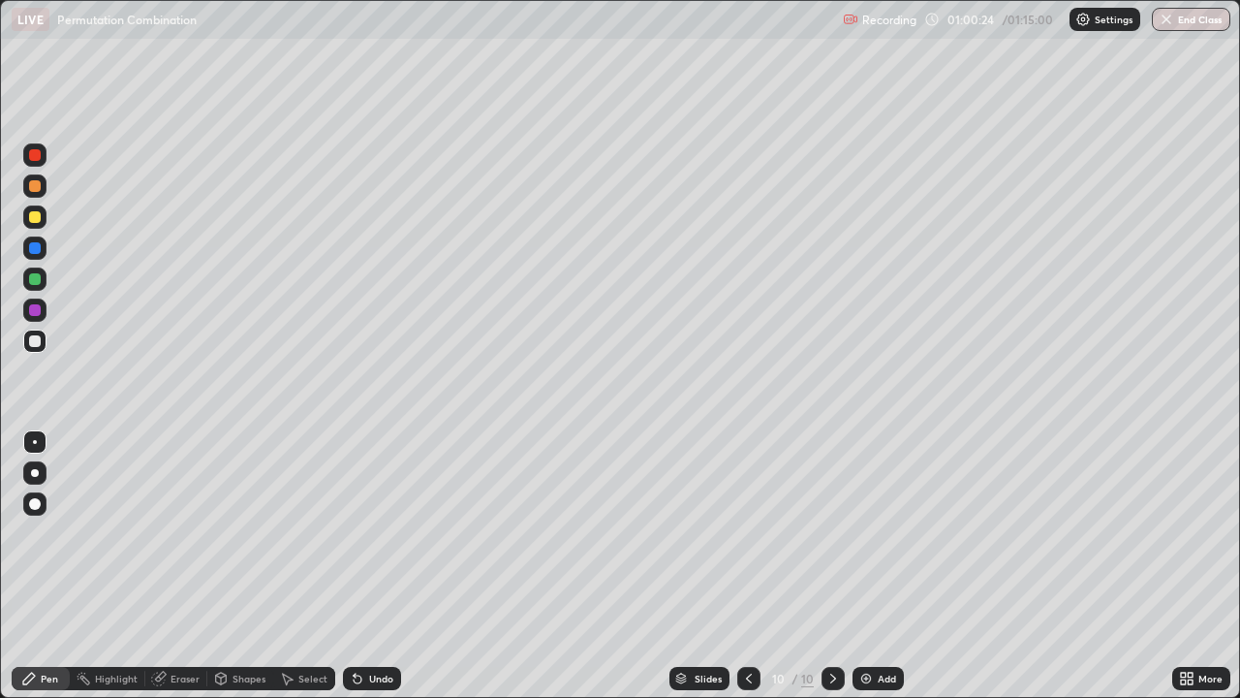
click at [540, 566] on div "Slides 10 / 10 Add" at bounding box center [786, 678] width 771 height 39
click at [46, 216] on div at bounding box center [34, 216] width 23 height 23
click at [189, 566] on div "Eraser" at bounding box center [176, 678] width 62 height 23
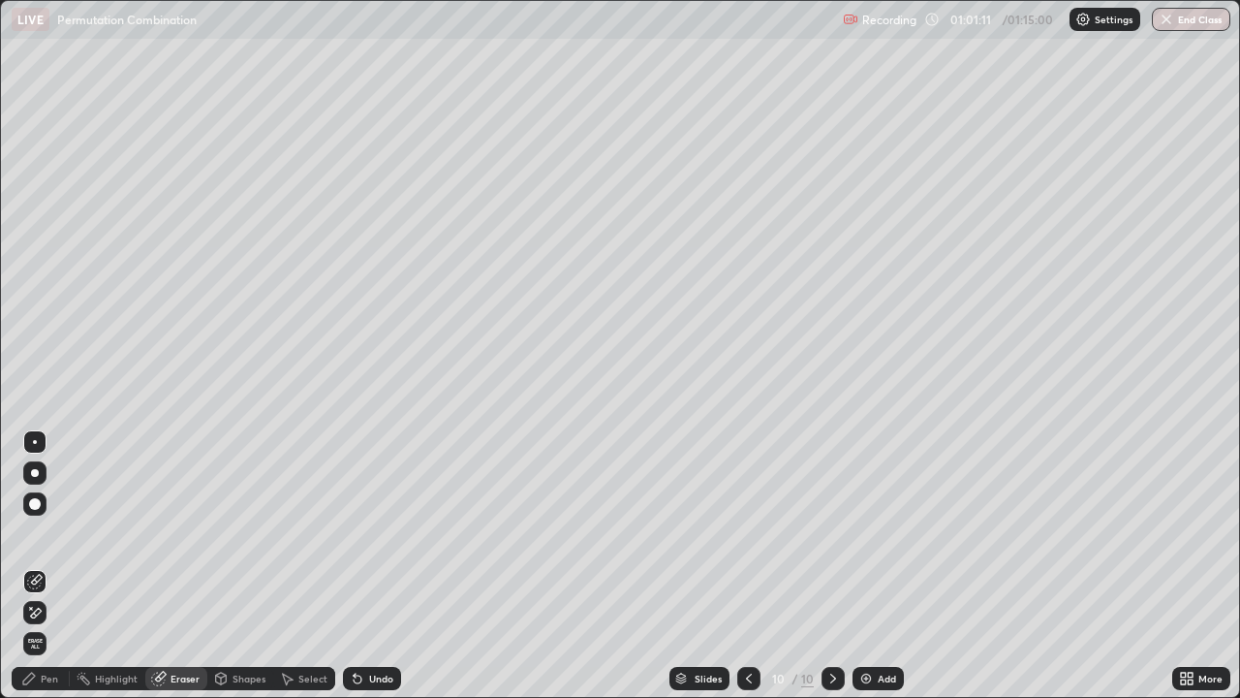
click at [51, 566] on div "Pen" at bounding box center [41, 678] width 58 height 23
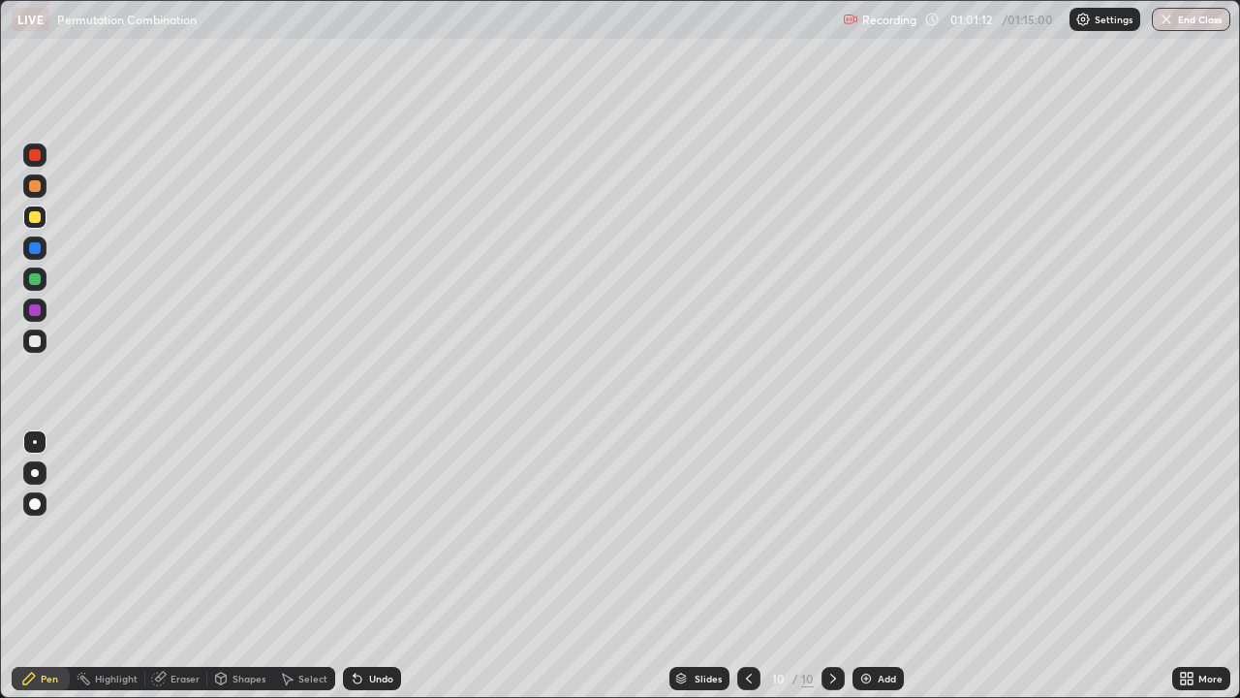
click at [37, 350] on div at bounding box center [34, 340] width 23 height 23
click at [867, 566] on img at bounding box center [867, 679] width 16 height 16
click at [37, 345] on div at bounding box center [35, 341] width 12 height 12
click at [35, 187] on div at bounding box center [35, 186] width 12 height 12
click at [34, 339] on div at bounding box center [35, 341] width 12 height 12
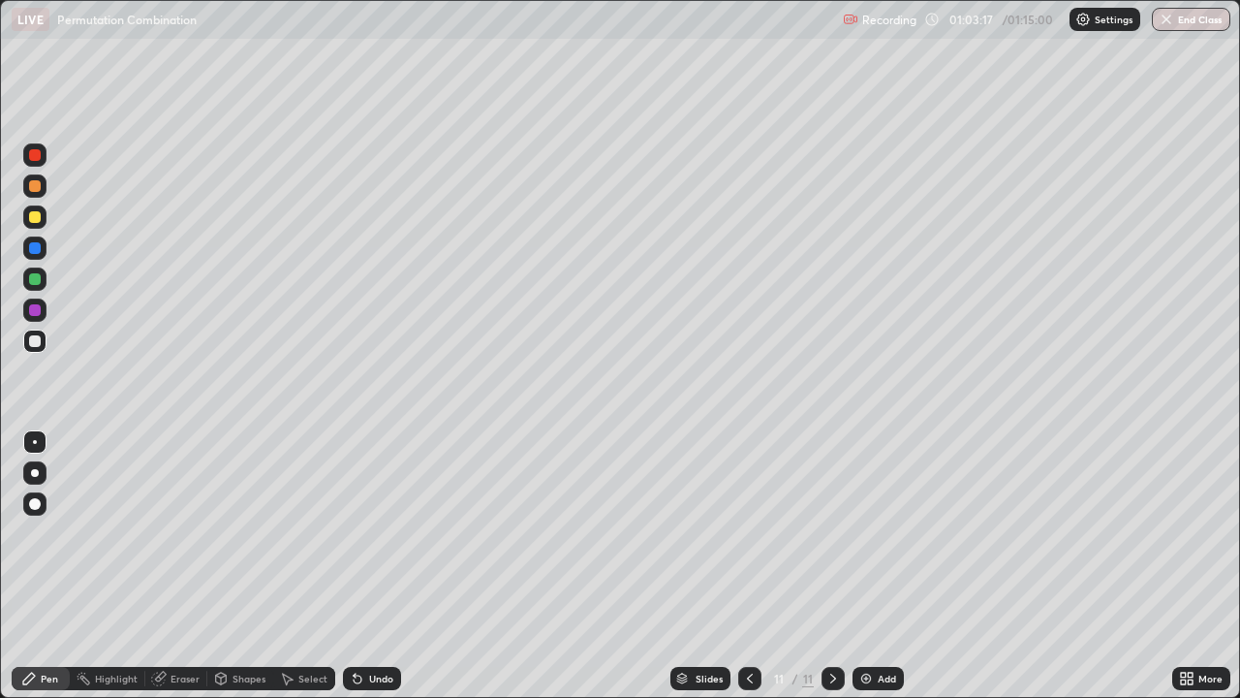
click at [34, 342] on div at bounding box center [35, 341] width 12 height 12
click at [38, 282] on div at bounding box center [35, 279] width 12 height 12
click at [36, 340] on div at bounding box center [35, 341] width 12 height 12
click at [184, 566] on div "Eraser" at bounding box center [176, 678] width 62 height 23
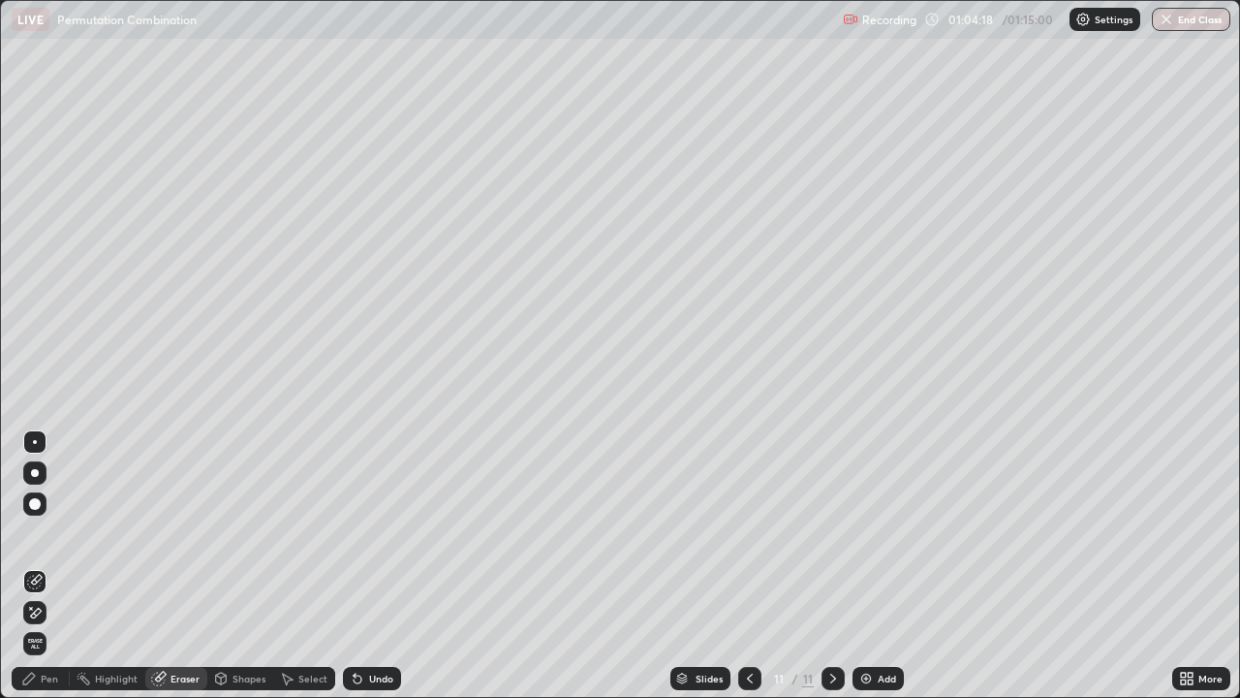
click at [57, 566] on div "Pen" at bounding box center [41, 678] width 58 height 23
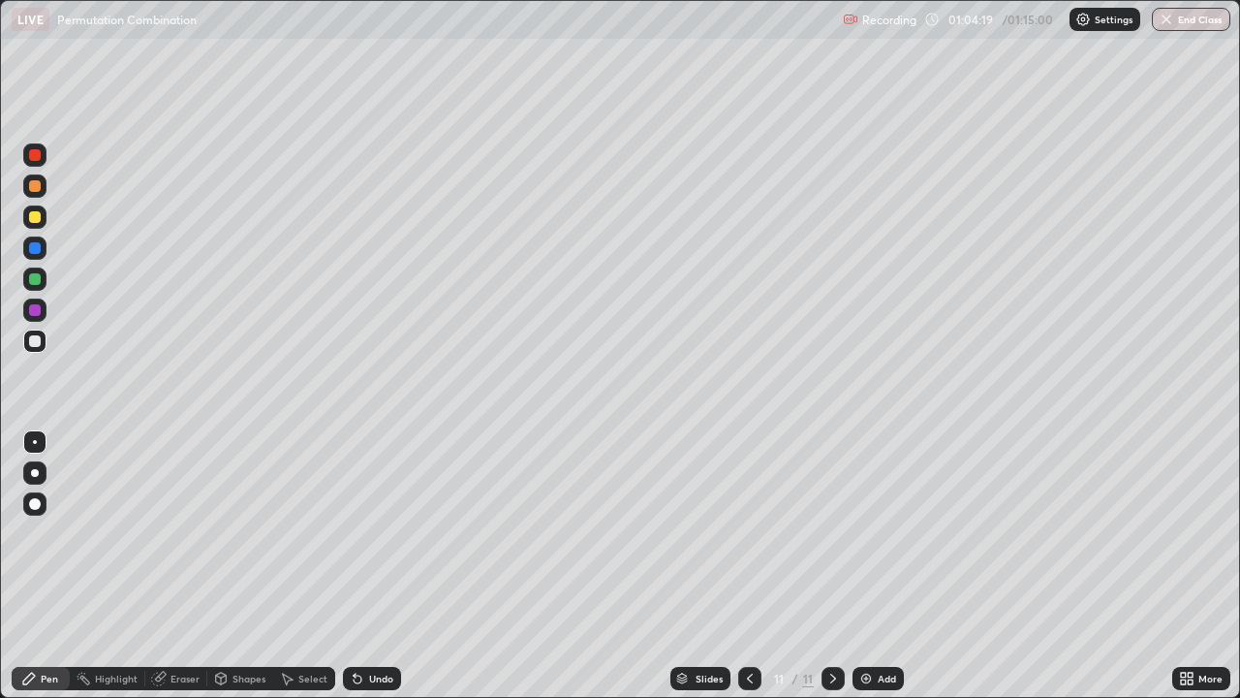
click at [36, 350] on div at bounding box center [34, 340] width 23 height 23
click at [33, 350] on div at bounding box center [34, 340] width 23 height 23
click at [33, 219] on div at bounding box center [35, 217] width 12 height 12
click at [187, 566] on div "Eraser" at bounding box center [176, 678] width 62 height 23
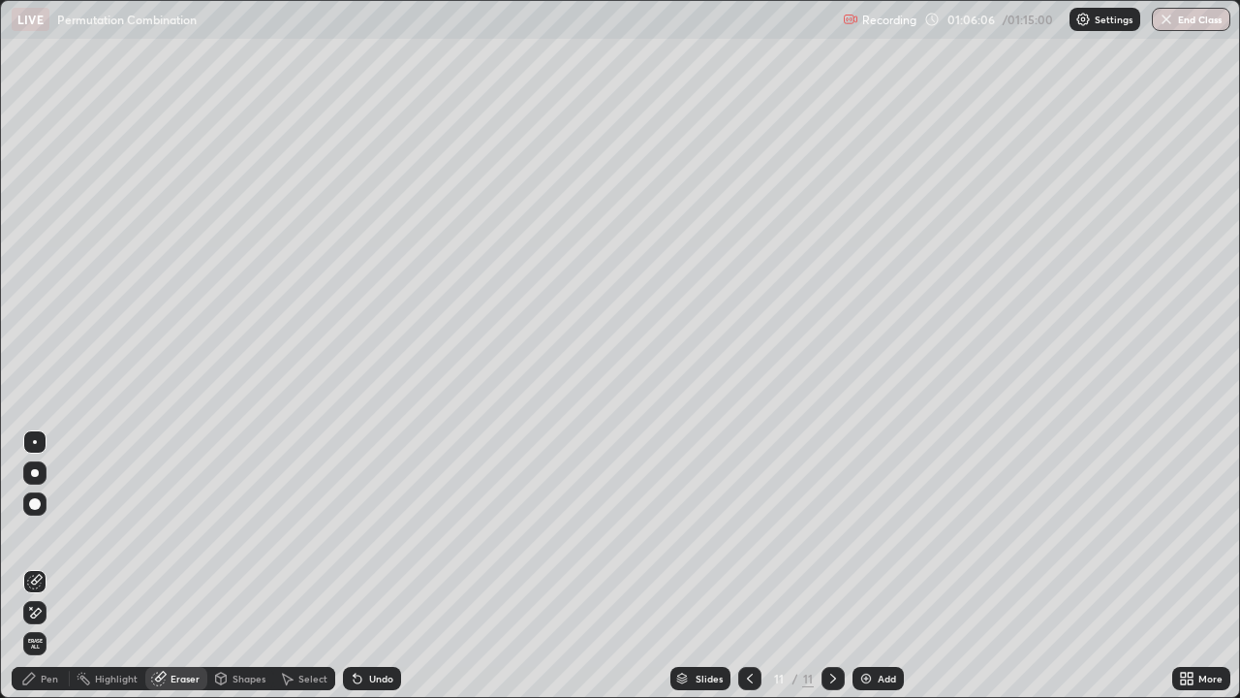
click at [50, 566] on div "Pen" at bounding box center [41, 678] width 58 height 23
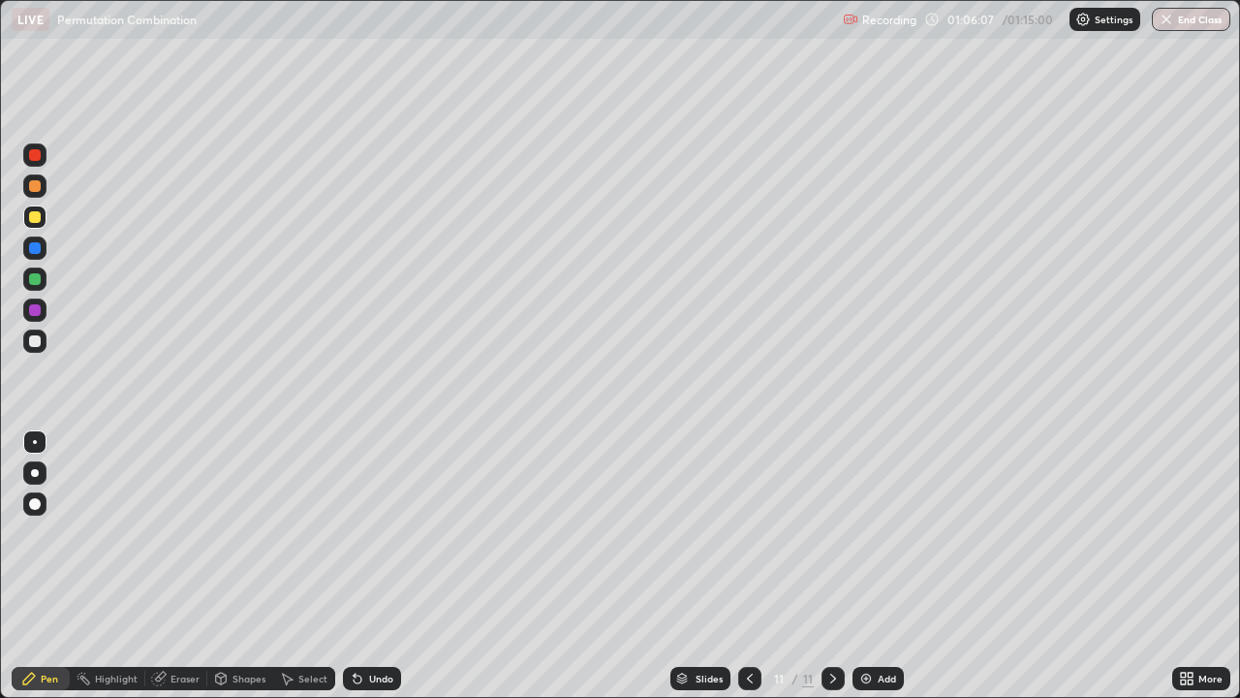
click at [35, 210] on div at bounding box center [34, 216] width 23 height 23
click at [43, 248] on div at bounding box center [34, 247] width 23 height 23
click at [188, 566] on div "Eraser" at bounding box center [185, 679] width 29 height 10
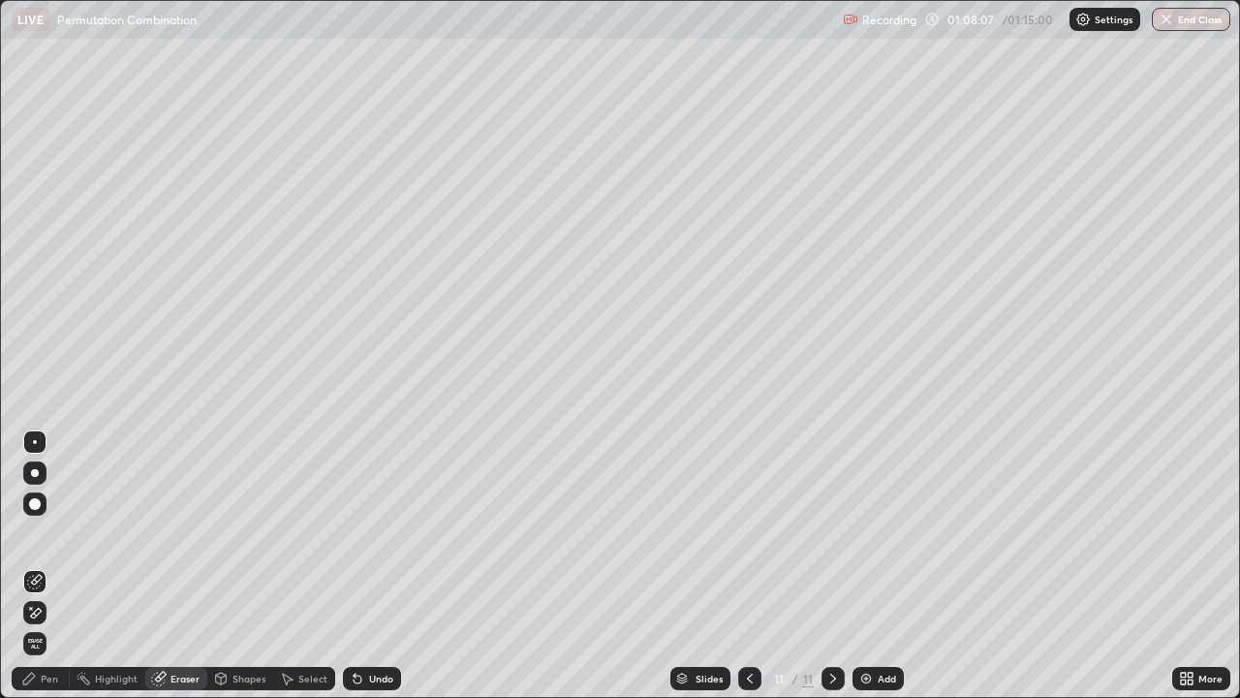
click at [53, 566] on div "Pen" at bounding box center [41, 678] width 58 height 23
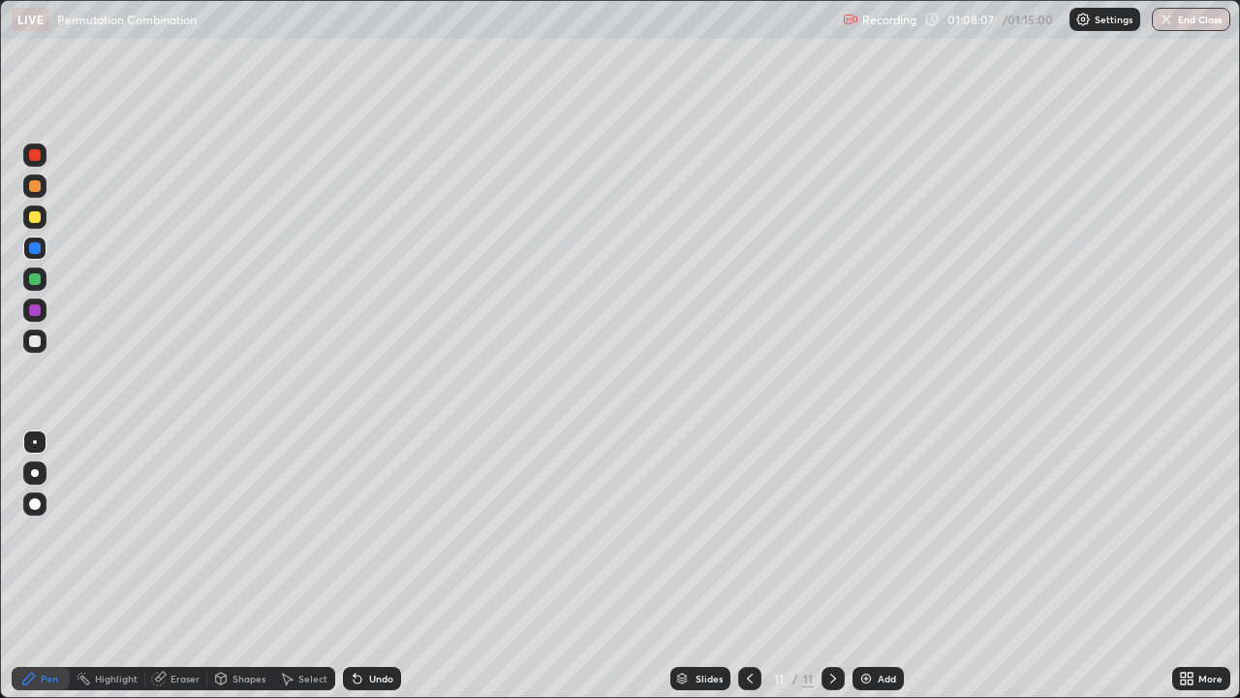
click at [38, 242] on div at bounding box center [35, 248] width 12 height 12
click at [33, 367] on div "Erase all" at bounding box center [35, 349] width 47 height 620
click at [36, 373] on div "Erase all" at bounding box center [35, 349] width 47 height 620
click at [839, 566] on icon at bounding box center [834, 679] width 16 height 16
click at [854, 566] on div "Add" at bounding box center [878, 678] width 51 height 23
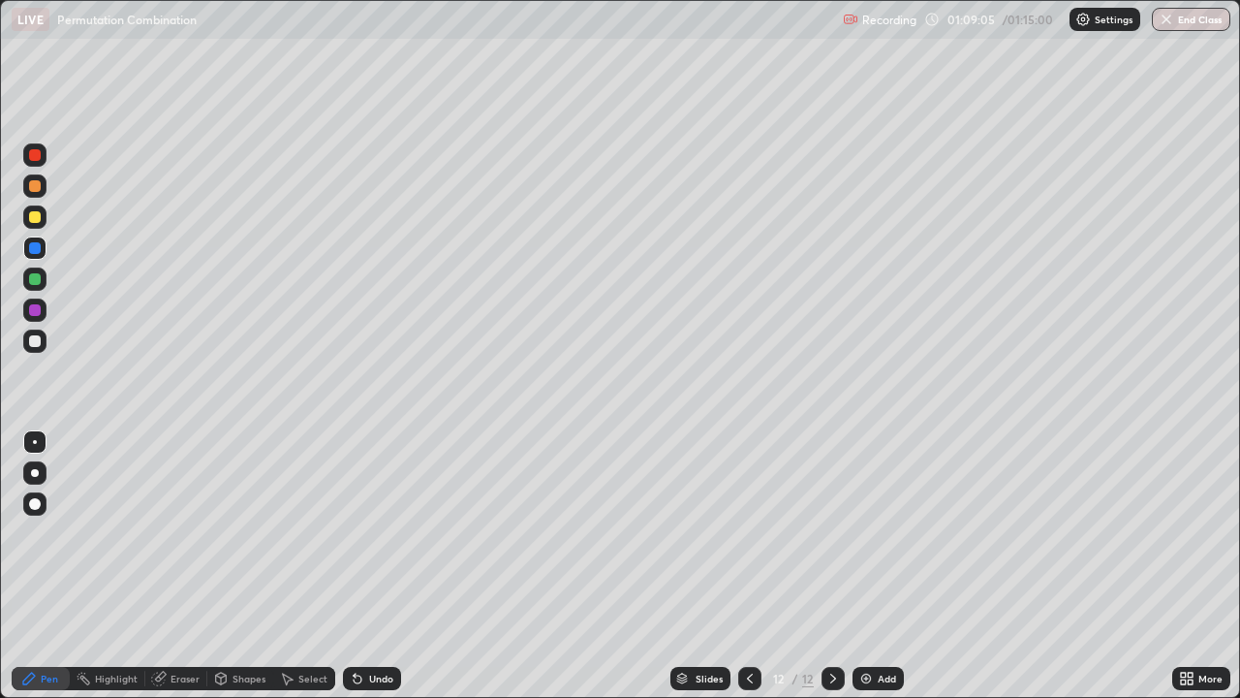
click at [748, 566] on icon at bounding box center [750, 679] width 16 height 16
click at [831, 566] on icon at bounding box center [834, 679] width 16 height 16
click at [38, 343] on div at bounding box center [35, 341] width 12 height 12
click at [37, 342] on div at bounding box center [35, 341] width 12 height 12
click at [173, 566] on div "Eraser" at bounding box center [185, 679] width 29 height 10
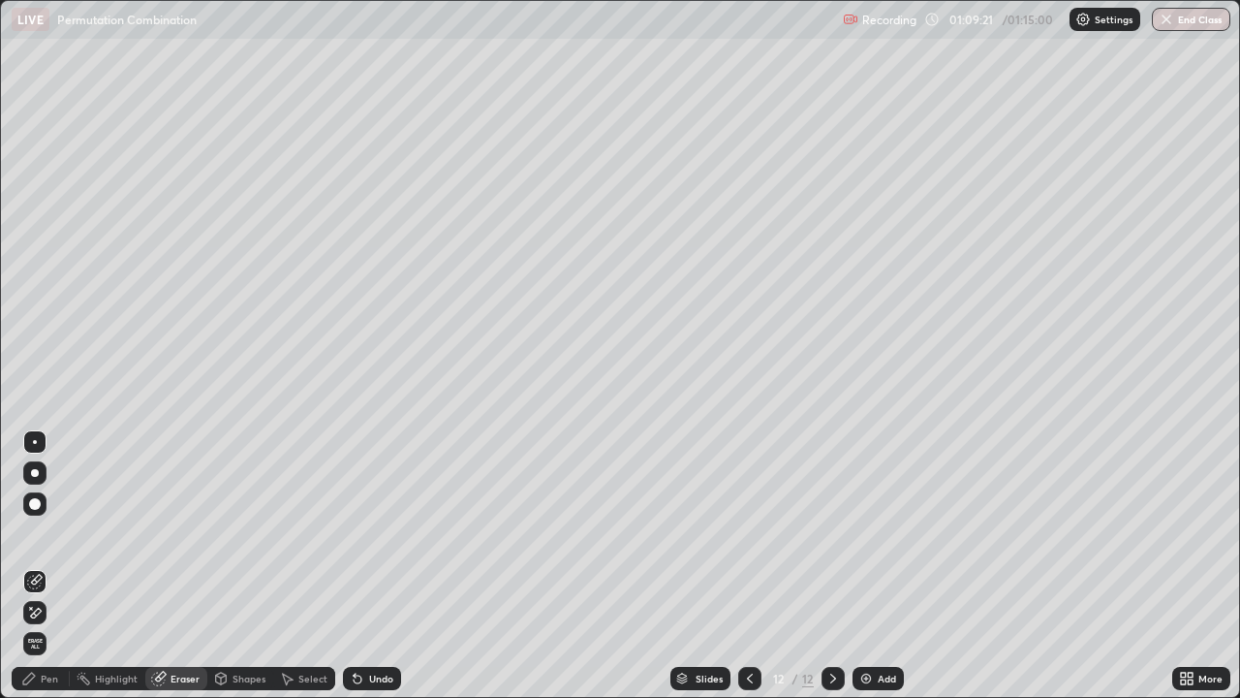
click at [59, 566] on div "Pen" at bounding box center [41, 678] width 58 height 23
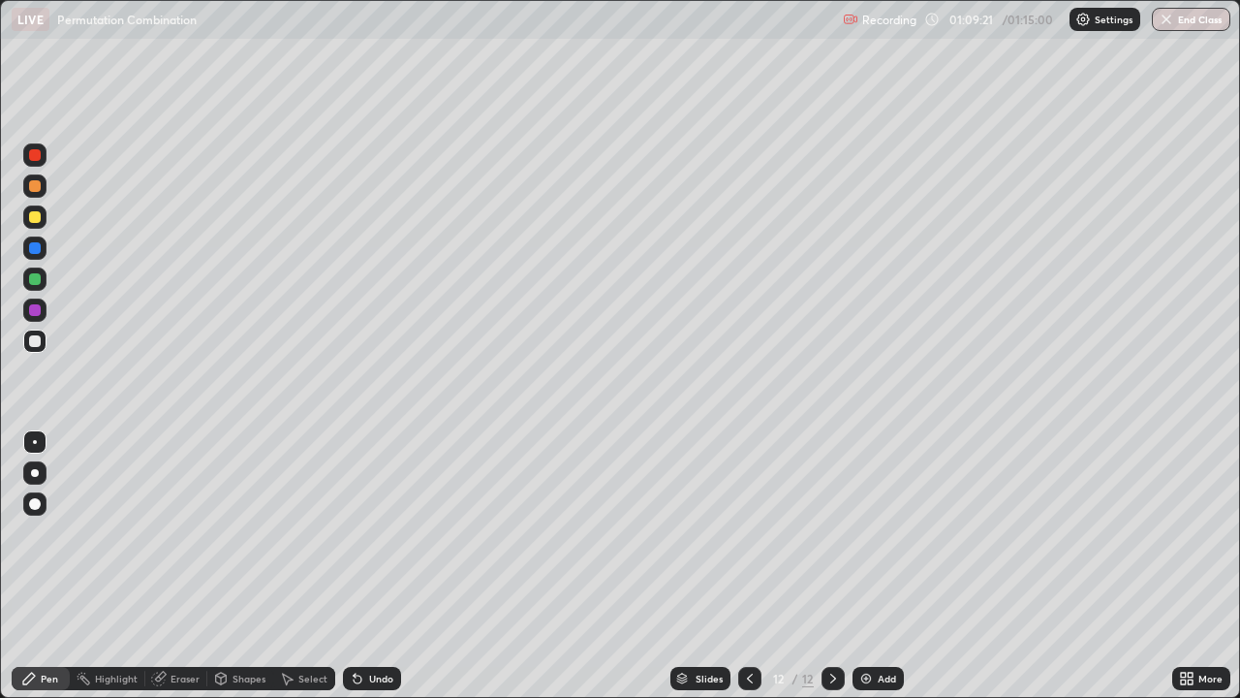
click at [40, 535] on div at bounding box center [34, 542] width 31 height 233
click at [34, 342] on div at bounding box center [35, 341] width 12 height 12
click at [178, 566] on div "Eraser" at bounding box center [185, 679] width 29 height 10
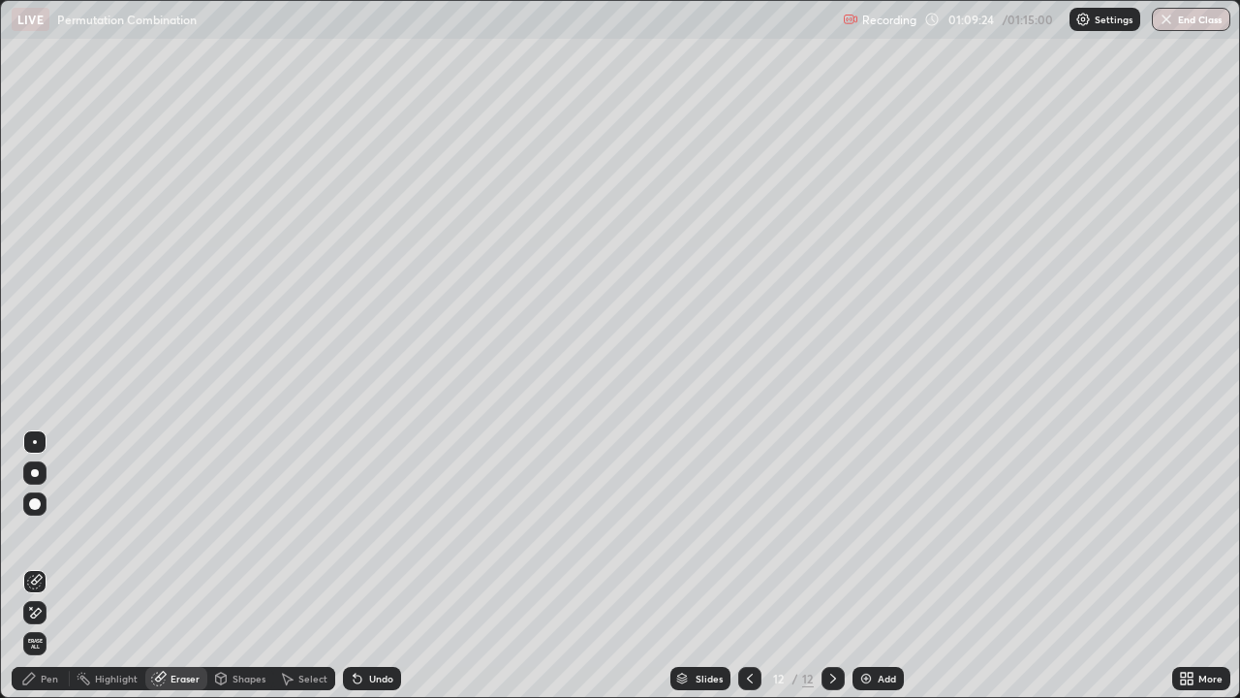
click at [48, 566] on div "Pen" at bounding box center [41, 678] width 58 height 23
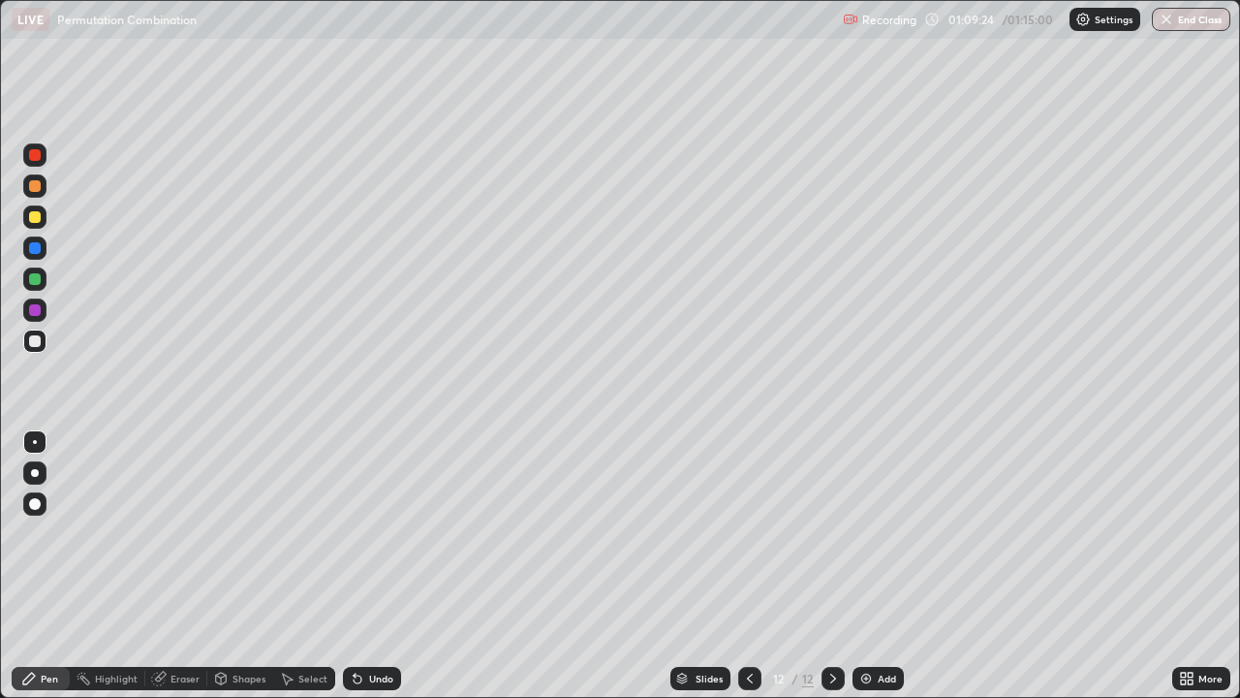
click at [35, 342] on div at bounding box center [35, 341] width 12 height 12
click at [198, 566] on div "Eraser" at bounding box center [176, 678] width 62 height 23
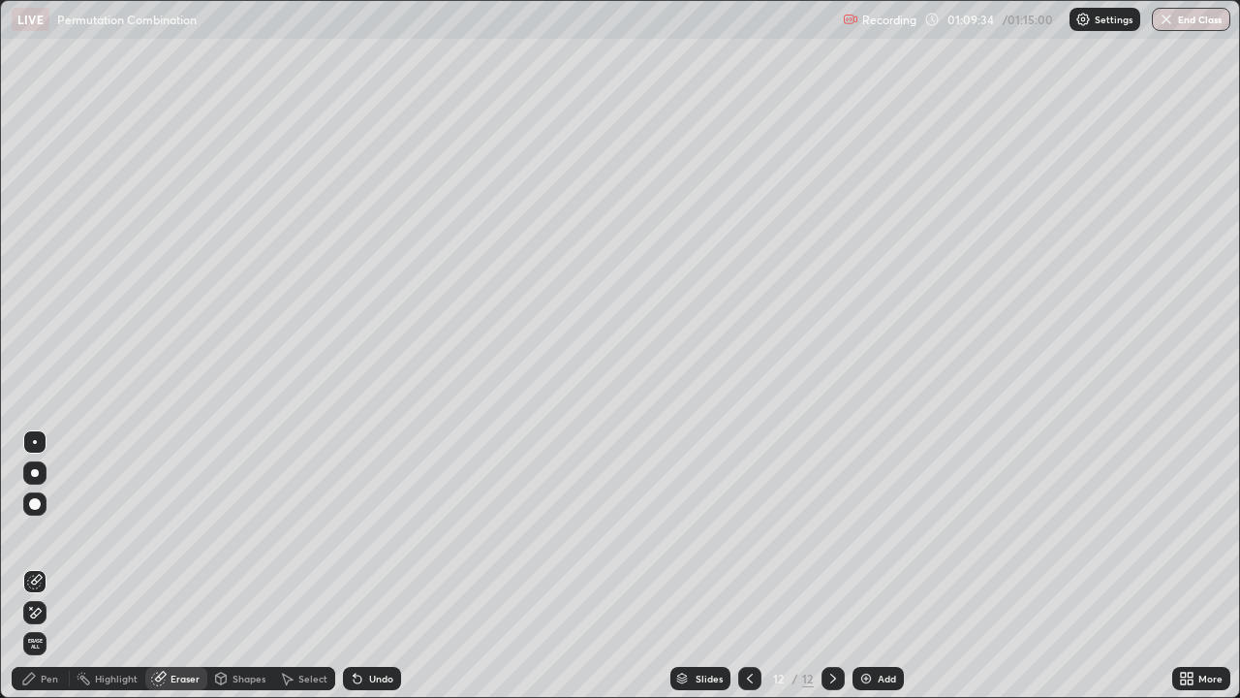
click at [59, 566] on div "Pen" at bounding box center [41, 678] width 58 height 23
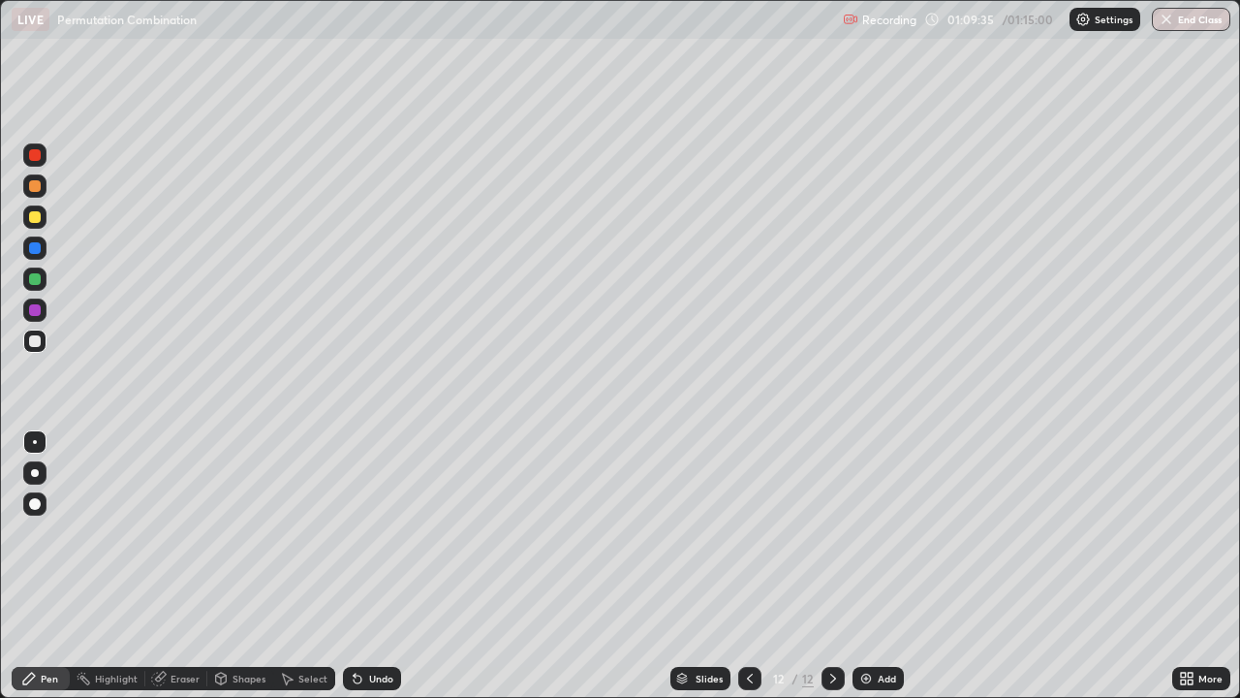
click at [34, 349] on div at bounding box center [34, 340] width 23 height 23
click at [747, 566] on icon at bounding box center [750, 679] width 16 height 16
click at [829, 566] on div at bounding box center [833, 678] width 23 height 23
click at [33, 287] on div at bounding box center [34, 278] width 23 height 23
click at [38, 311] on div at bounding box center [35, 310] width 12 height 12
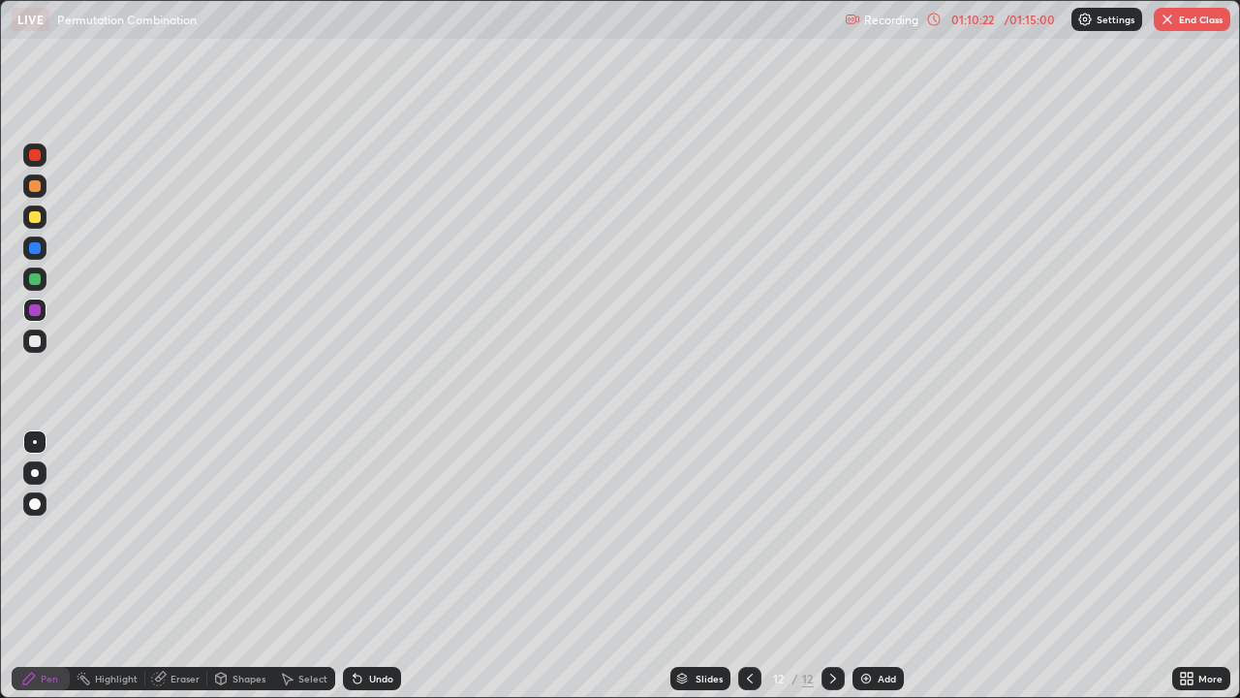
click at [32, 276] on div at bounding box center [35, 279] width 12 height 12
click at [40, 345] on div at bounding box center [34, 340] width 23 height 23
click at [40, 344] on div at bounding box center [35, 341] width 12 height 12
click at [40, 342] on div at bounding box center [35, 341] width 12 height 12
click at [33, 186] on div at bounding box center [35, 186] width 12 height 12
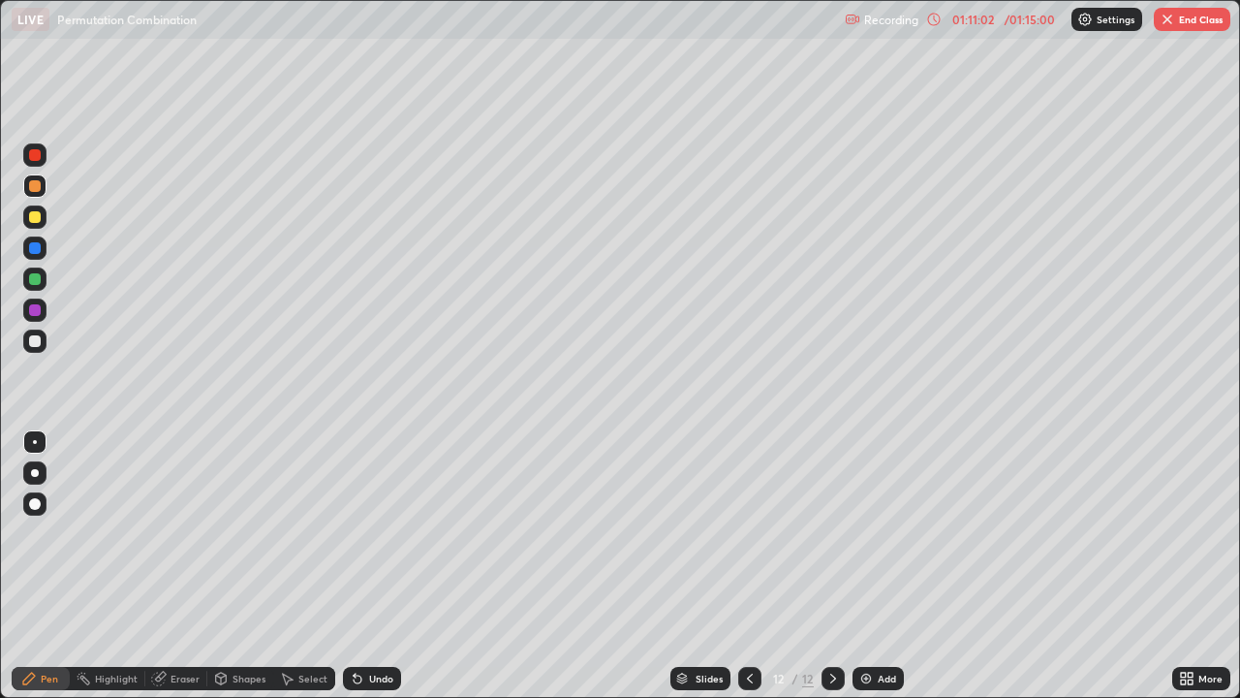
click at [34, 337] on div at bounding box center [35, 341] width 12 height 12
click at [30, 279] on div at bounding box center [35, 279] width 12 height 12
click at [34, 188] on div at bounding box center [35, 186] width 12 height 12
click at [43, 339] on div at bounding box center [34, 340] width 23 height 23
click at [884, 566] on div "Add" at bounding box center [878, 678] width 51 height 23
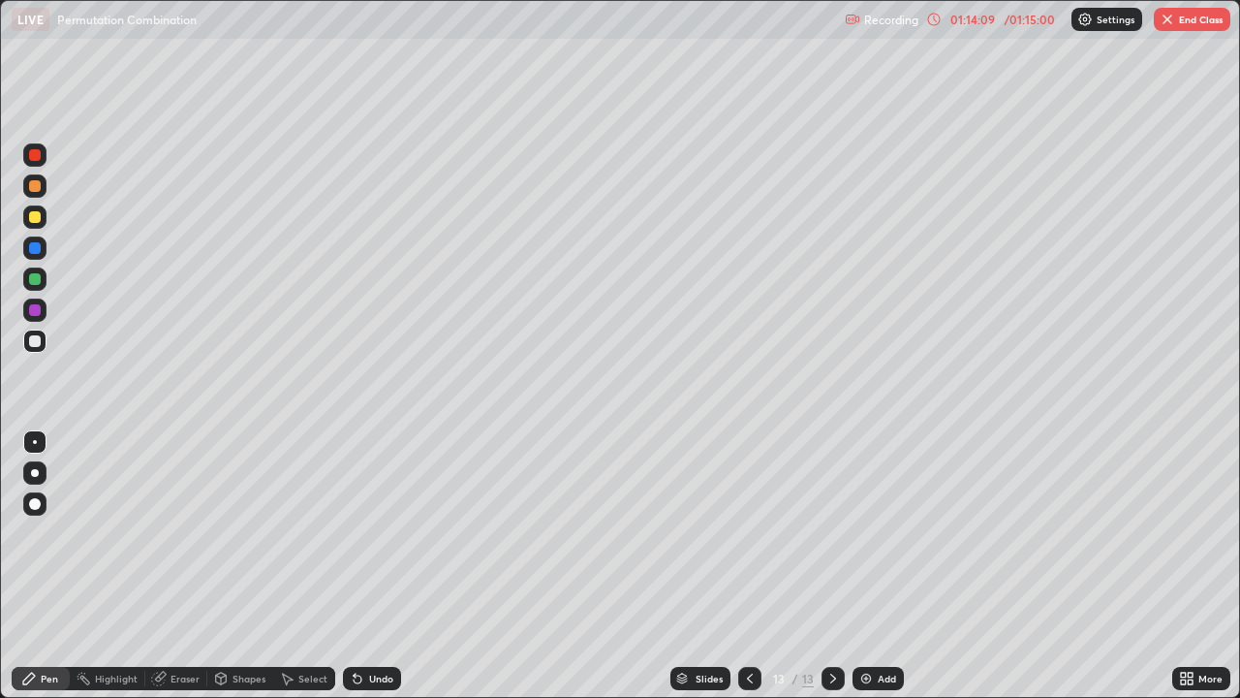
click at [36, 216] on div at bounding box center [35, 217] width 12 height 12
click at [35, 337] on div at bounding box center [35, 341] width 12 height 12
click at [34, 337] on div at bounding box center [35, 341] width 12 height 12
click at [34, 156] on div at bounding box center [35, 155] width 12 height 12
click at [34, 340] on div at bounding box center [35, 341] width 12 height 12
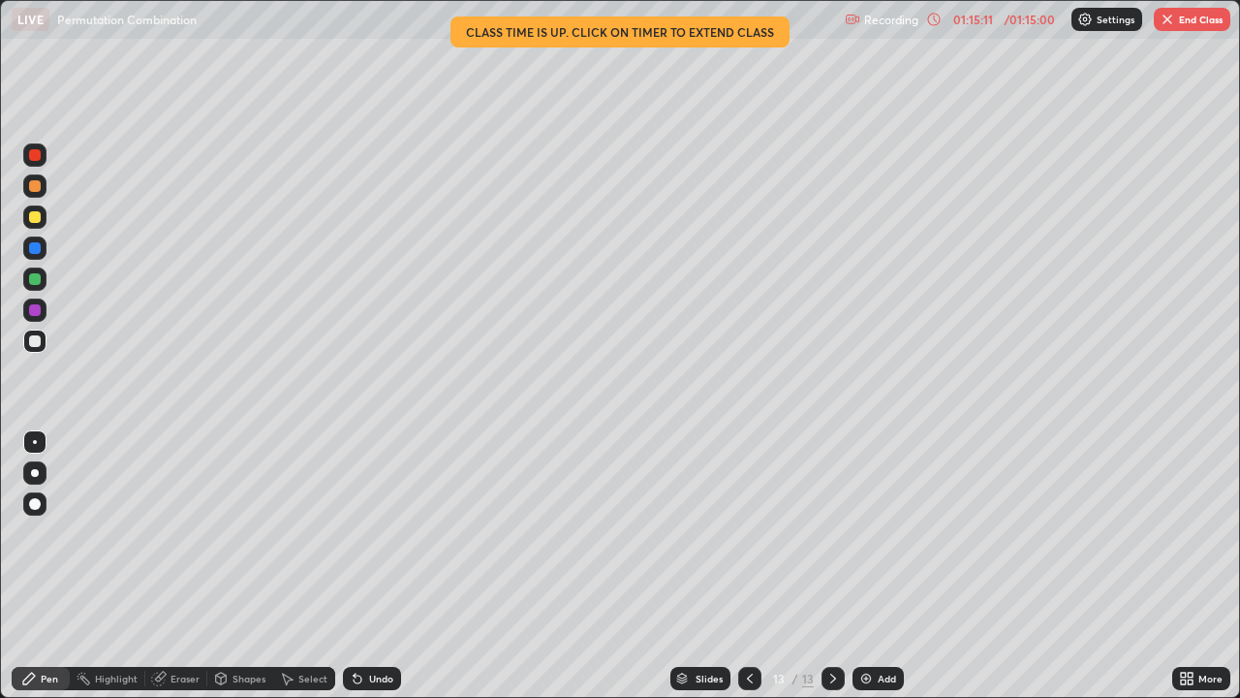
click at [44, 345] on div at bounding box center [34, 340] width 23 height 23
click at [186, 566] on div "Eraser" at bounding box center [185, 679] width 29 height 10
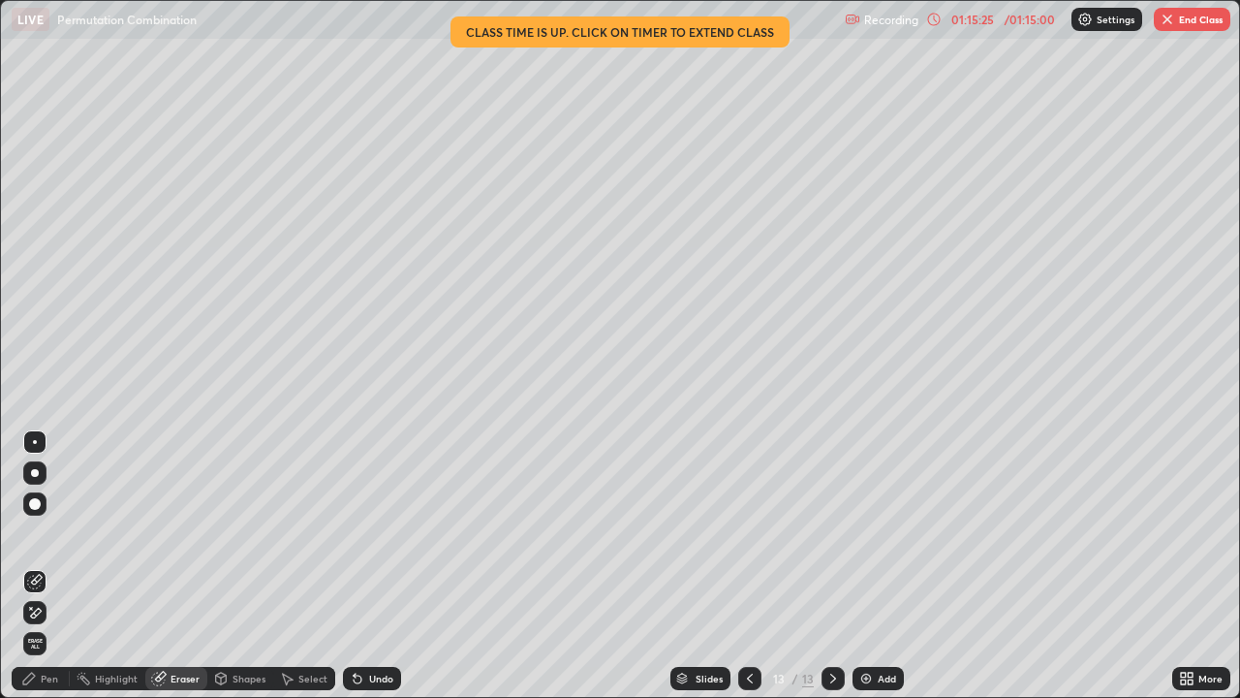
click at [51, 566] on div "Pen" at bounding box center [49, 679] width 17 height 10
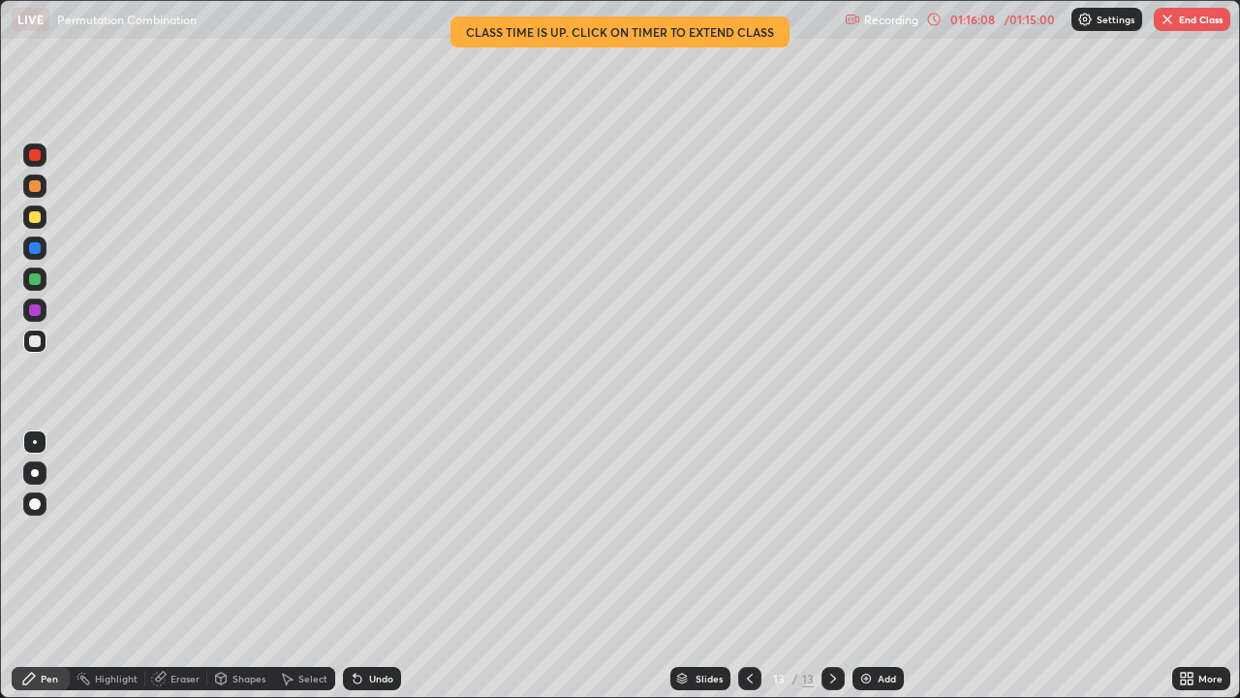
click at [33, 339] on div at bounding box center [35, 341] width 12 height 12
click at [150, 566] on div "Eraser" at bounding box center [176, 678] width 62 height 23
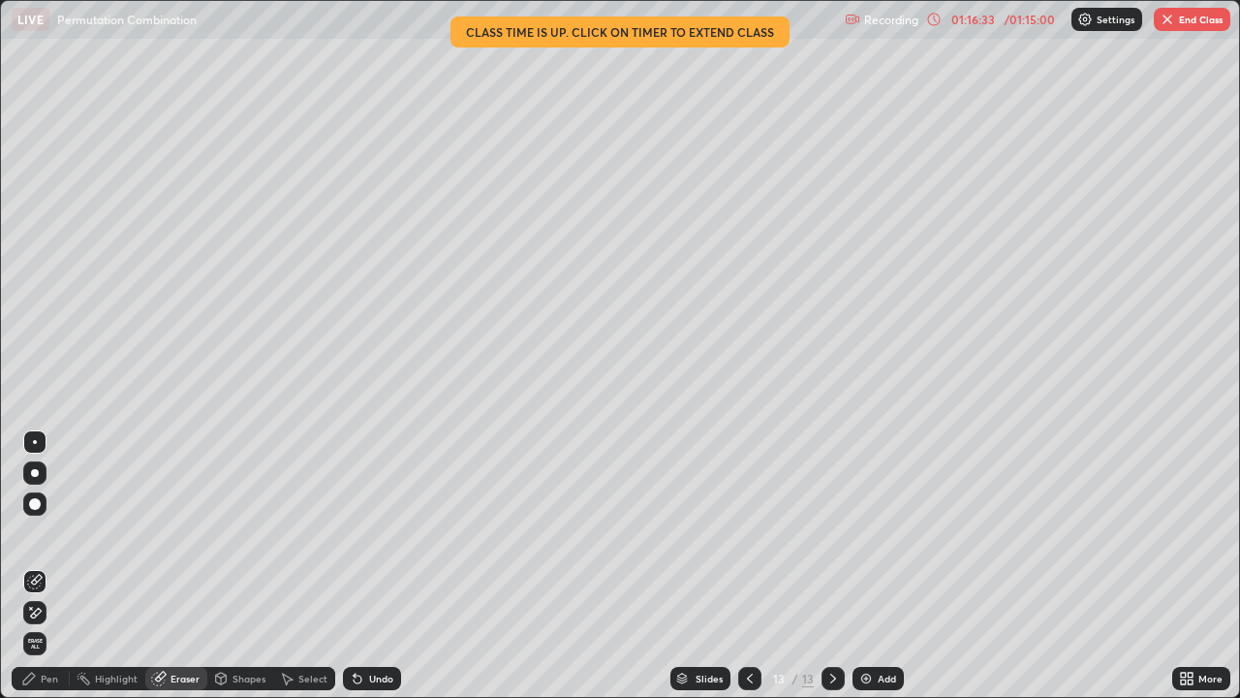
click at [53, 566] on div "Pen" at bounding box center [49, 679] width 17 height 10
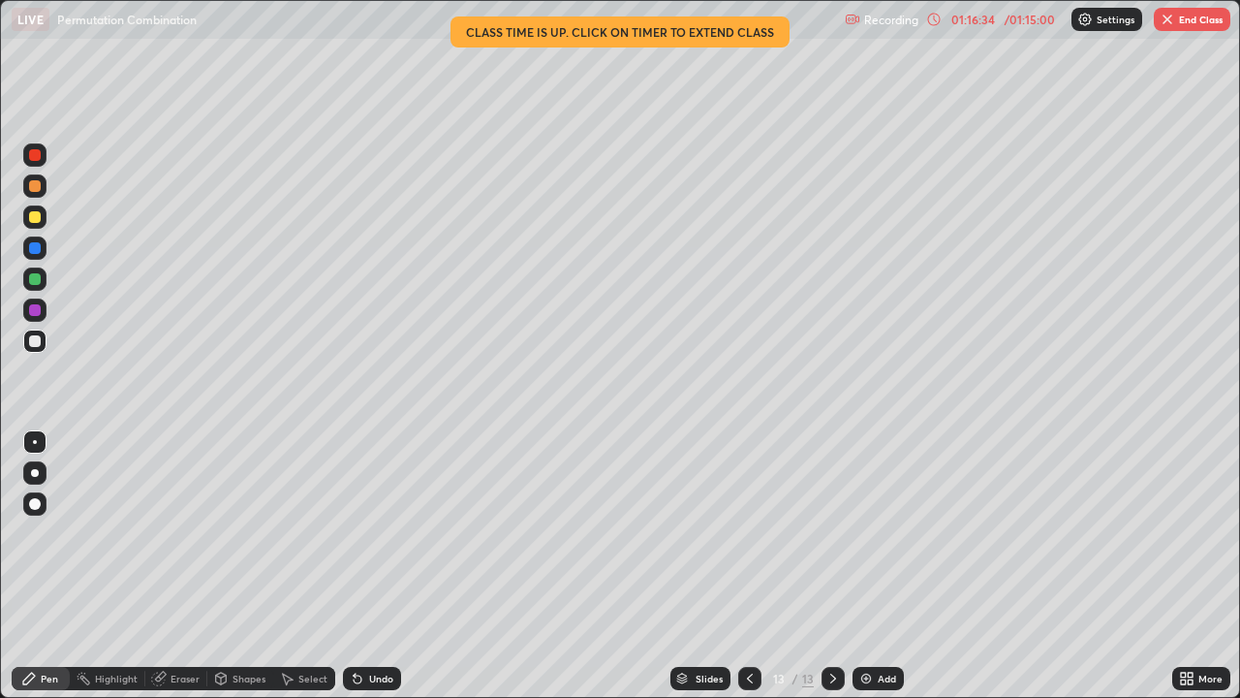
click at [40, 349] on div at bounding box center [34, 340] width 23 height 23
click at [39, 309] on div at bounding box center [35, 310] width 12 height 12
click at [164, 566] on div "Eraser" at bounding box center [176, 678] width 62 height 23
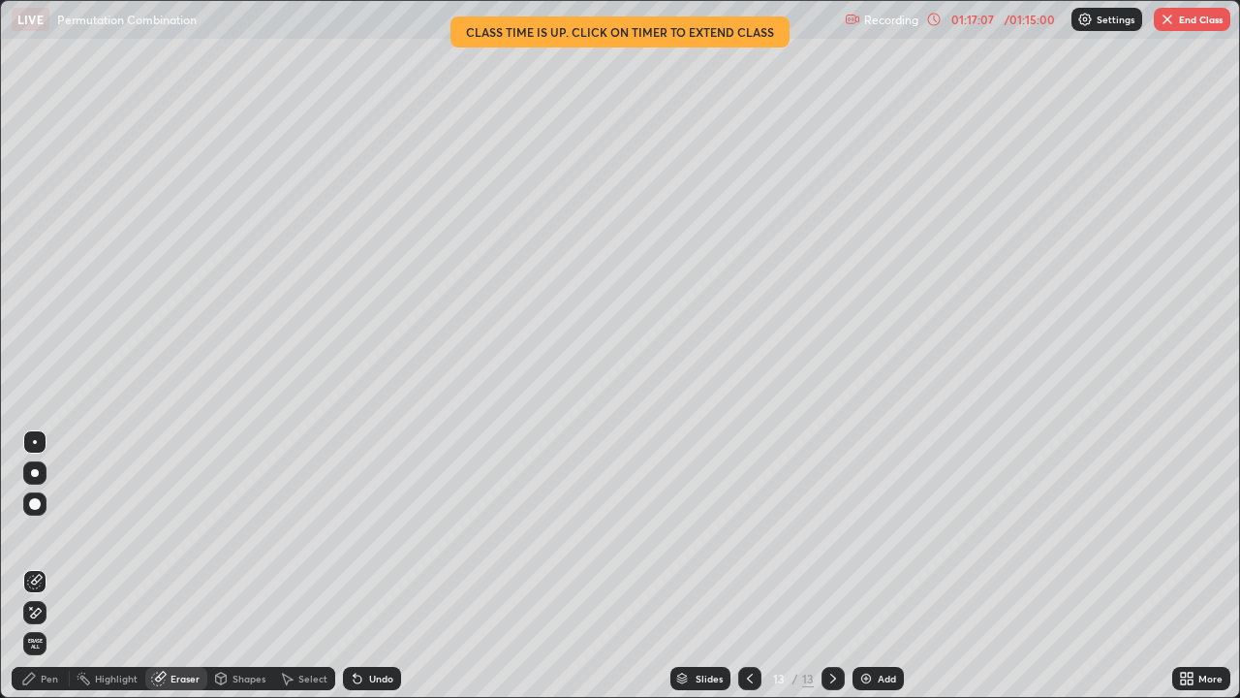
click at [46, 566] on div "Pen" at bounding box center [49, 679] width 17 height 10
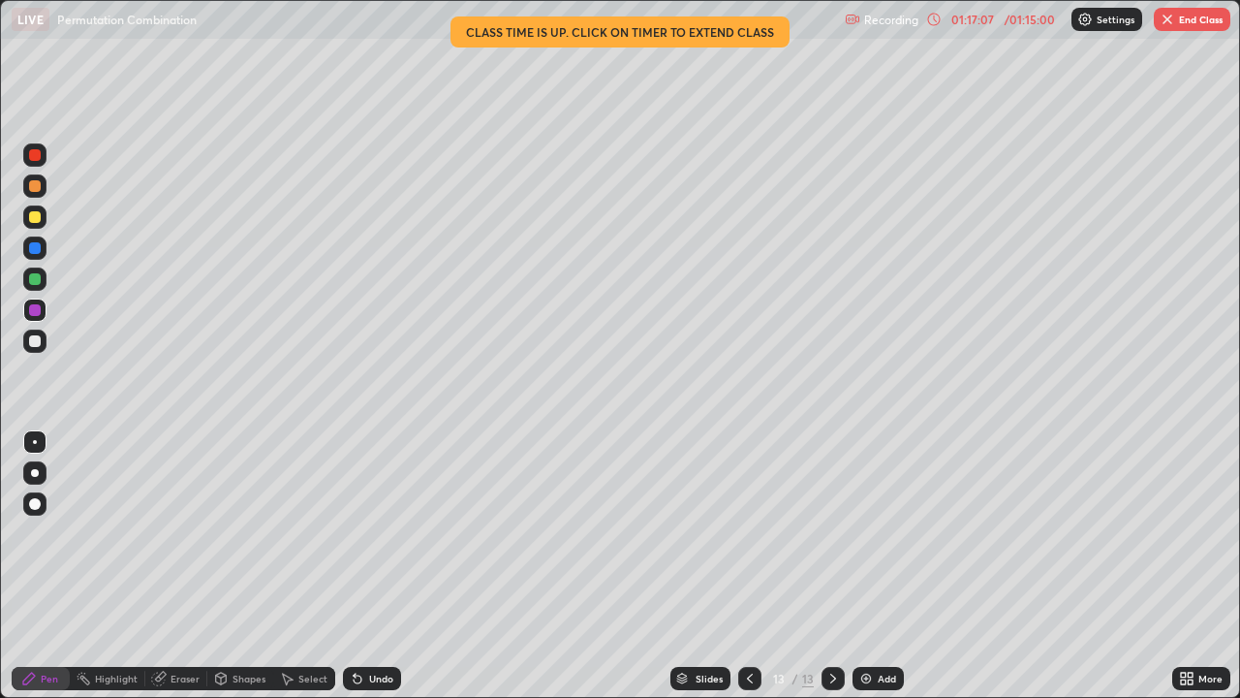
click at [33, 307] on div at bounding box center [35, 310] width 12 height 12
click at [1186, 26] on button "End Class" at bounding box center [1192, 19] width 77 height 23
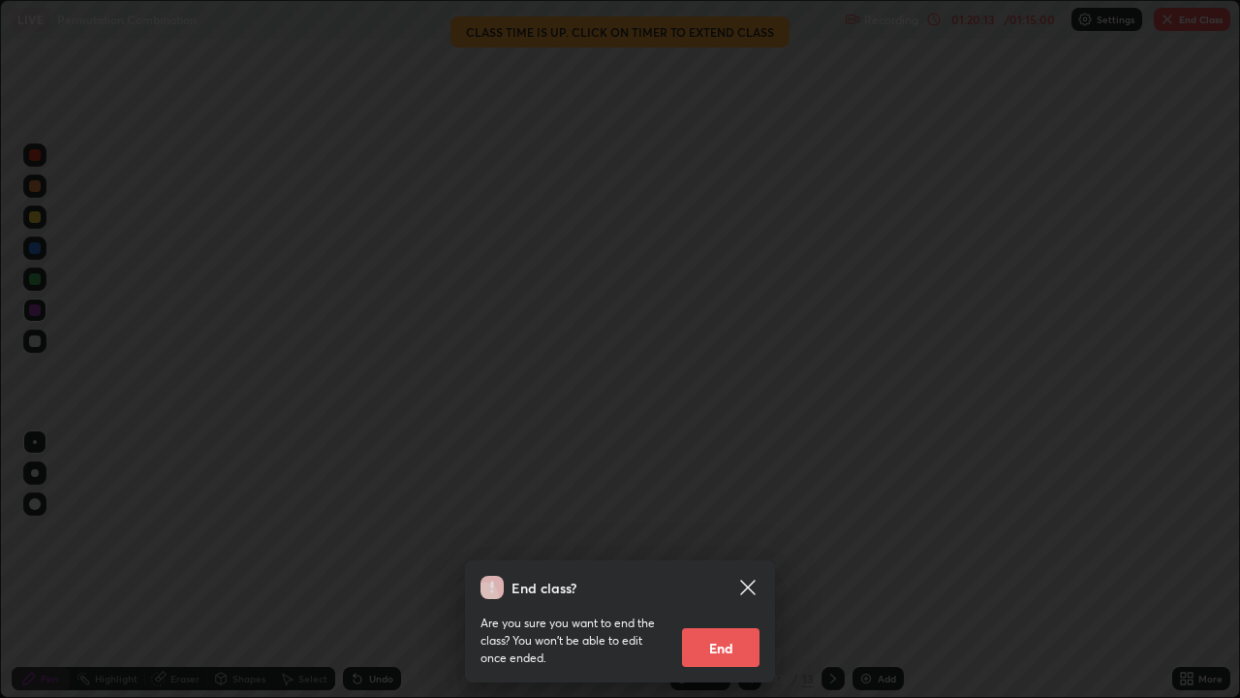
click at [749, 566] on button "End" at bounding box center [721, 647] width 78 height 39
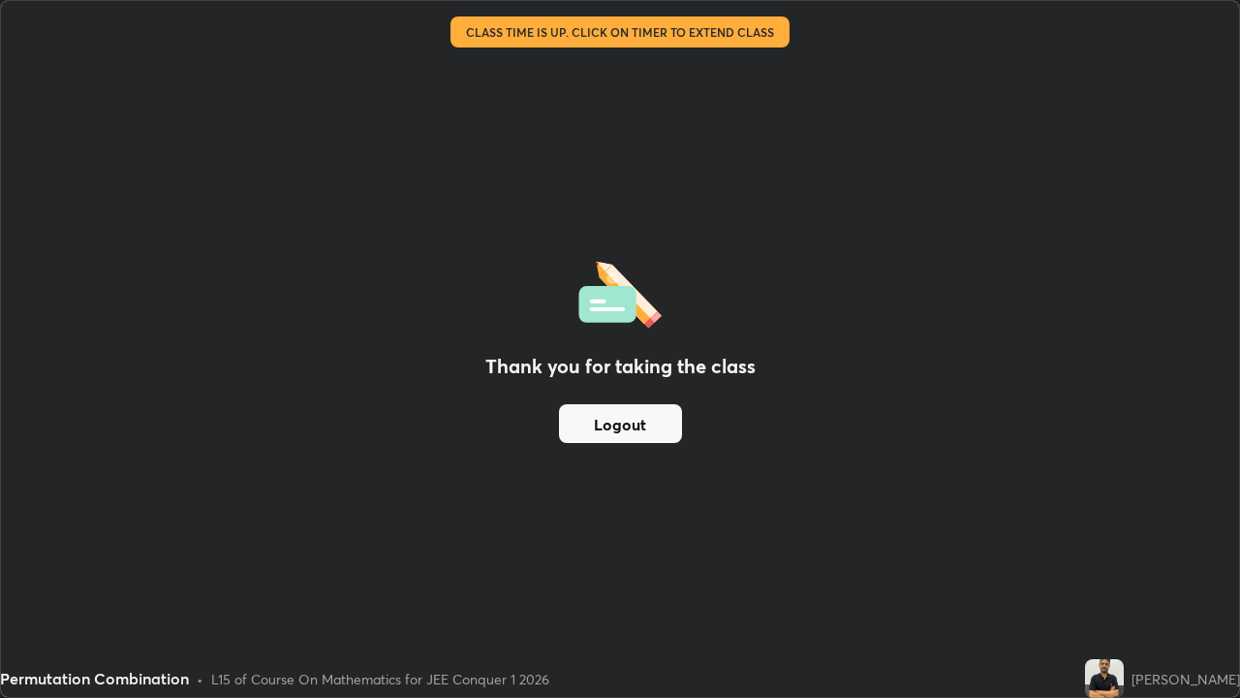
click at [645, 439] on button "Logout" at bounding box center [620, 423] width 123 height 39
click at [647, 434] on button "Logout" at bounding box center [620, 423] width 123 height 39
click at [647, 427] on button "Logout" at bounding box center [620, 423] width 123 height 39
click at [648, 422] on button "Logout" at bounding box center [620, 423] width 123 height 39
